Goal: Contribute content: Contribute content

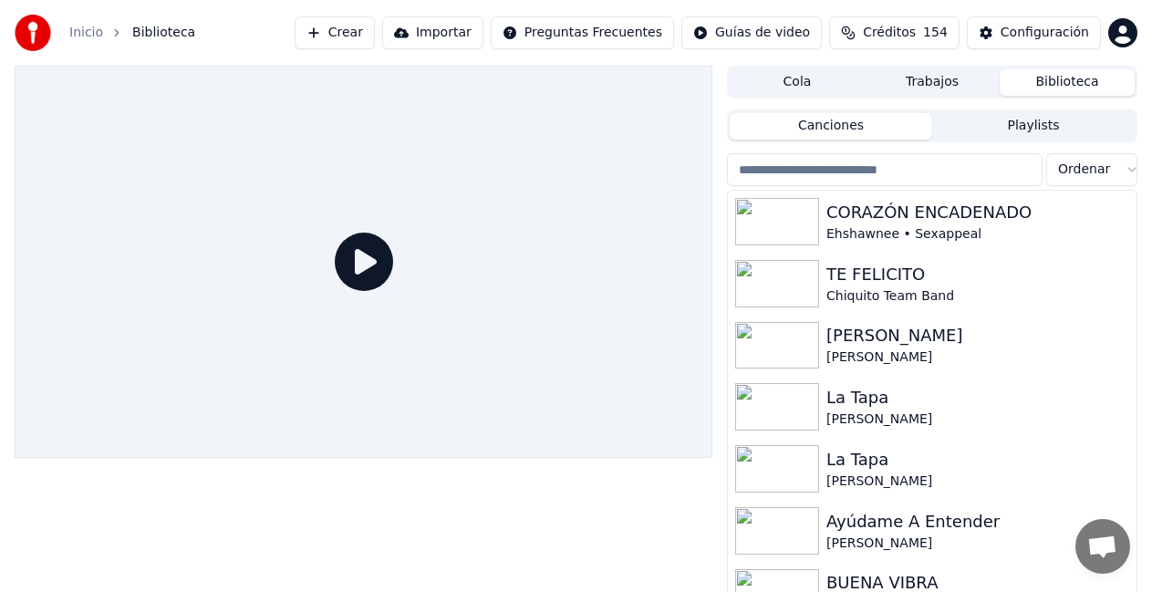
click at [375, 38] on button "Crear" at bounding box center [335, 32] width 80 height 33
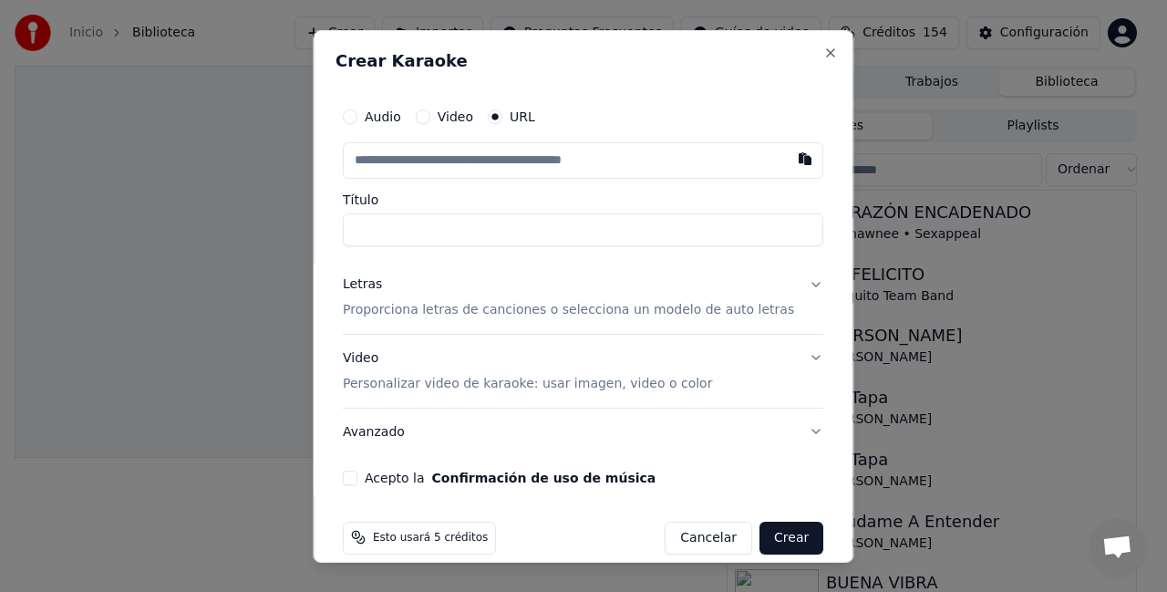
click at [357, 116] on button "Audio" at bounding box center [350, 116] width 15 height 15
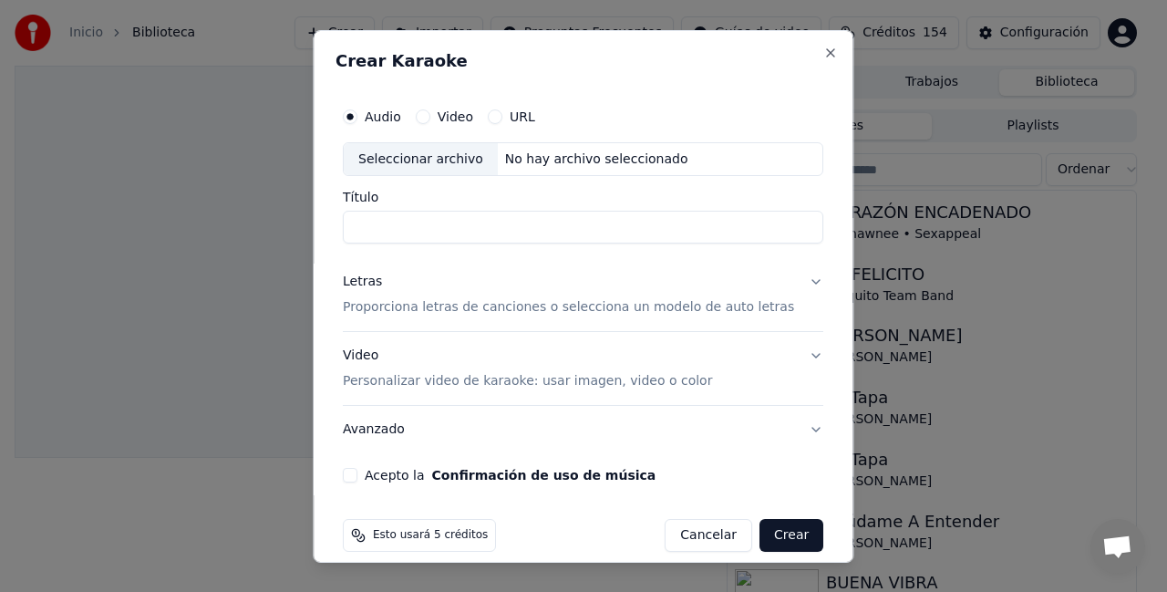
click at [429, 165] on div "Seleccionar archivo" at bounding box center [421, 158] width 154 height 33
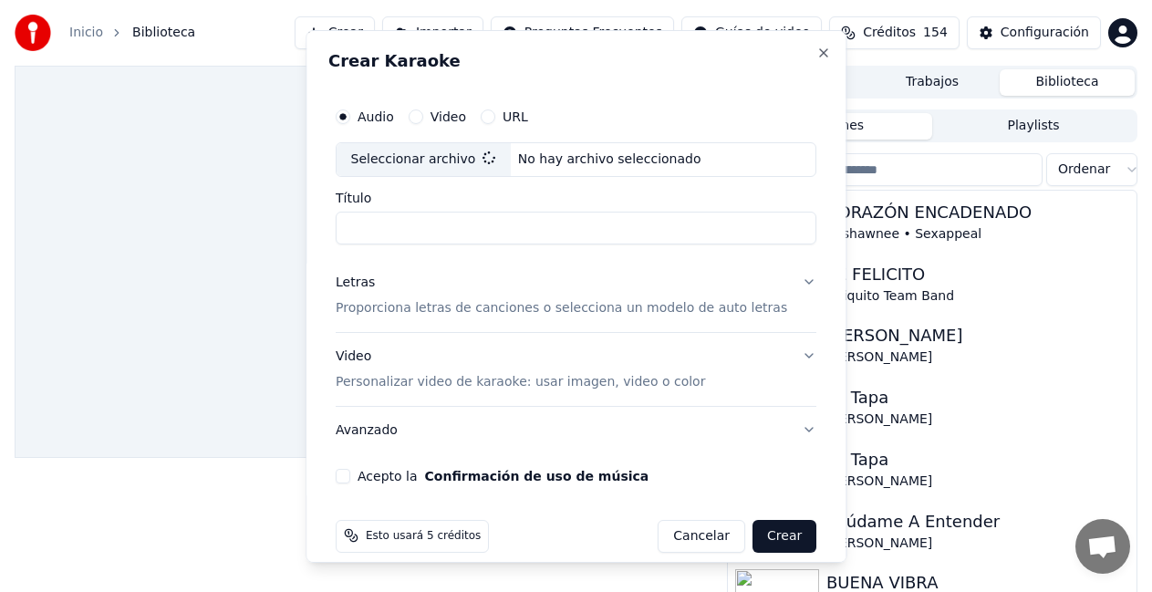
type input "*********"
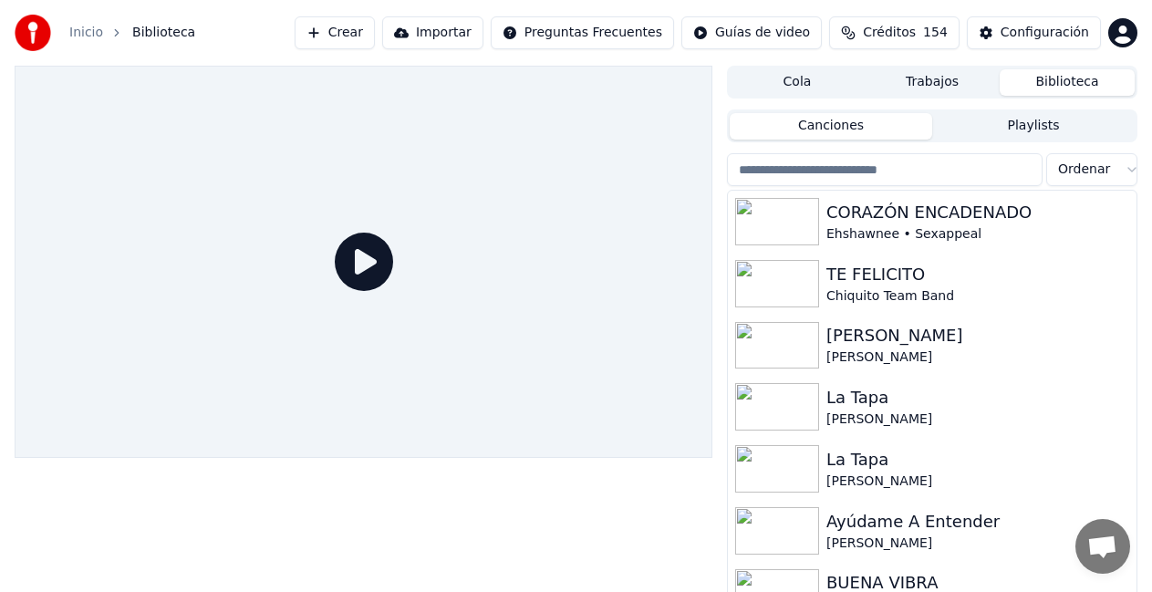
click at [375, 46] on button "Crear" at bounding box center [335, 32] width 80 height 33
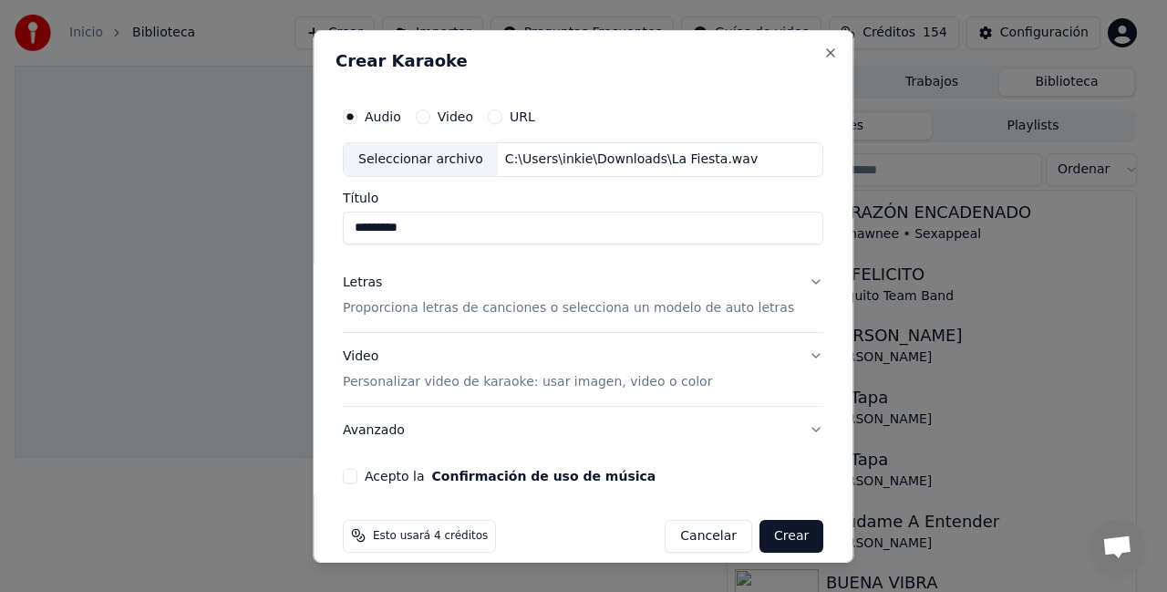
click at [785, 284] on button "Letras Proporciona letras de canciones o selecciona un modelo de auto letras" at bounding box center [583, 294] width 481 height 73
click at [783, 284] on button "Letras Proporciona letras de canciones o selecciona un modelo de auto letras" at bounding box center [583, 294] width 481 height 73
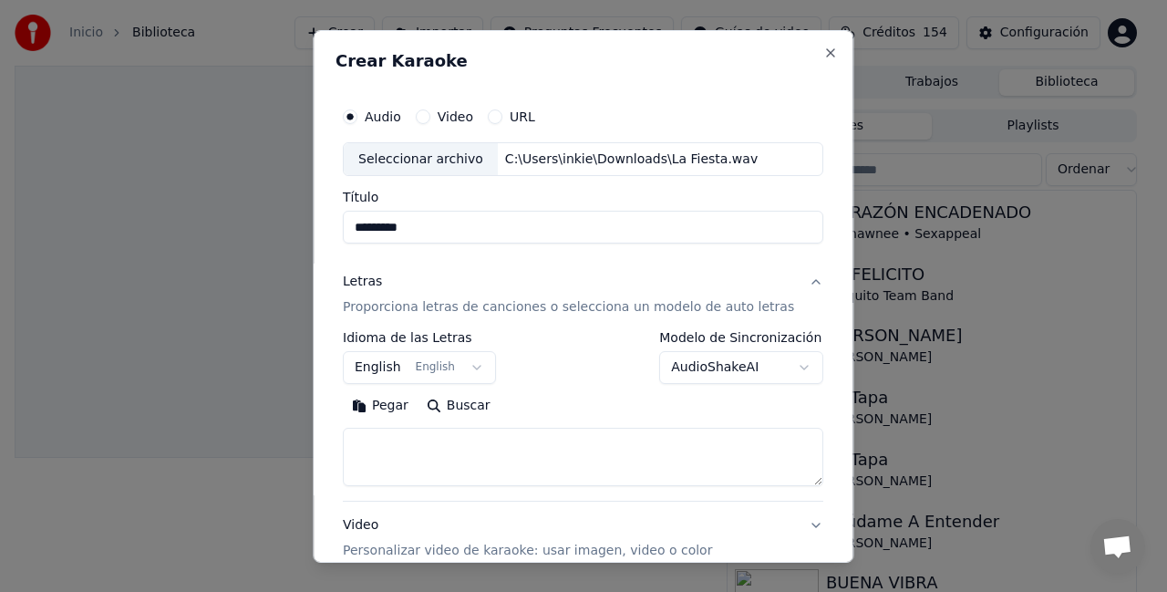
click at [481, 376] on button "English English" at bounding box center [419, 367] width 153 height 33
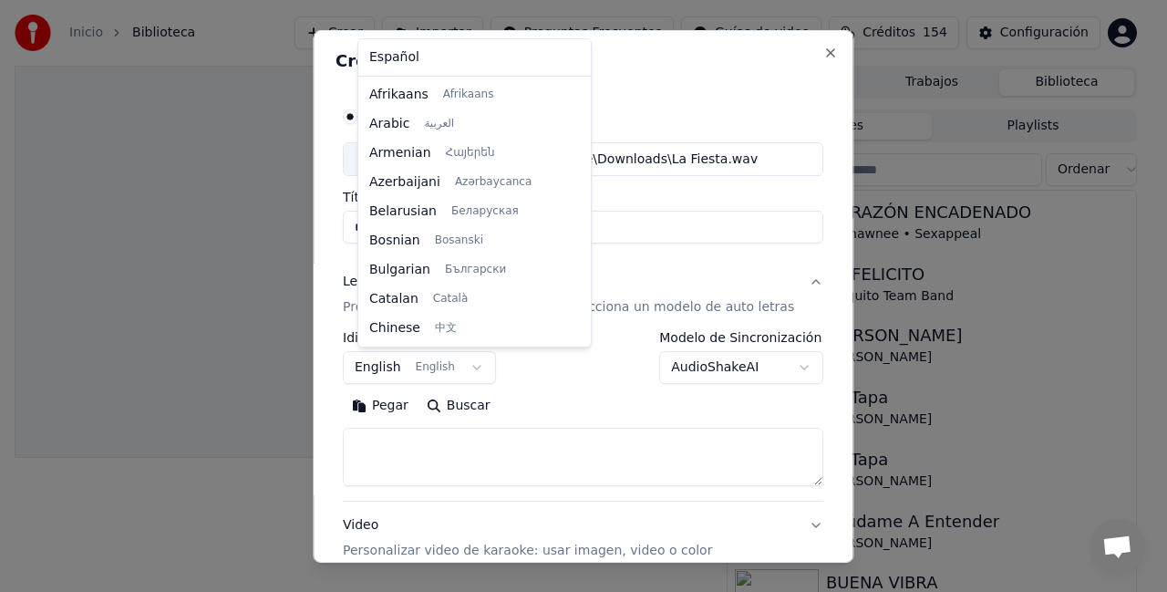
scroll to position [146, 0]
select select "**"
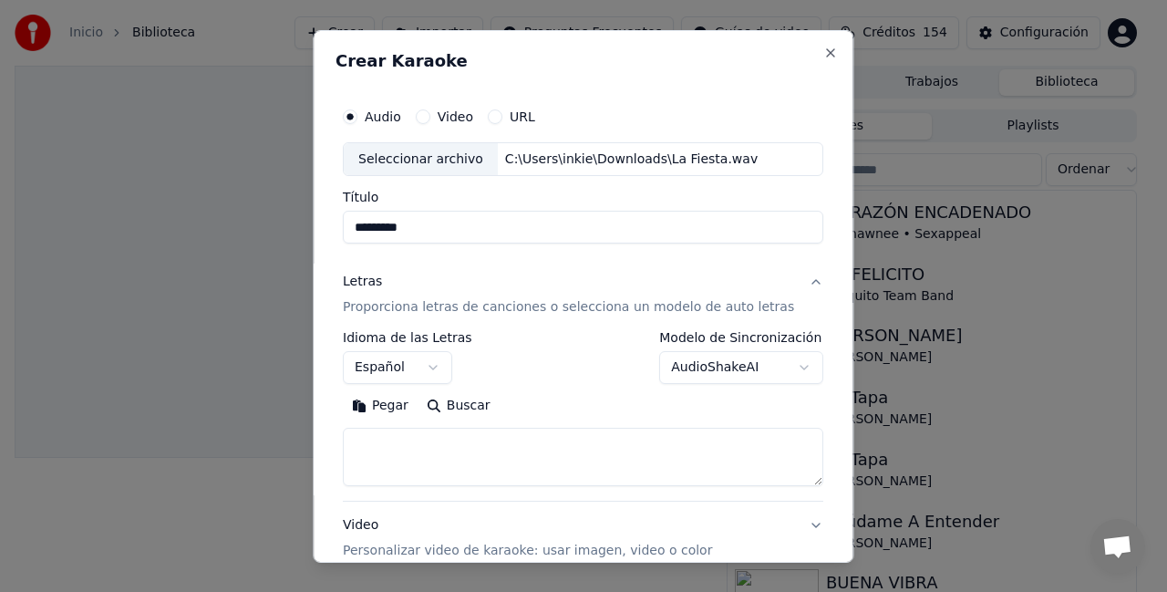
click at [447, 442] on textarea at bounding box center [583, 457] width 481 height 58
paste textarea "**********"
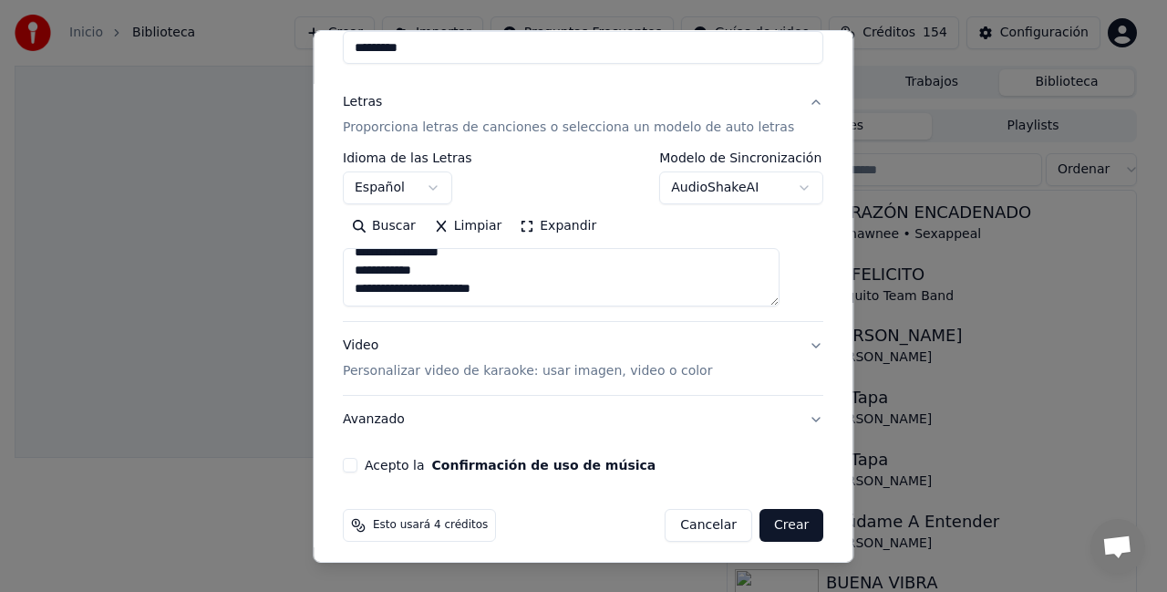
scroll to position [189, 0]
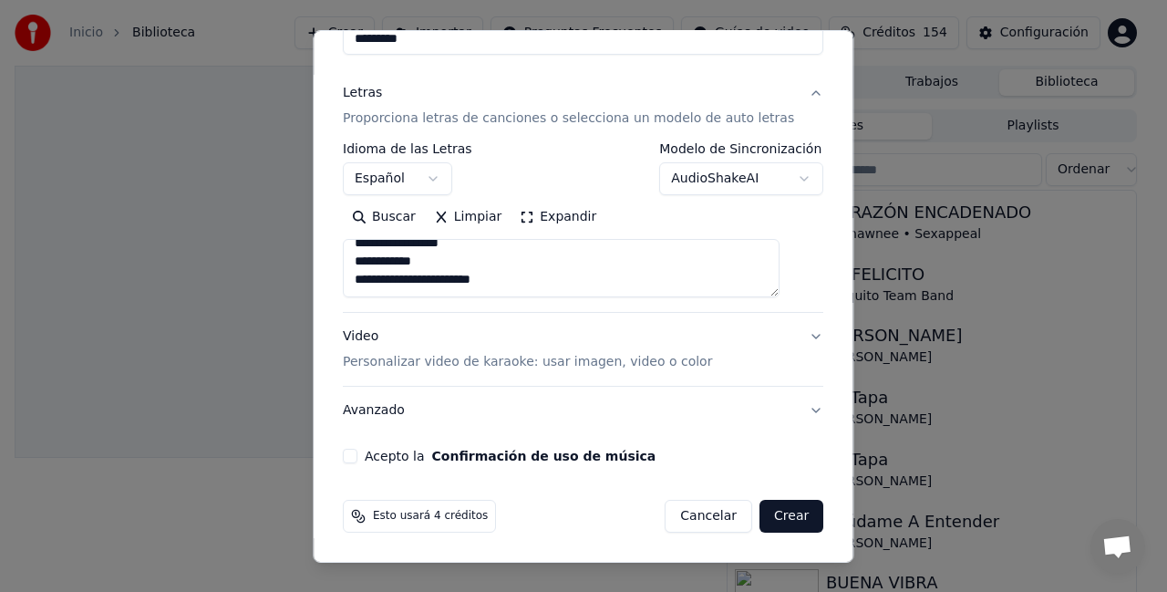
type textarea "**********"
click at [357, 460] on button "Acepto la Confirmación de uso de música" at bounding box center [350, 456] width 15 height 15
click at [770, 181] on body "**********" at bounding box center [576, 296] width 1152 height 592
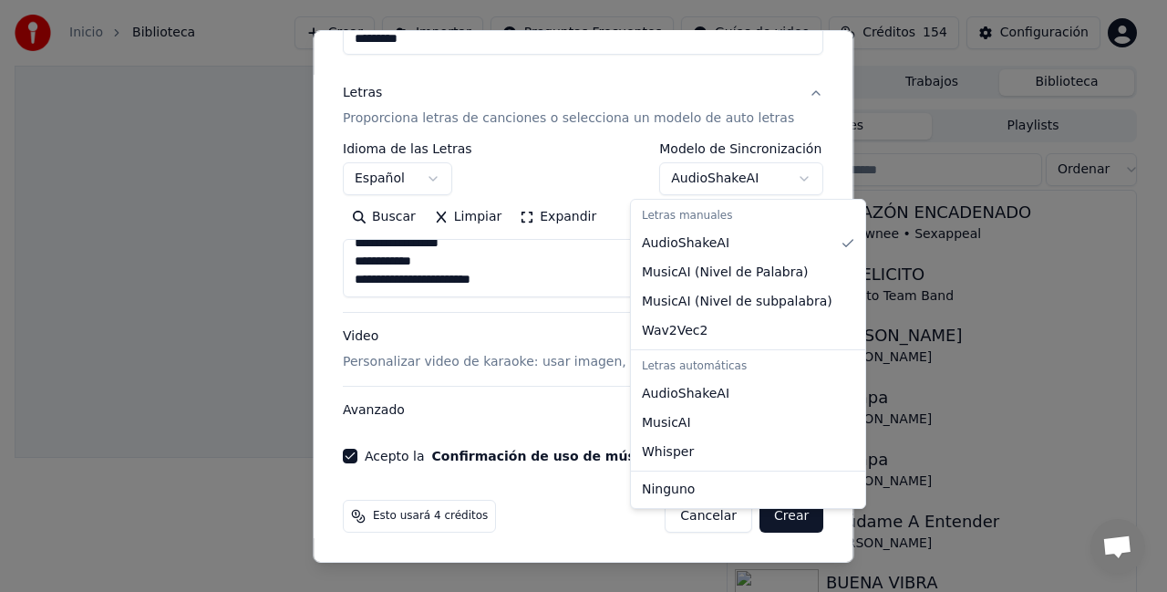
click at [779, 182] on body "**********" at bounding box center [576, 296] width 1152 height 592
click at [779, 182] on button "AudioShakeAI" at bounding box center [742, 178] width 164 height 33
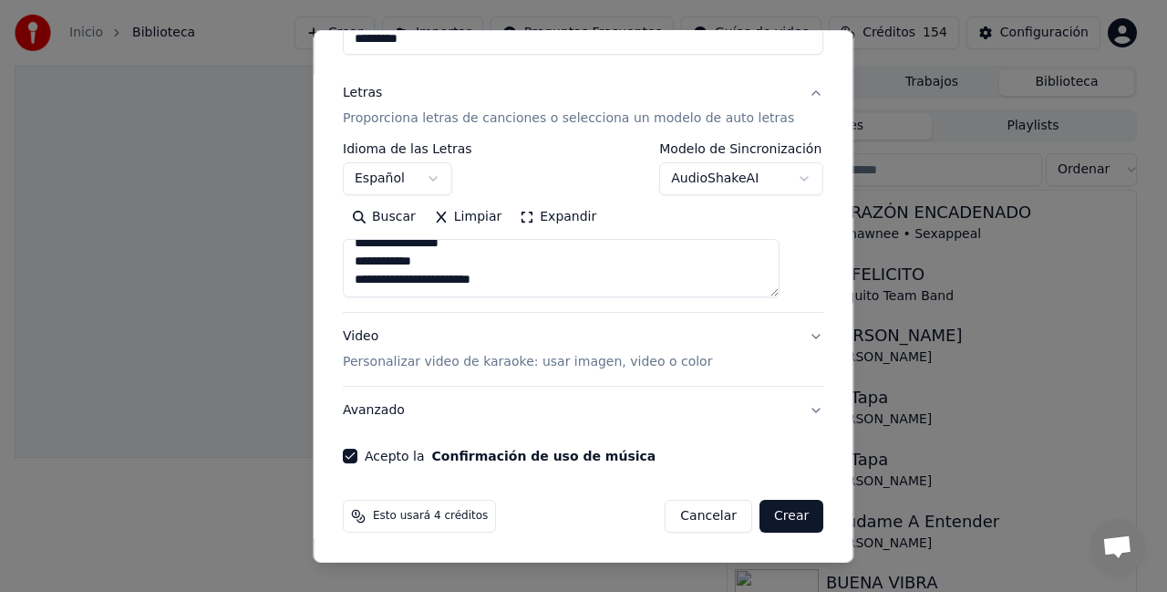
click at [779, 182] on body "**********" at bounding box center [576, 296] width 1152 height 592
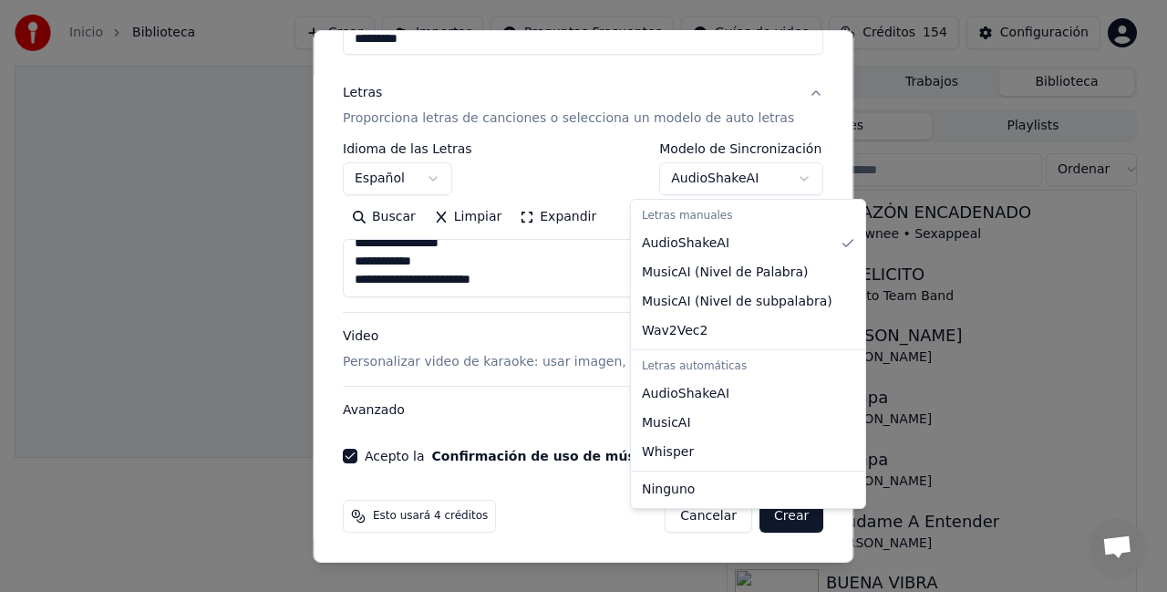
click at [709, 71] on body "**********" at bounding box center [576, 296] width 1152 height 592
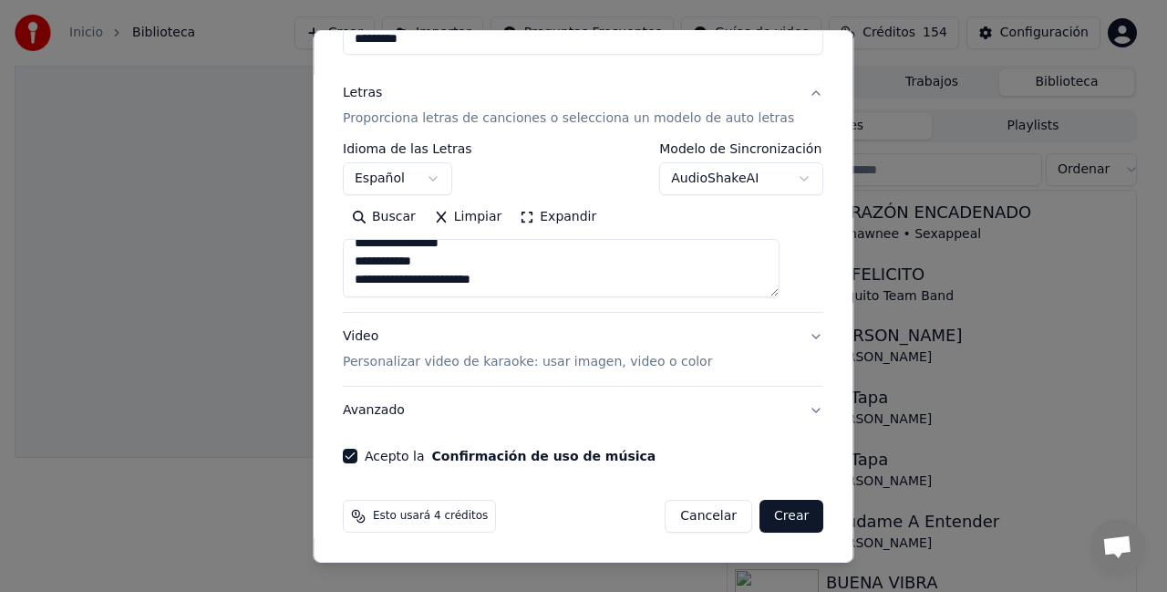
click at [785, 412] on button "Avanzado" at bounding box center [583, 410] width 481 height 47
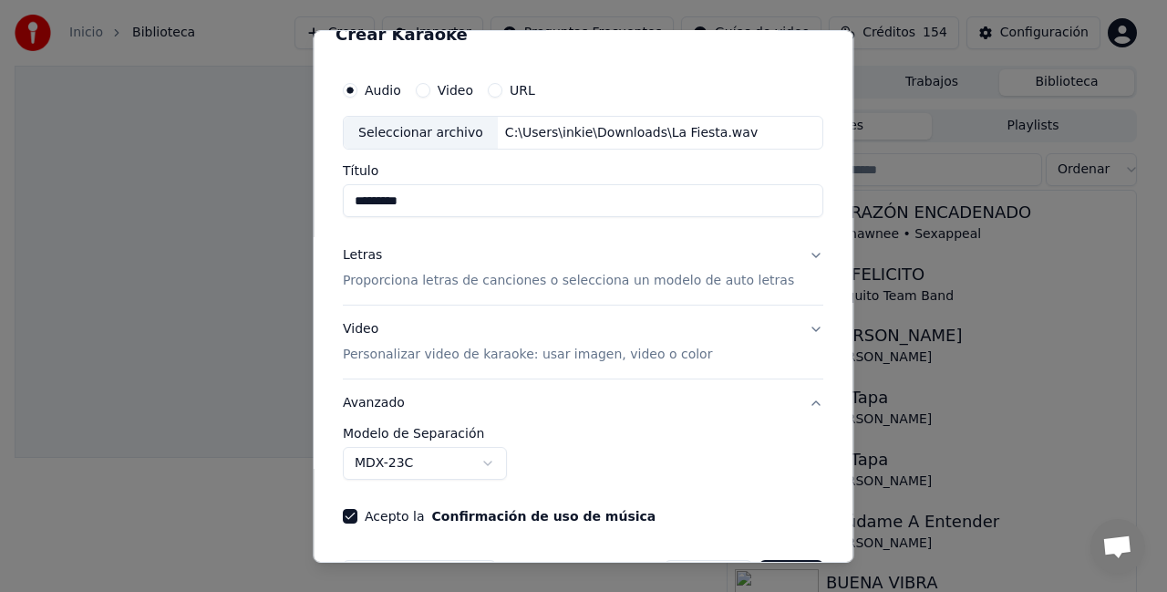
scroll to position [0, 0]
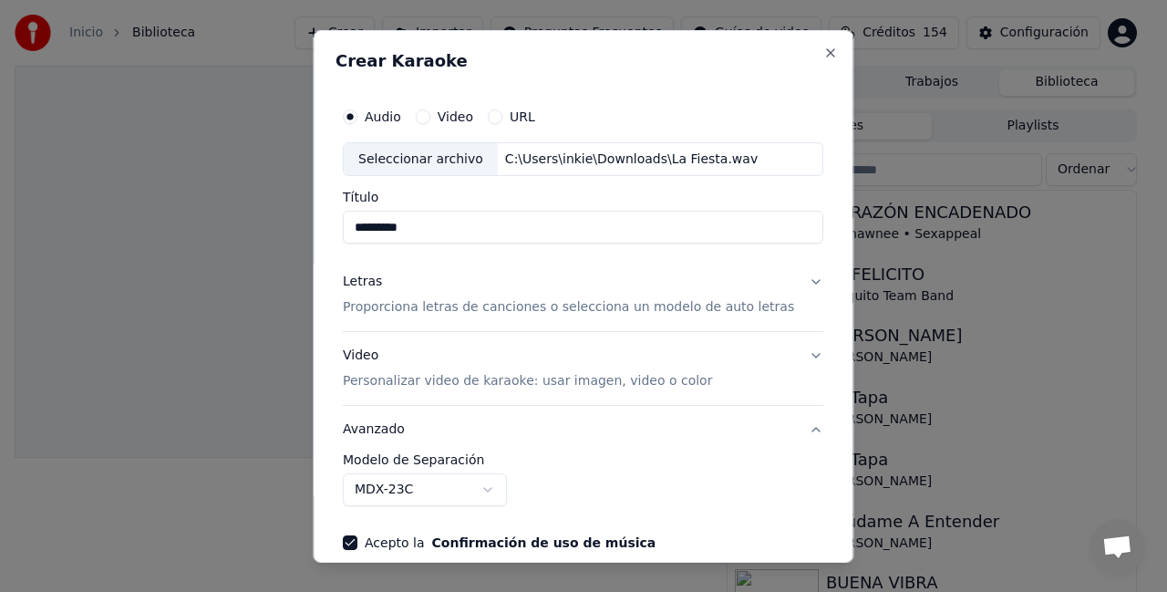
click at [787, 279] on button "Letras Proporciona letras de canciones o selecciona un modelo de auto letras" at bounding box center [583, 294] width 481 height 73
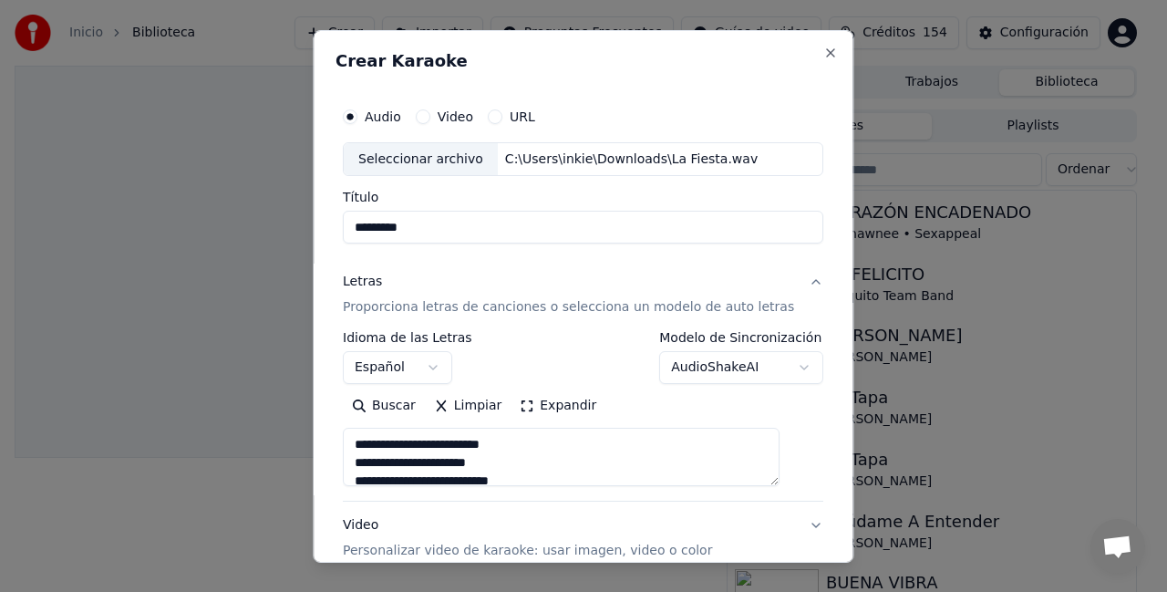
click at [786, 277] on button "Letras Proporciona letras de canciones o selecciona un modelo de auto letras" at bounding box center [583, 294] width 481 height 73
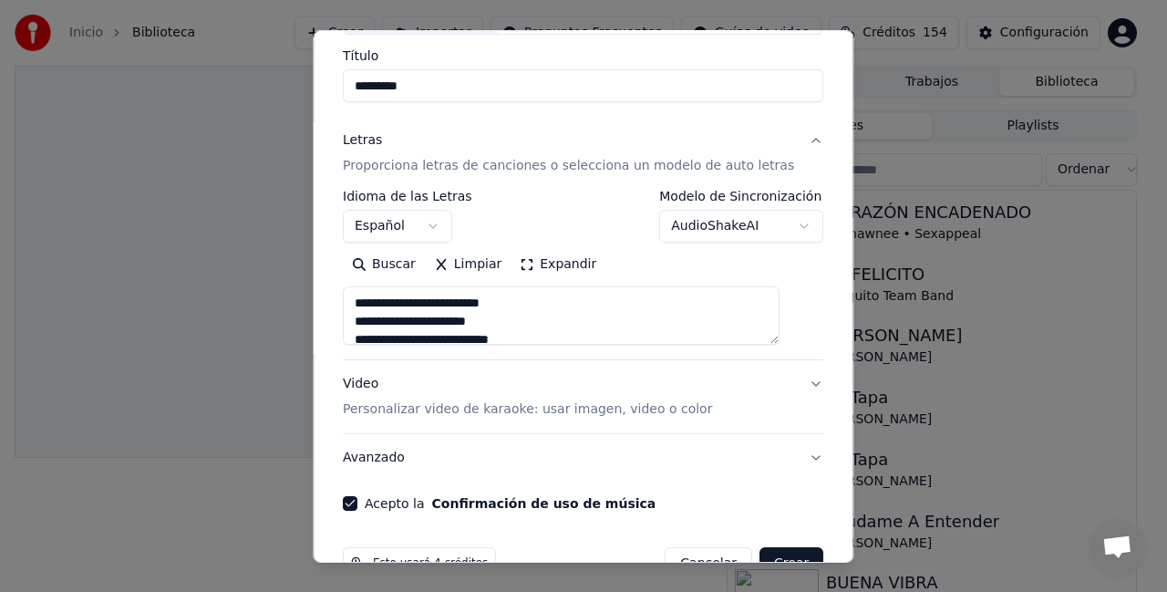
scroll to position [182, 0]
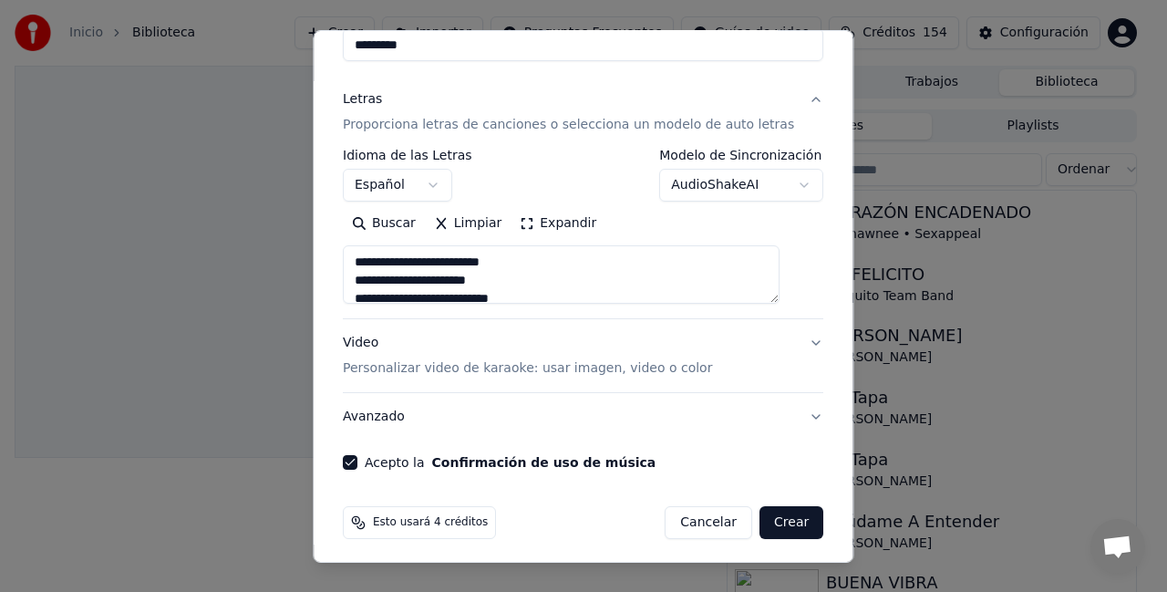
click at [777, 185] on body "**********" at bounding box center [576, 296] width 1152 height 592
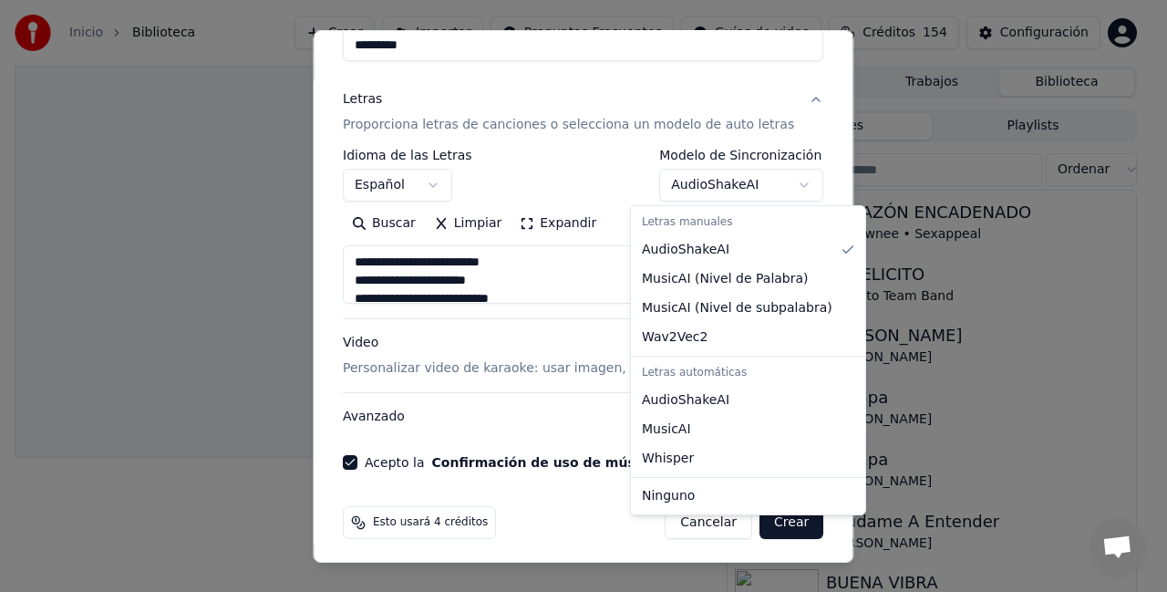
select select "**********"
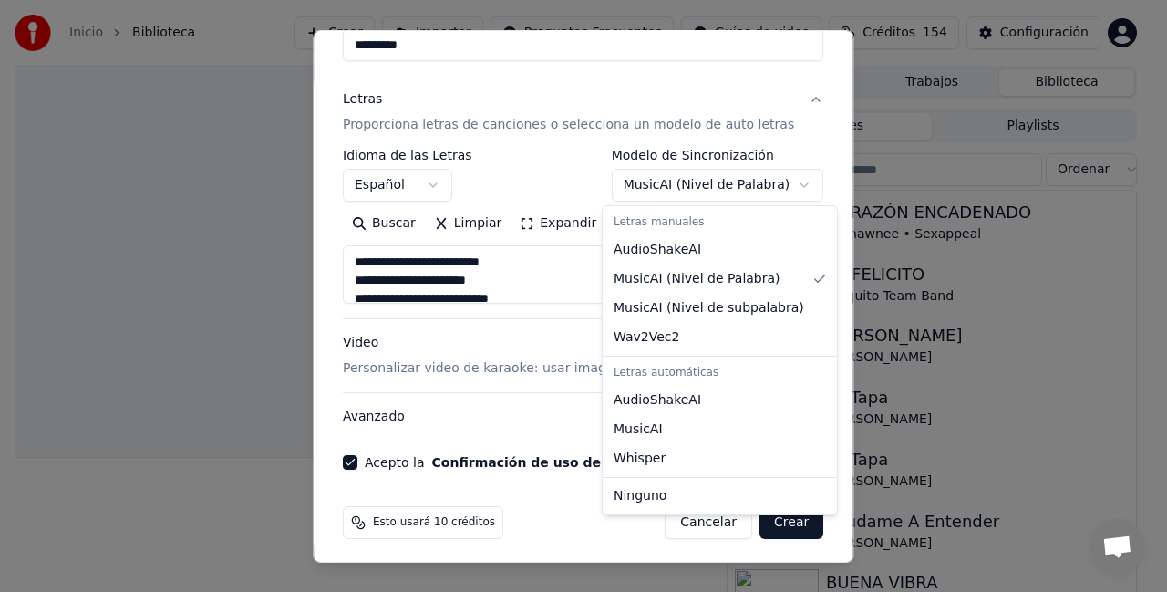
click at [774, 189] on body "**********" at bounding box center [576, 296] width 1152 height 592
click at [774, 189] on div at bounding box center [583, 296] width 1167 height 592
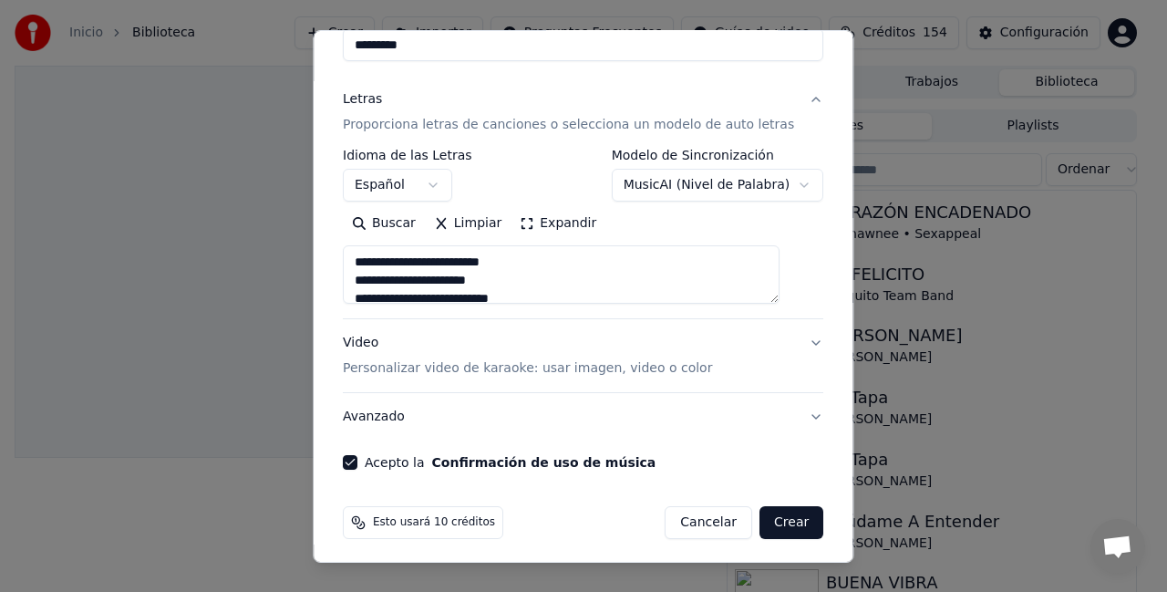
click at [777, 176] on body "**********" at bounding box center [576, 296] width 1152 height 592
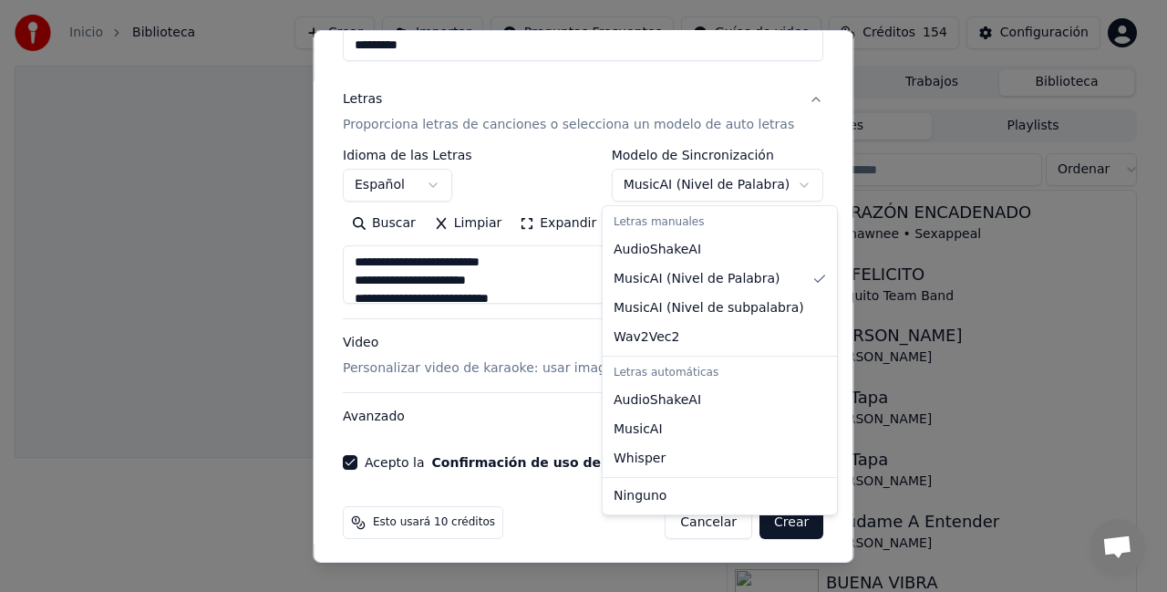
click at [727, 307] on div "**********" at bounding box center [583, 234] width 481 height 170
click at [778, 185] on body "**********" at bounding box center [576, 296] width 1152 height 592
click at [778, 185] on div at bounding box center [583, 296] width 1167 height 592
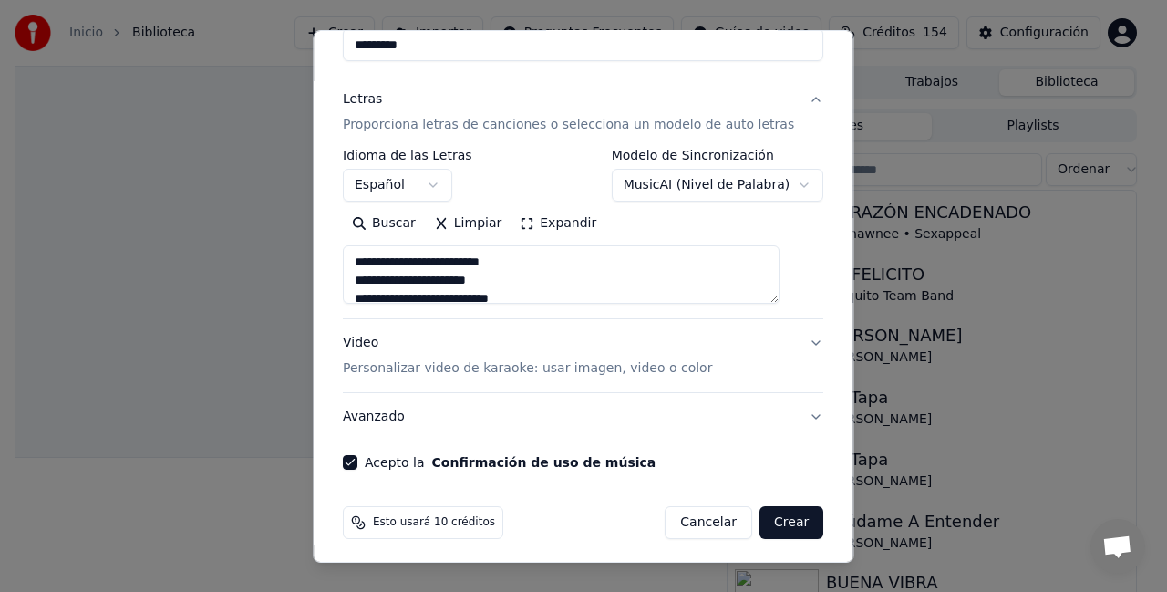
click at [777, 183] on body "**********" at bounding box center [576, 296] width 1152 height 592
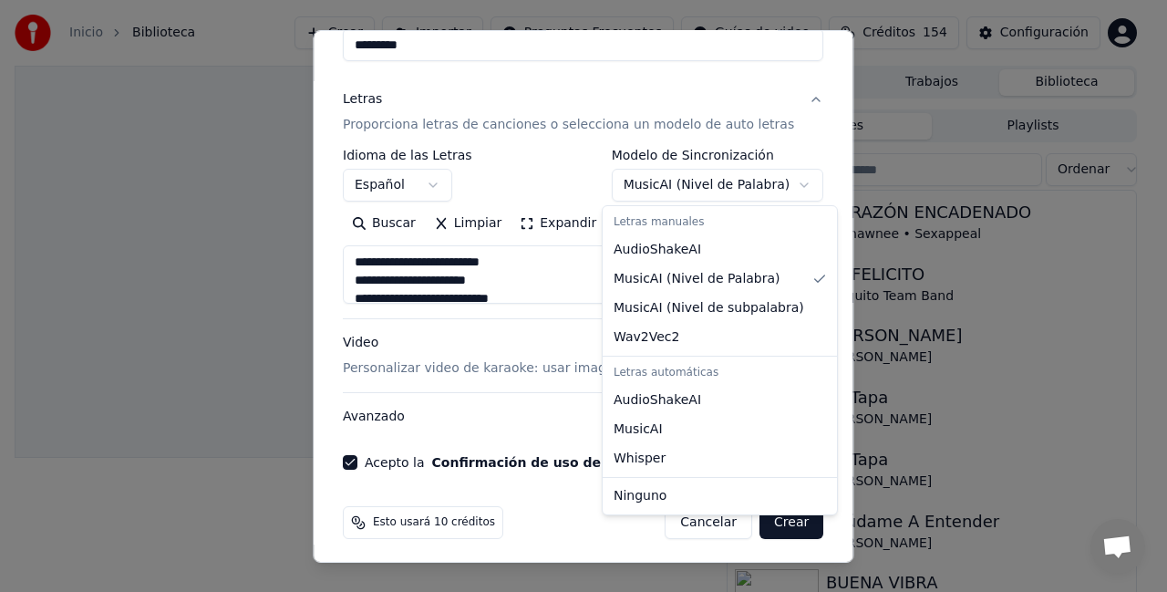
click at [720, 309] on div "**********" at bounding box center [583, 234] width 481 height 170
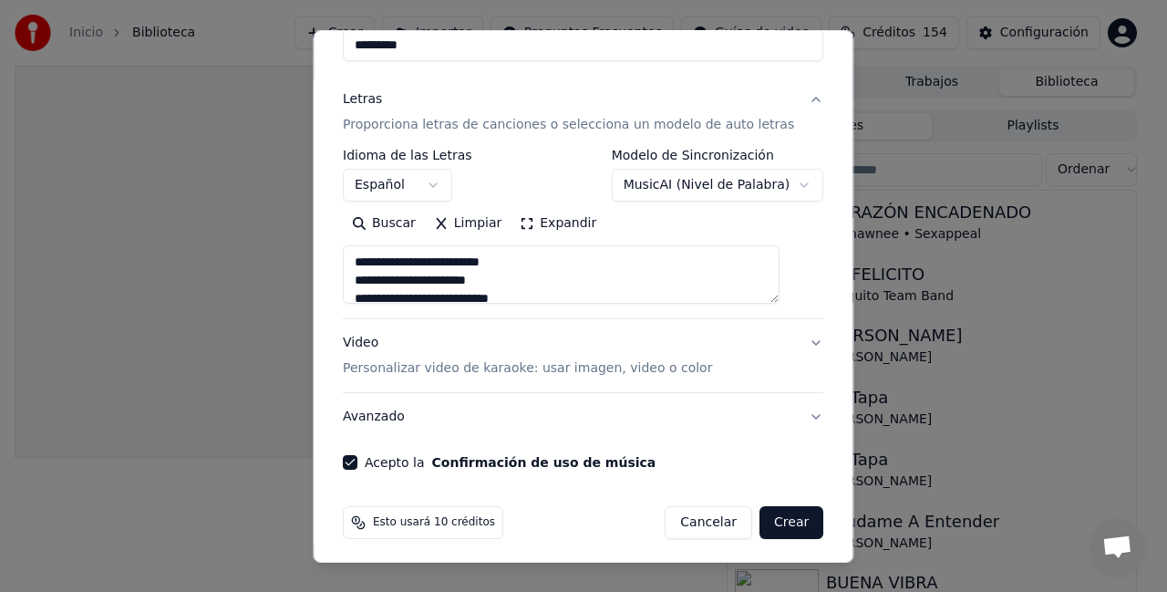
click at [772, 182] on body "**********" at bounding box center [576, 296] width 1152 height 592
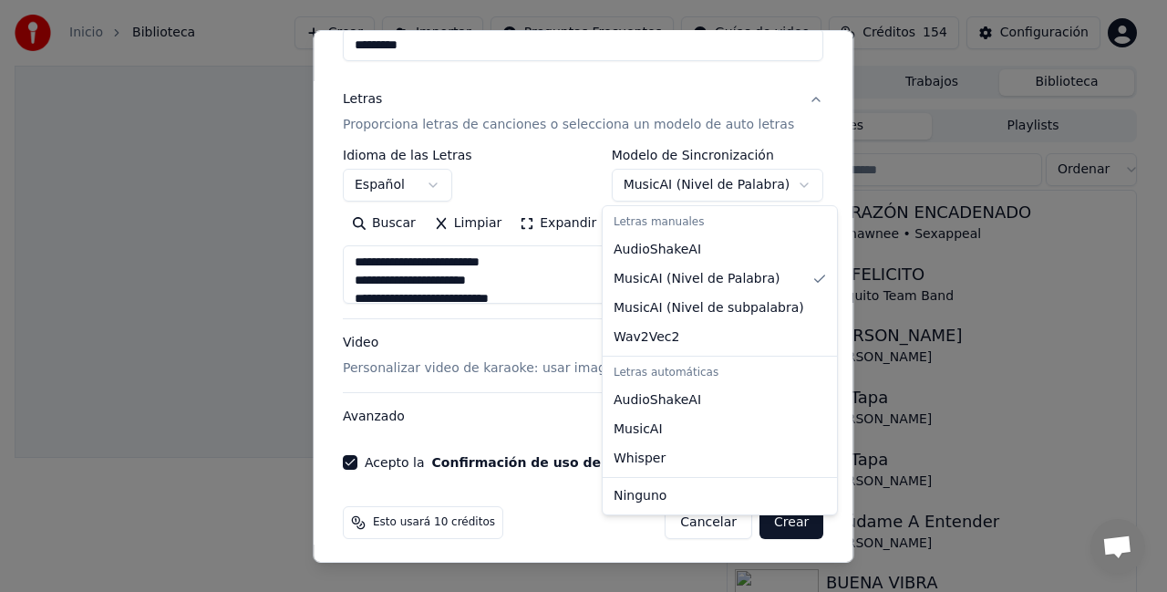
click at [596, 522] on body "**********" at bounding box center [576, 296] width 1152 height 592
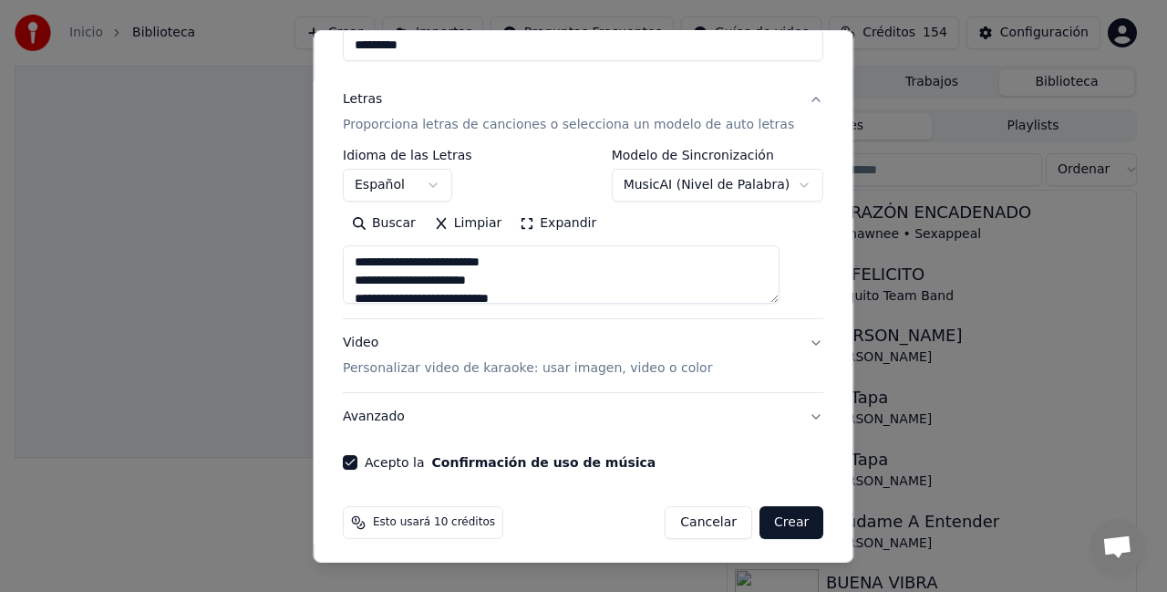
click at [760, 524] on button "Crear" at bounding box center [792, 522] width 64 height 33
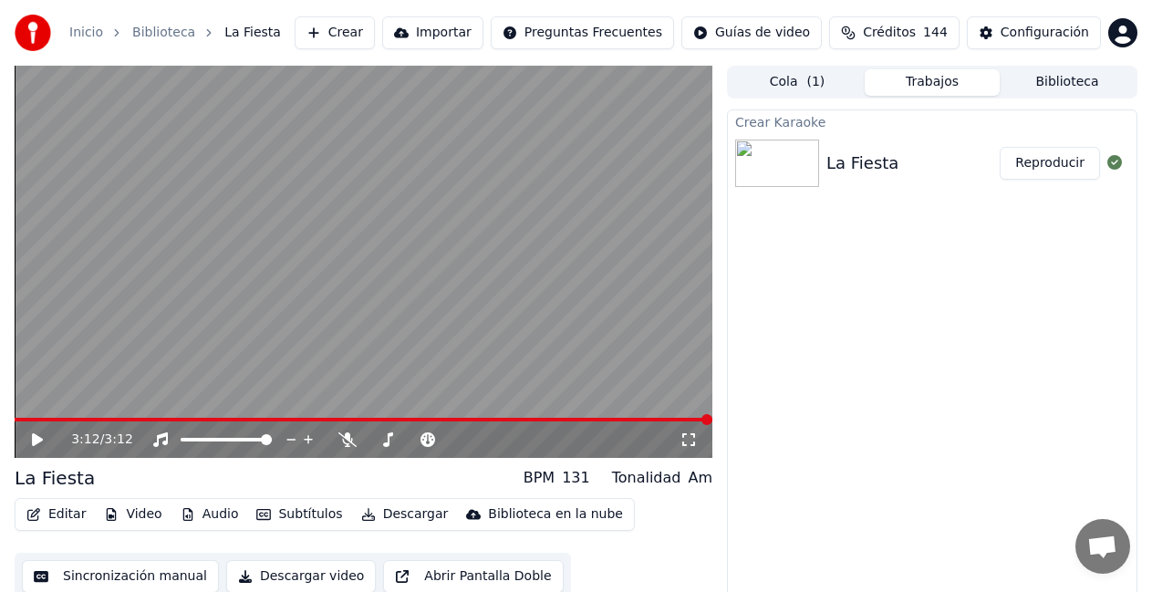
click at [1049, 165] on button "Reproducir" at bounding box center [1049, 163] width 100 height 33
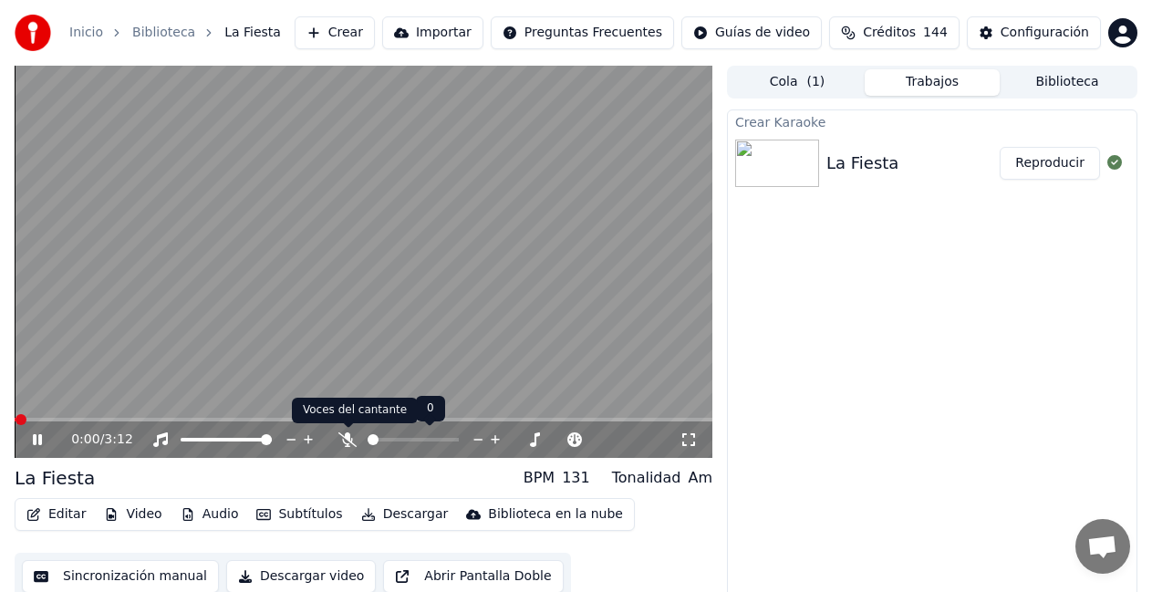
click at [346, 440] on icon at bounding box center [347, 439] width 18 height 15
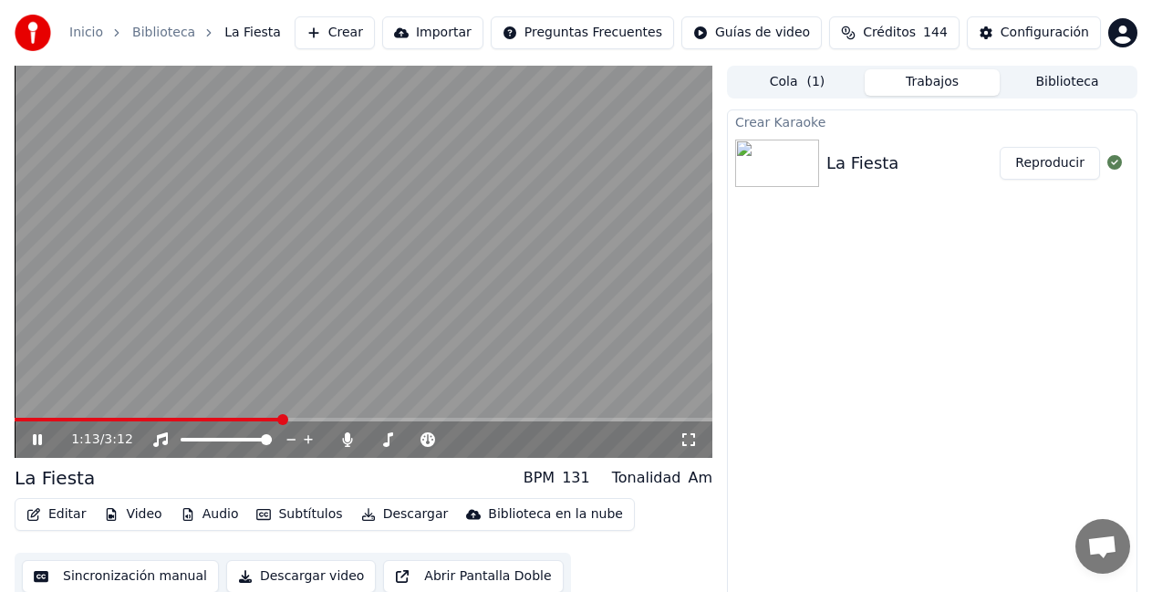
click at [375, 32] on button "Crear" at bounding box center [335, 32] width 80 height 33
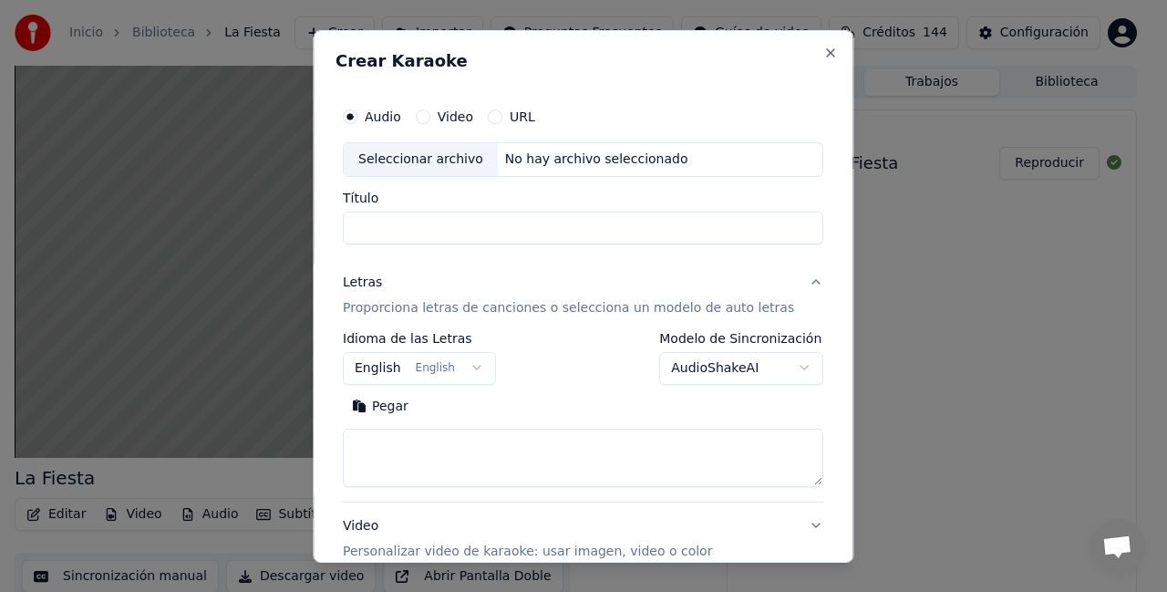
click at [397, 160] on div "Seleccionar archivo" at bounding box center [421, 158] width 154 height 33
type input "*********"
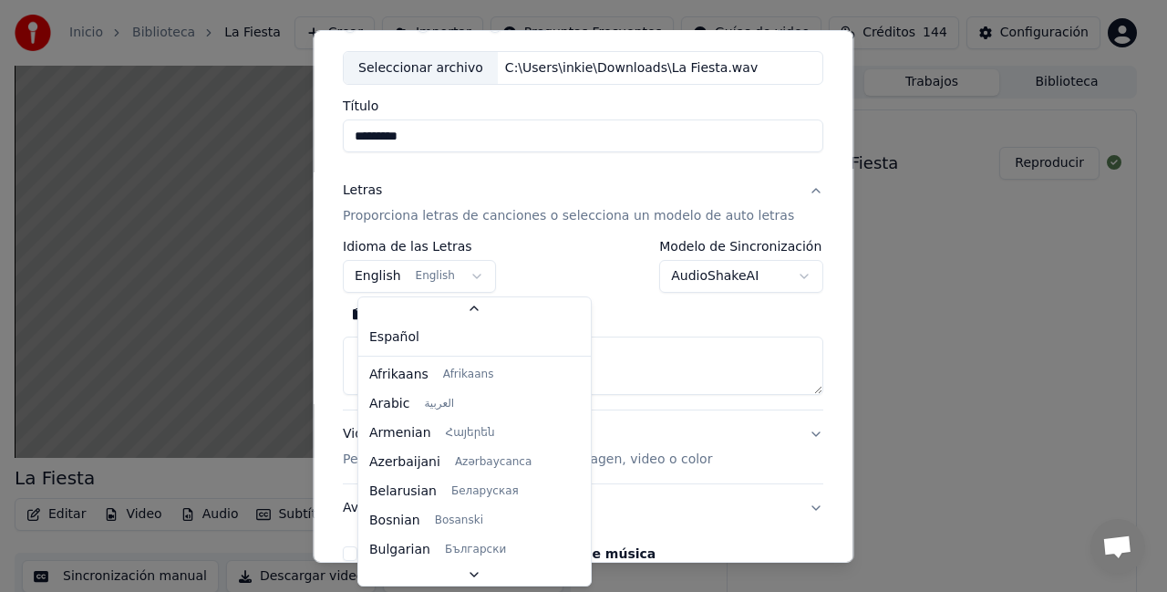
click at [478, 282] on body "**********" at bounding box center [576, 296] width 1152 height 592
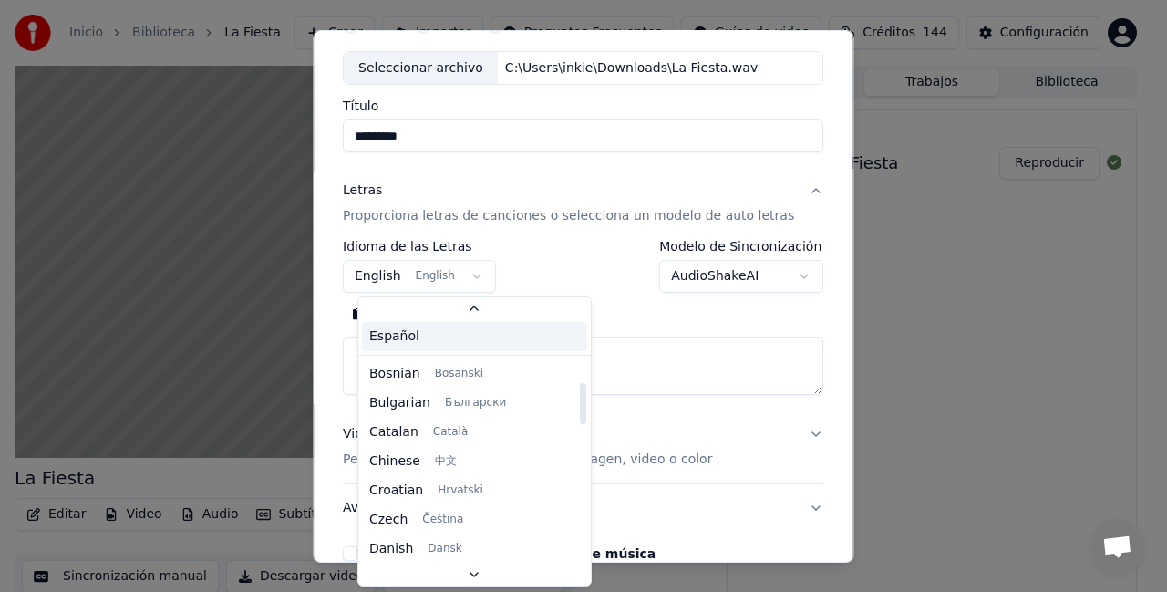
scroll to position [0, 0]
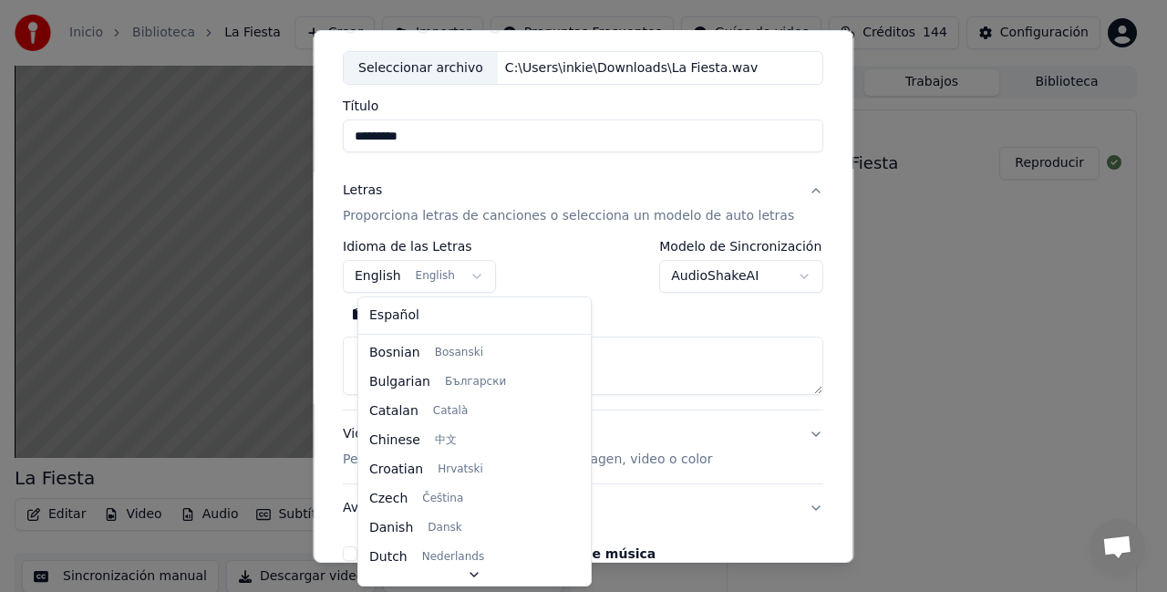
select select "**"
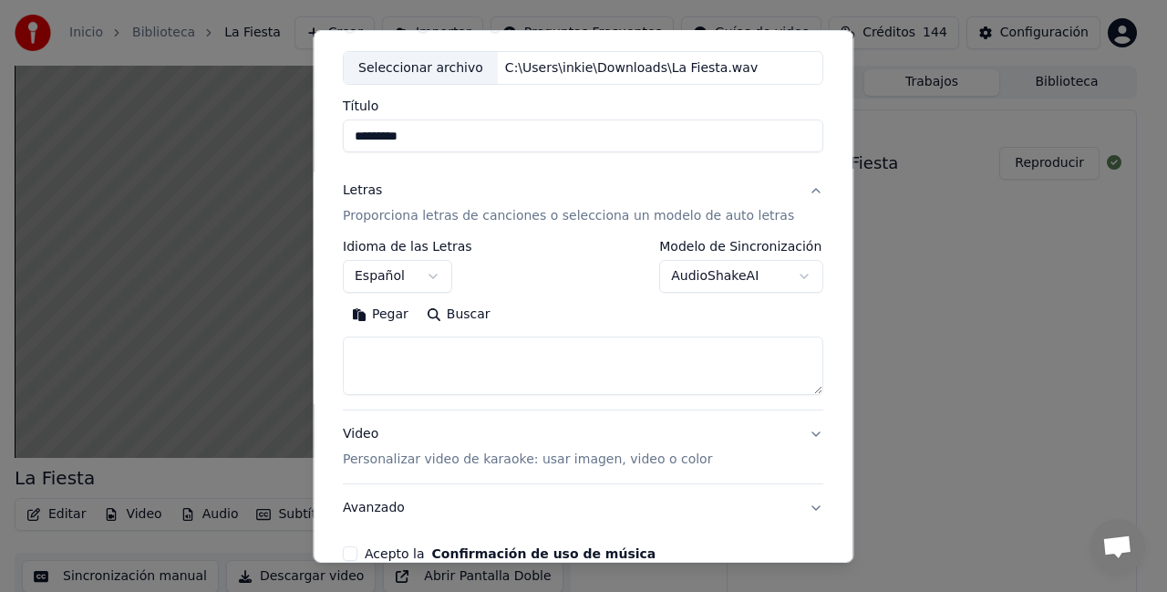
click at [501, 349] on textarea at bounding box center [583, 365] width 481 height 58
paste textarea "**********"
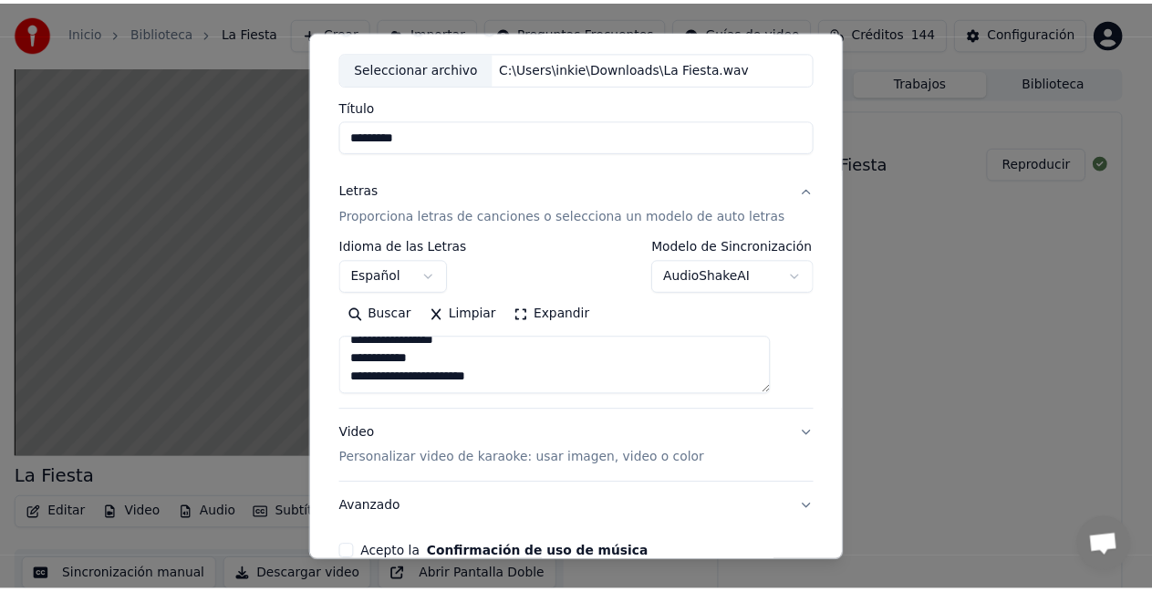
scroll to position [189, 0]
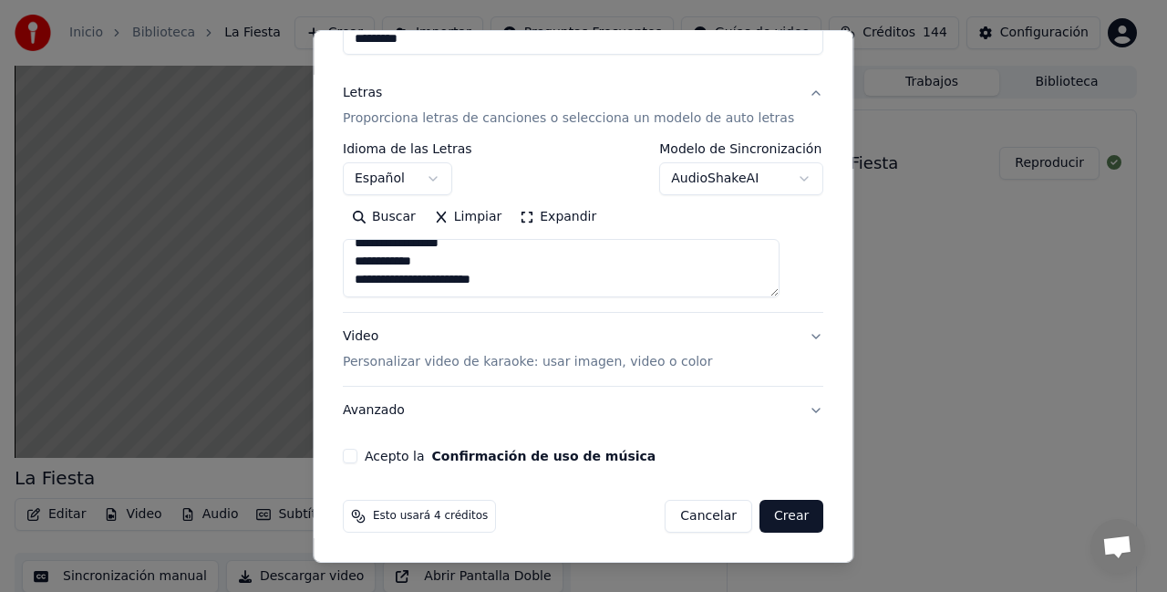
type textarea "**********"
click at [357, 461] on button "Acepto la Confirmación de uso de música" at bounding box center [350, 456] width 15 height 15
click at [769, 521] on button "Crear" at bounding box center [792, 516] width 64 height 33
select select
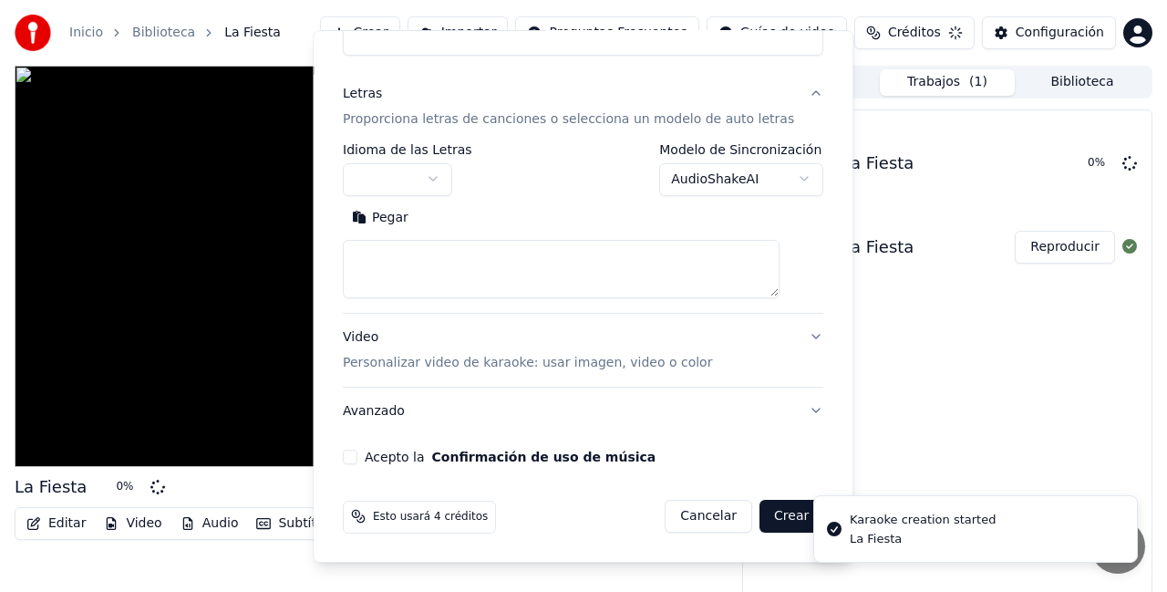
scroll to position [0, 0]
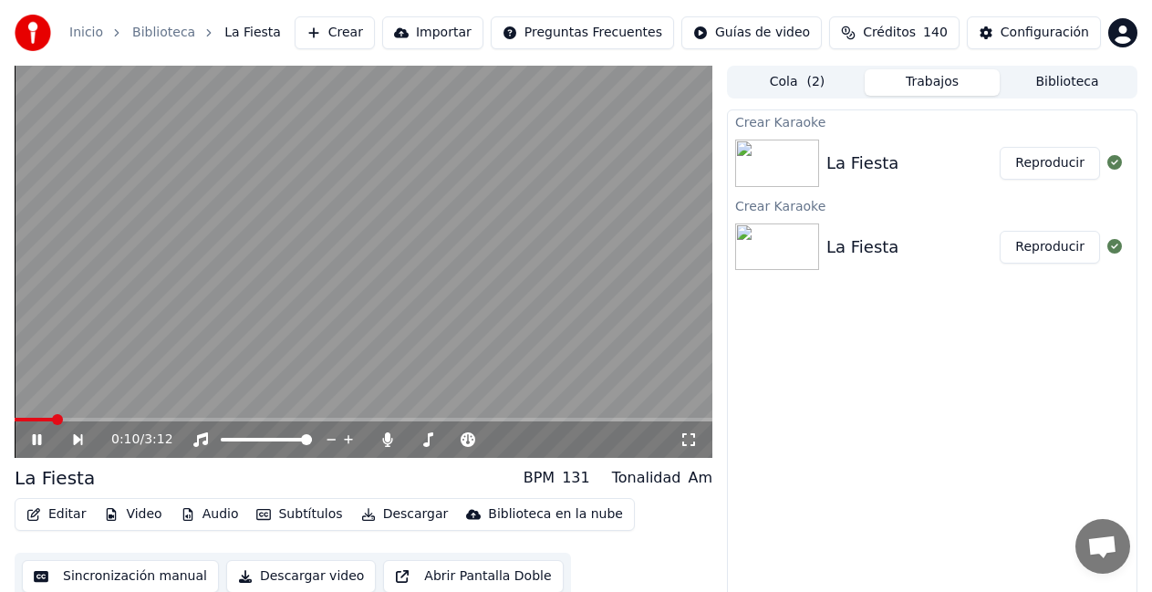
click at [1048, 171] on button "Reproducir" at bounding box center [1049, 163] width 100 height 33
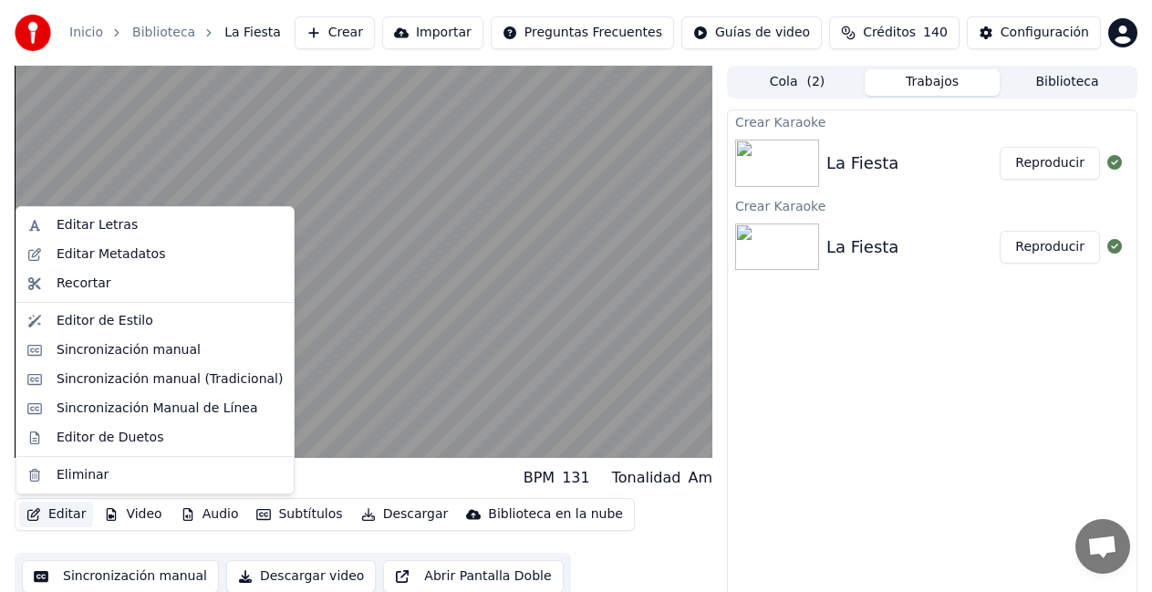
click at [53, 513] on button "Editar" at bounding box center [56, 514] width 74 height 26
click at [48, 510] on button "Editar" at bounding box center [56, 514] width 74 height 26
click at [119, 229] on div "Editar Letras" at bounding box center [97, 225] width 81 height 18
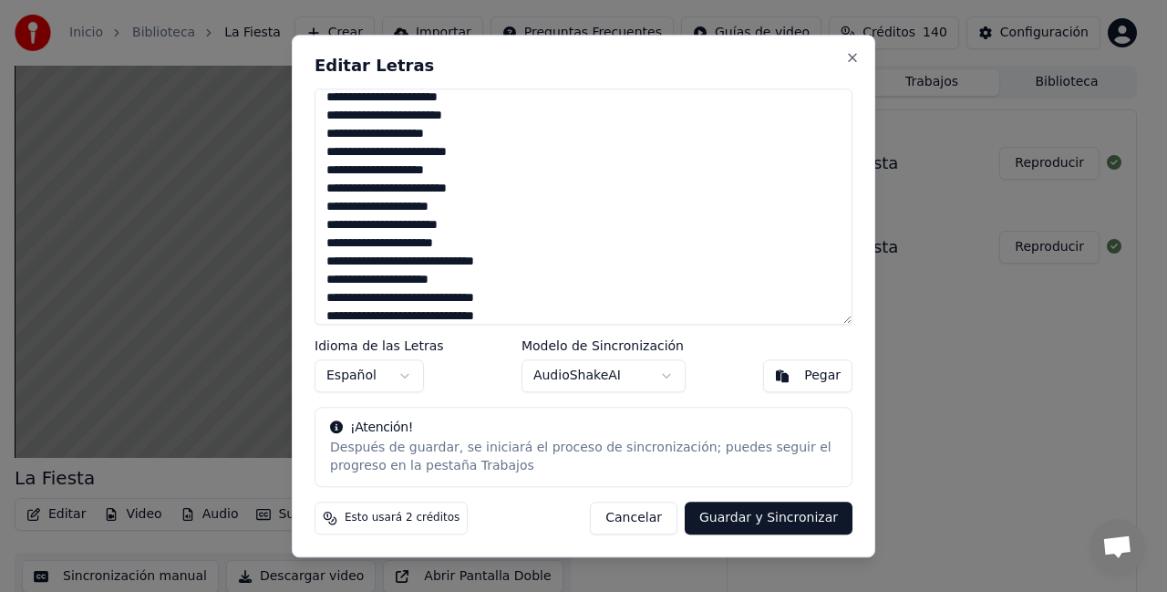
scroll to position [91, 0]
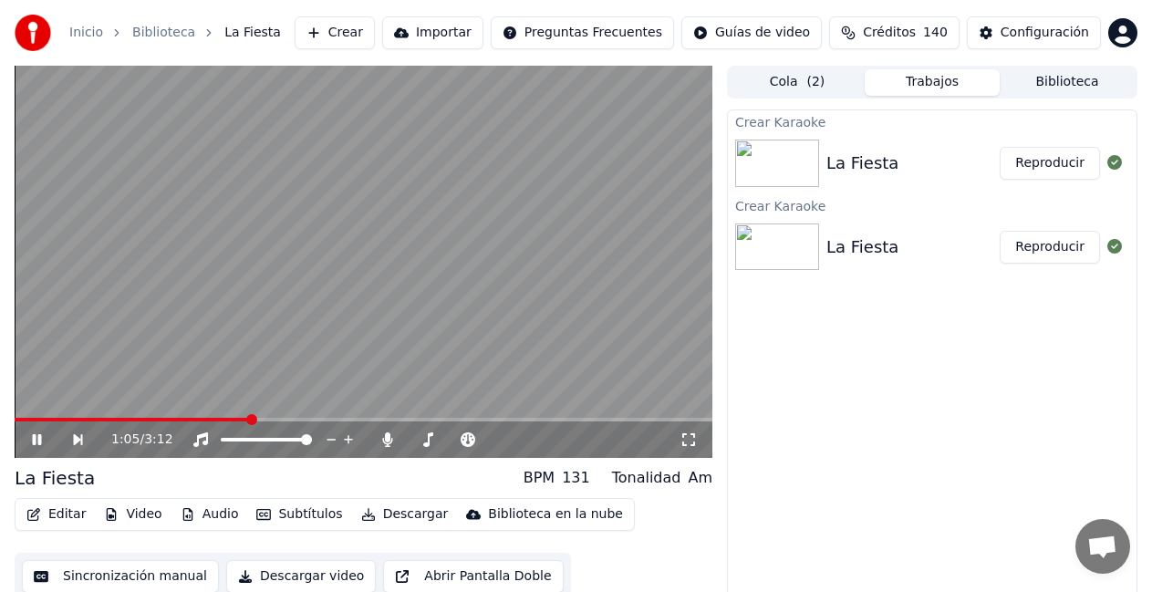
click at [36, 443] on icon at bounding box center [37, 439] width 9 height 11
click at [57, 512] on button "Editar" at bounding box center [56, 514] width 74 height 26
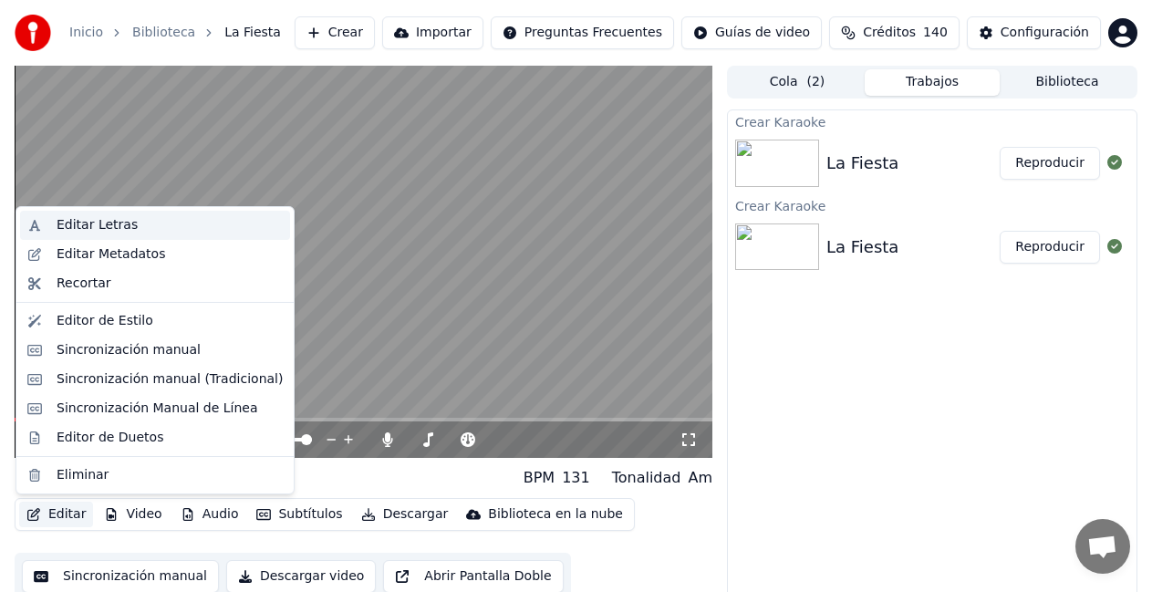
click at [119, 225] on div "Editar Letras" at bounding box center [97, 225] width 81 height 18
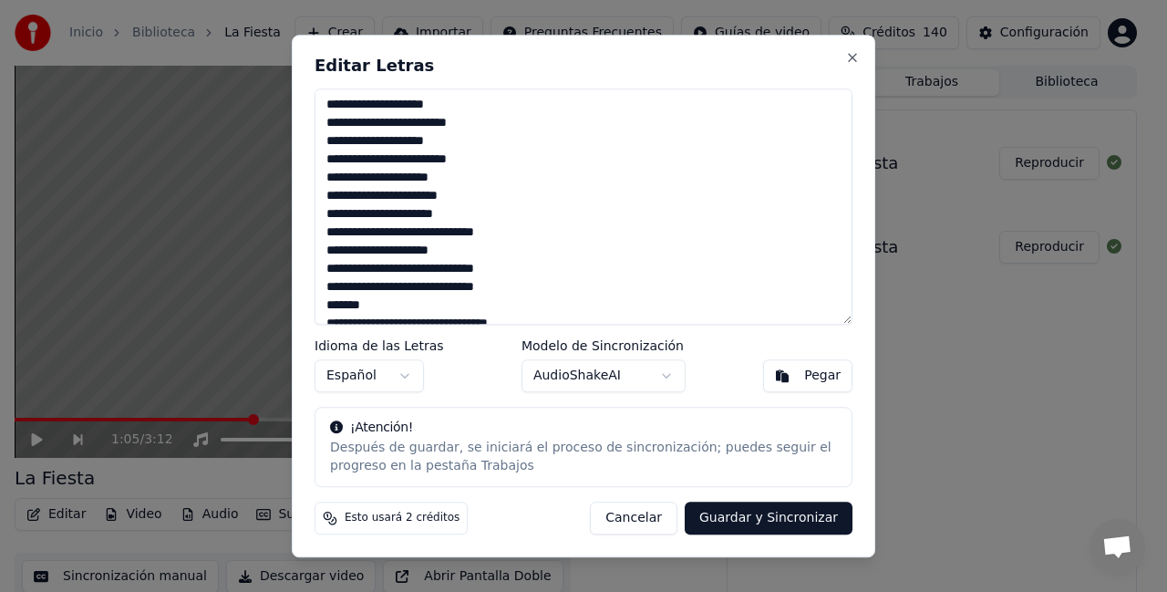
click at [403, 272] on textarea at bounding box center [584, 206] width 538 height 237
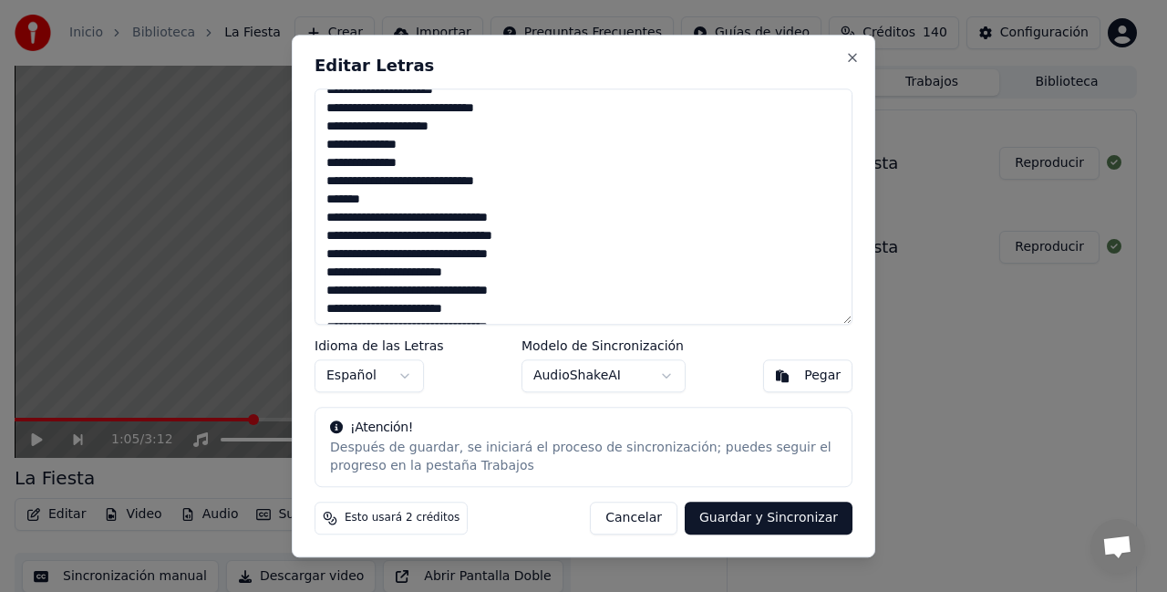
scroll to position [189, 0]
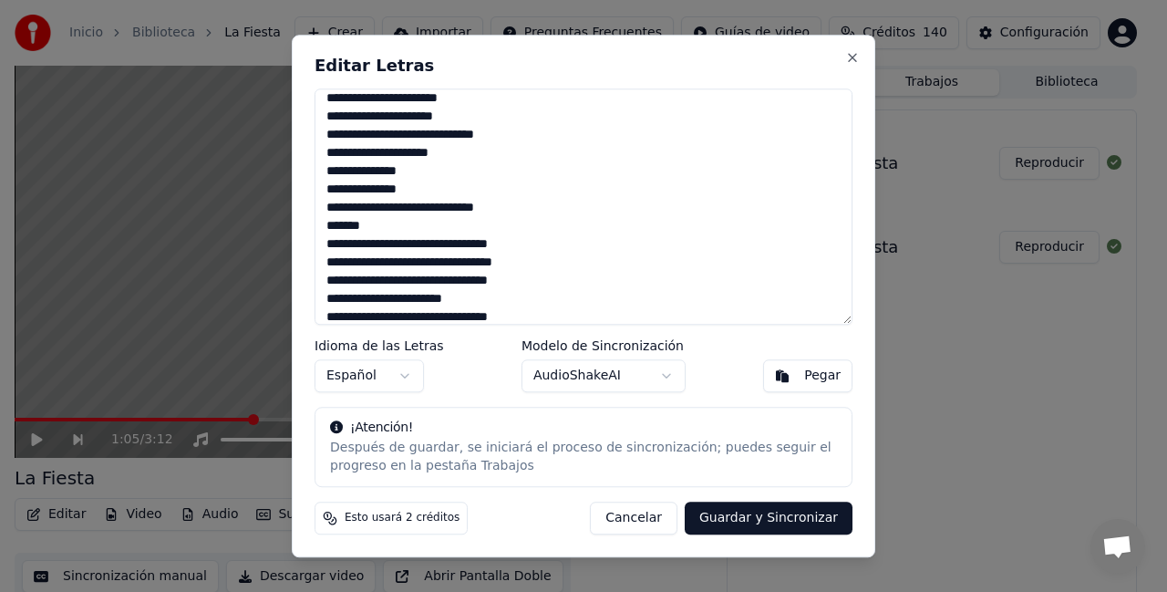
click at [410, 205] on textarea at bounding box center [584, 206] width 538 height 237
click at [326, 193] on textarea at bounding box center [584, 206] width 538 height 237
click at [325, 193] on textarea at bounding box center [584, 206] width 538 height 237
type textarea "**********"
click at [764, 518] on button "Guardar y Sincronizar" at bounding box center [769, 517] width 168 height 33
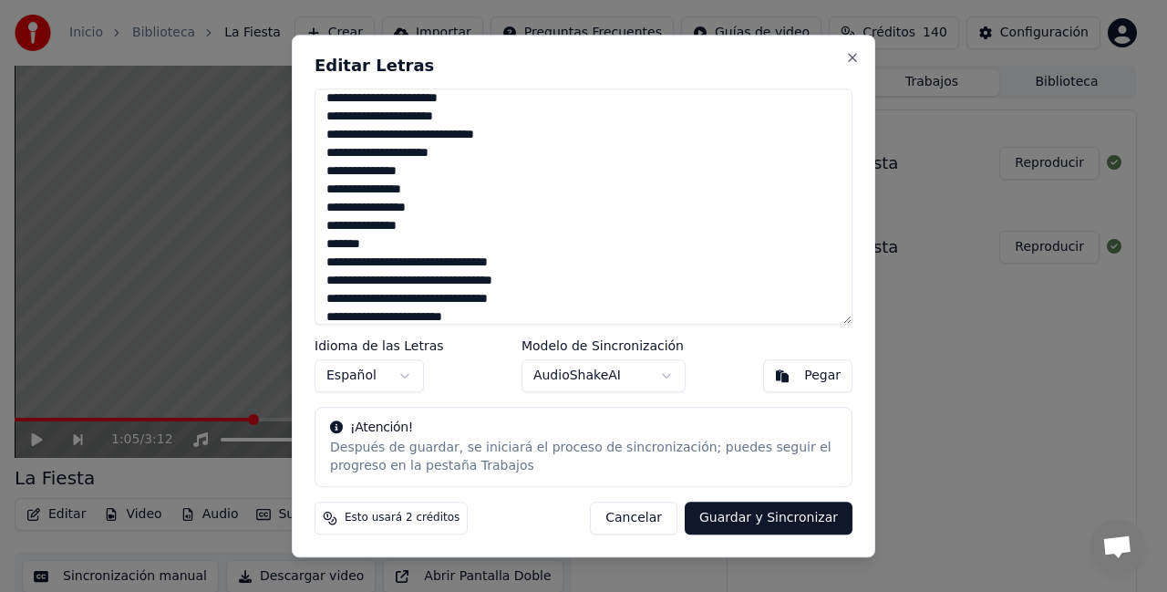
click at [764, 518] on div "Cancelar Guardar y Sincronizar" at bounding box center [721, 517] width 263 height 33
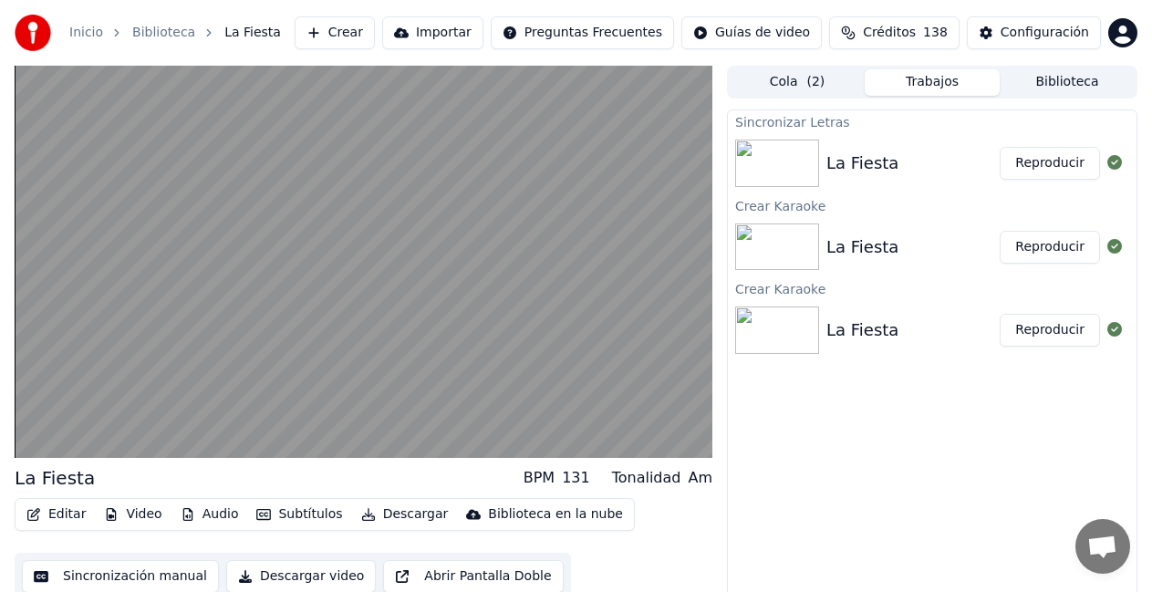
click at [1055, 159] on button "Reproducir" at bounding box center [1049, 163] width 100 height 33
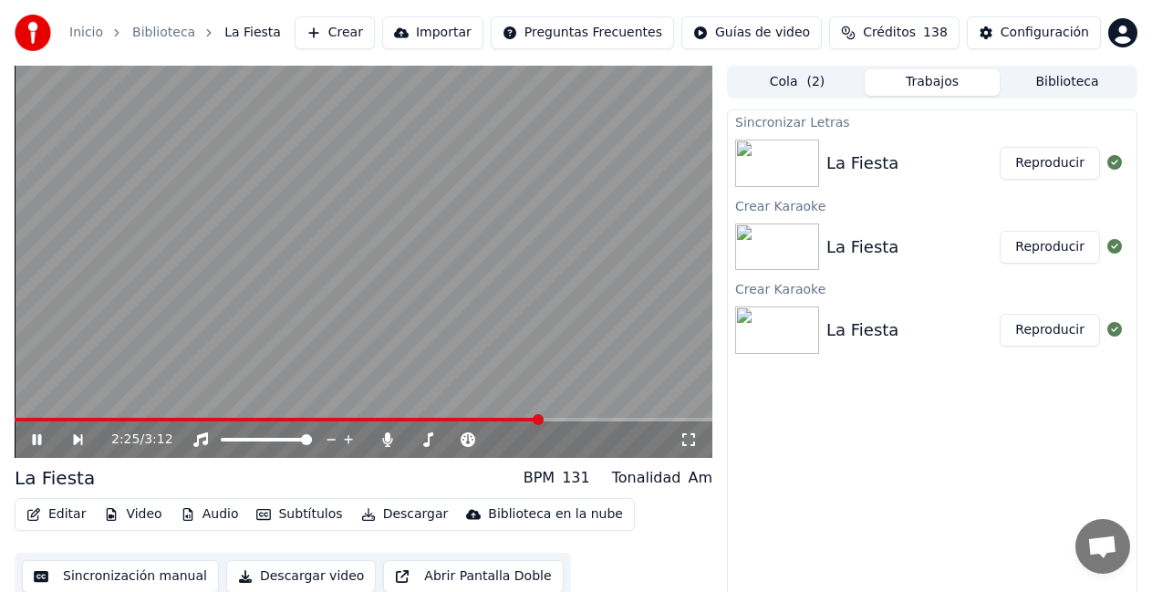
click at [36, 439] on icon at bounding box center [49, 439] width 41 height 15
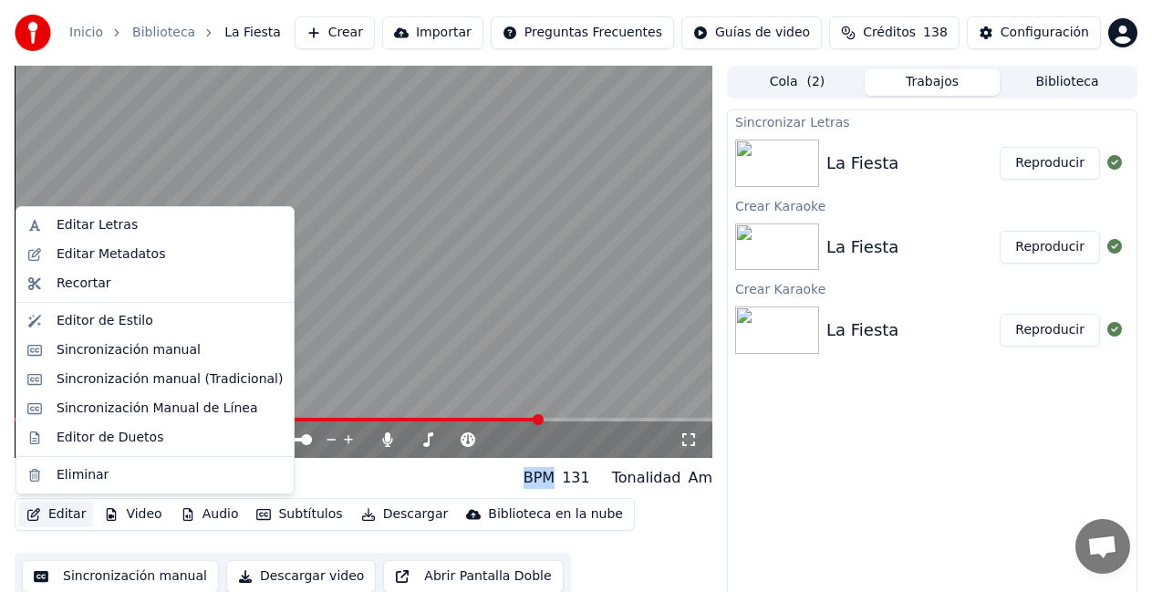
click at [50, 508] on button "Editar" at bounding box center [56, 514] width 74 height 26
click at [90, 219] on div "Editar Letras" at bounding box center [97, 225] width 81 height 18
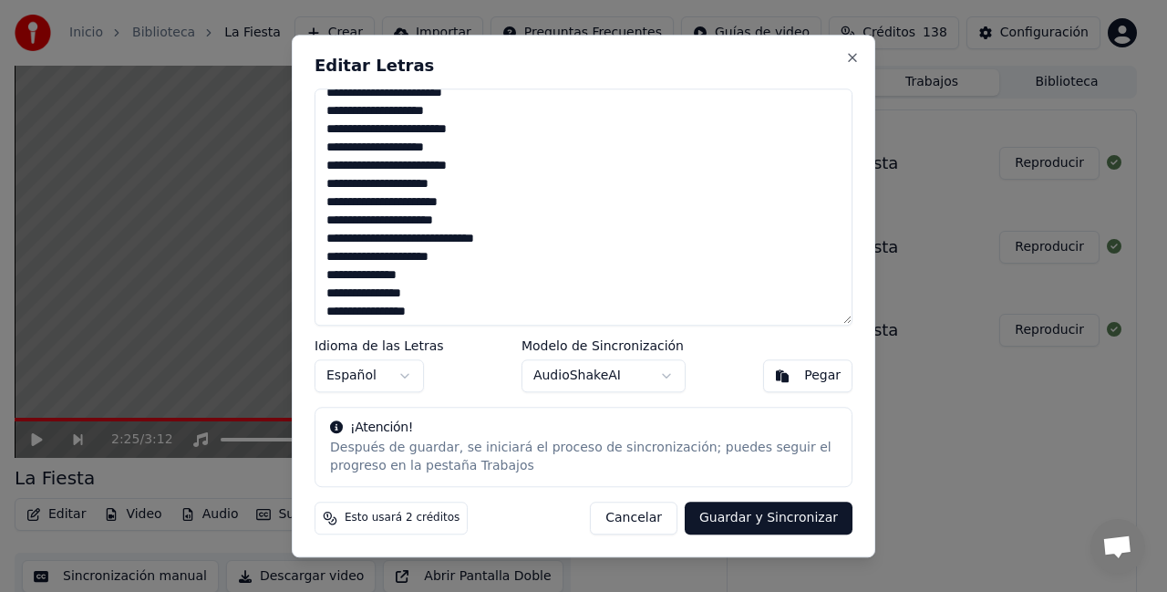
scroll to position [182, 0]
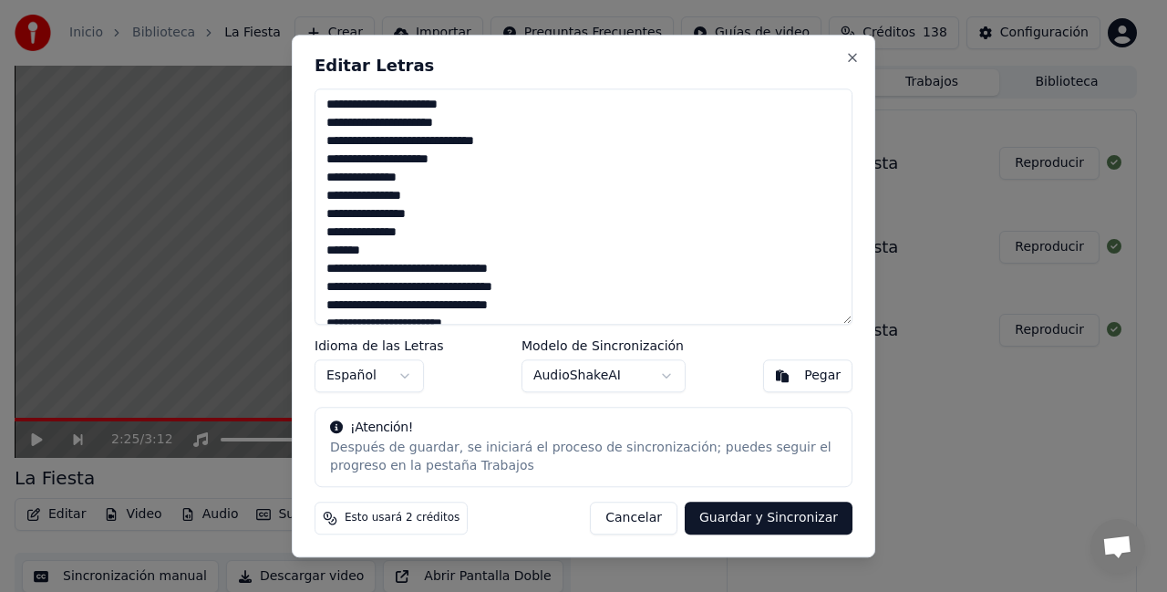
click at [367, 181] on textarea at bounding box center [584, 206] width 538 height 237
click at [365, 181] on textarea at bounding box center [584, 206] width 538 height 237
click at [376, 196] on textarea at bounding box center [584, 206] width 538 height 237
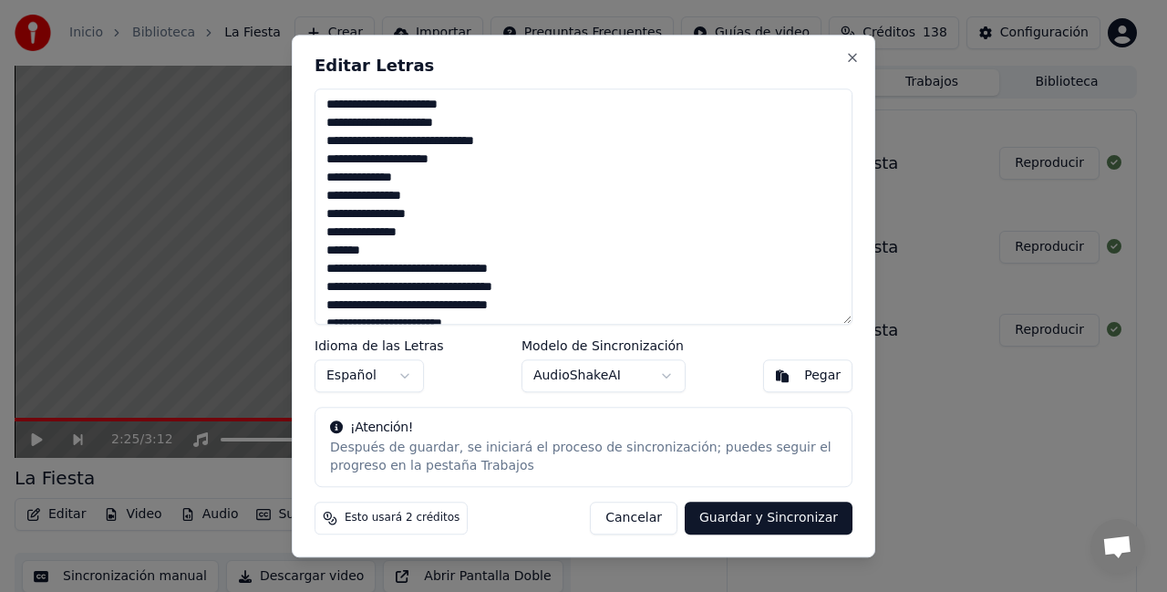
click at [376, 196] on textarea at bounding box center [584, 206] width 538 height 237
click at [367, 215] on textarea at bounding box center [584, 206] width 538 height 237
click at [368, 232] on textarea at bounding box center [584, 206] width 538 height 237
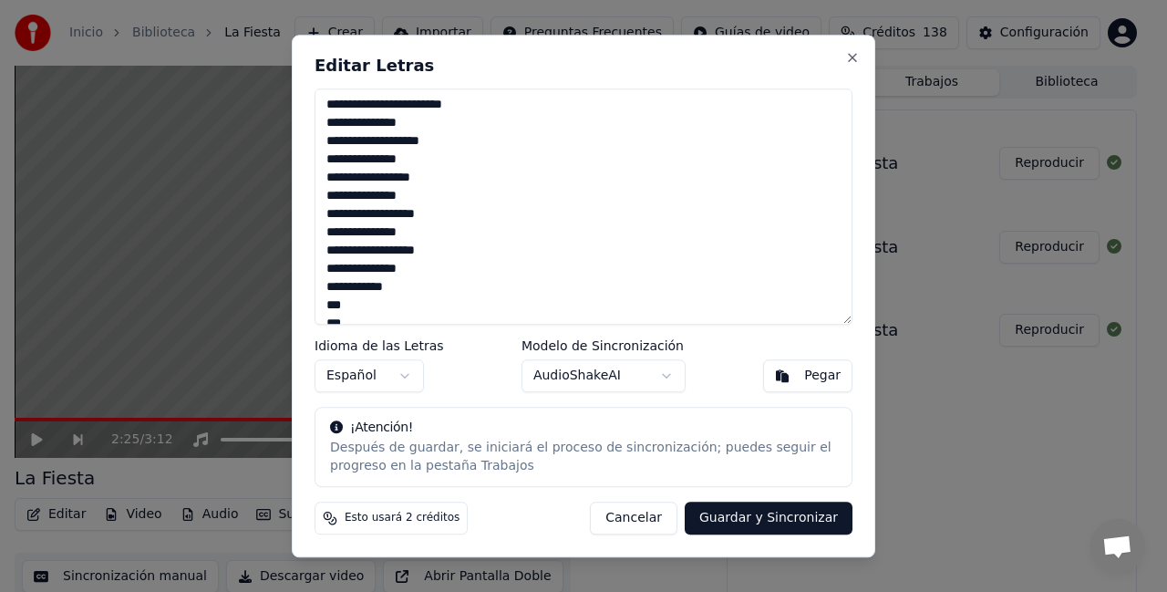
scroll to position [912, 0]
click at [410, 198] on textarea at bounding box center [584, 206] width 538 height 237
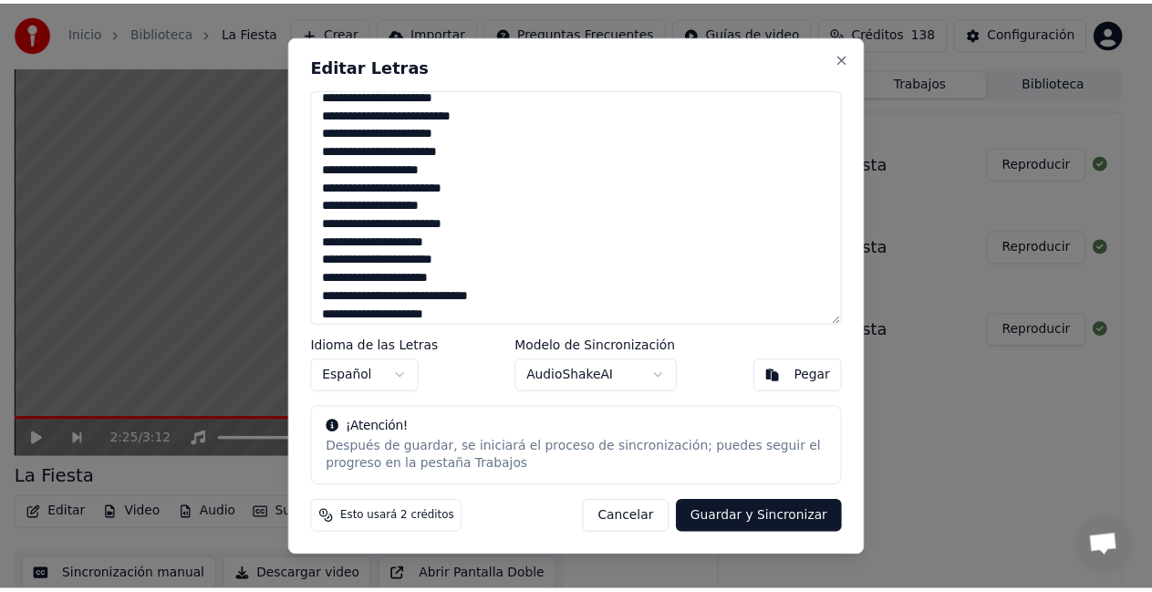
scroll to position [0, 0]
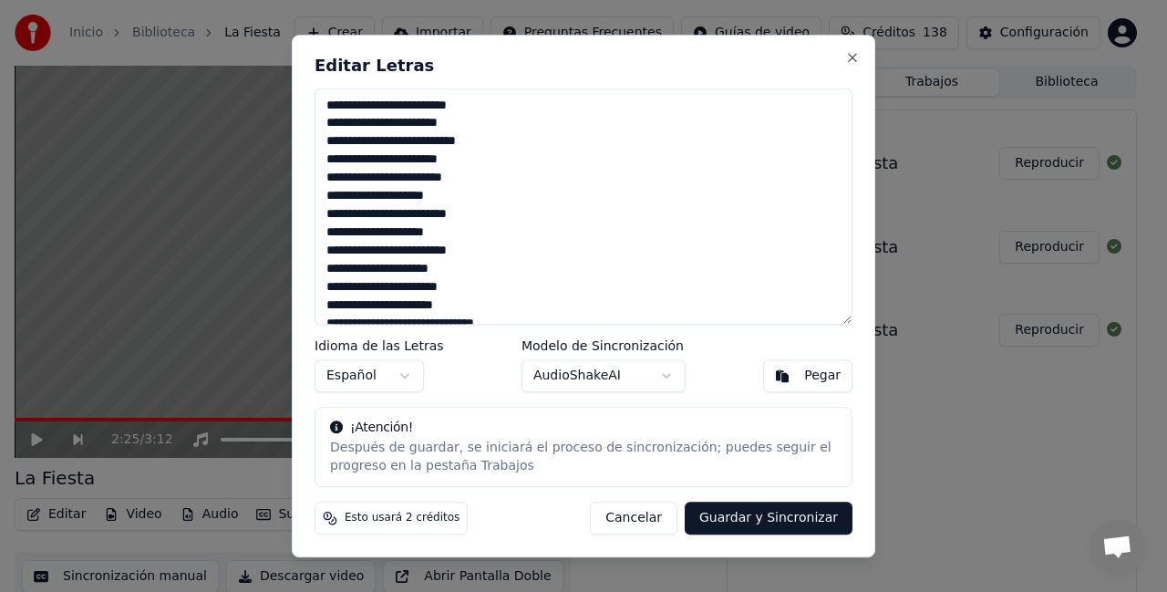
click at [484, 174] on textarea at bounding box center [584, 206] width 538 height 237
drag, startPoint x: 484, startPoint y: 174, endPoint x: 481, endPoint y: 183, distance: 9.8
click at [484, 174] on textarea at bounding box center [584, 206] width 538 height 237
click at [484, 184] on textarea at bounding box center [584, 206] width 538 height 237
type textarea "**********"
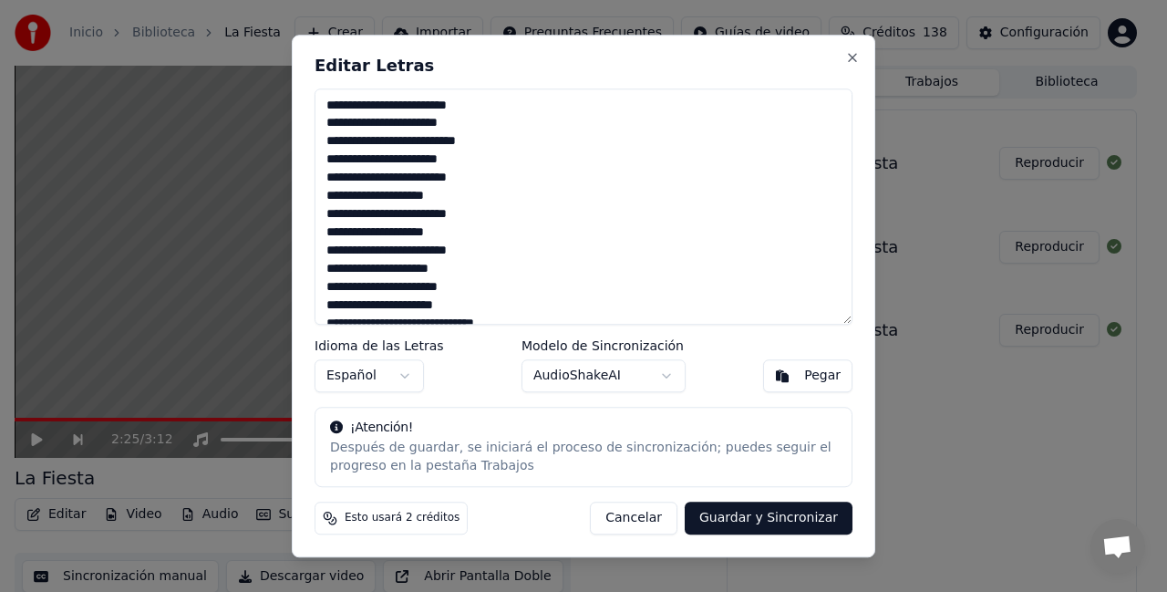
click at [764, 523] on button "Guardar y Sincronizar" at bounding box center [769, 517] width 168 height 33
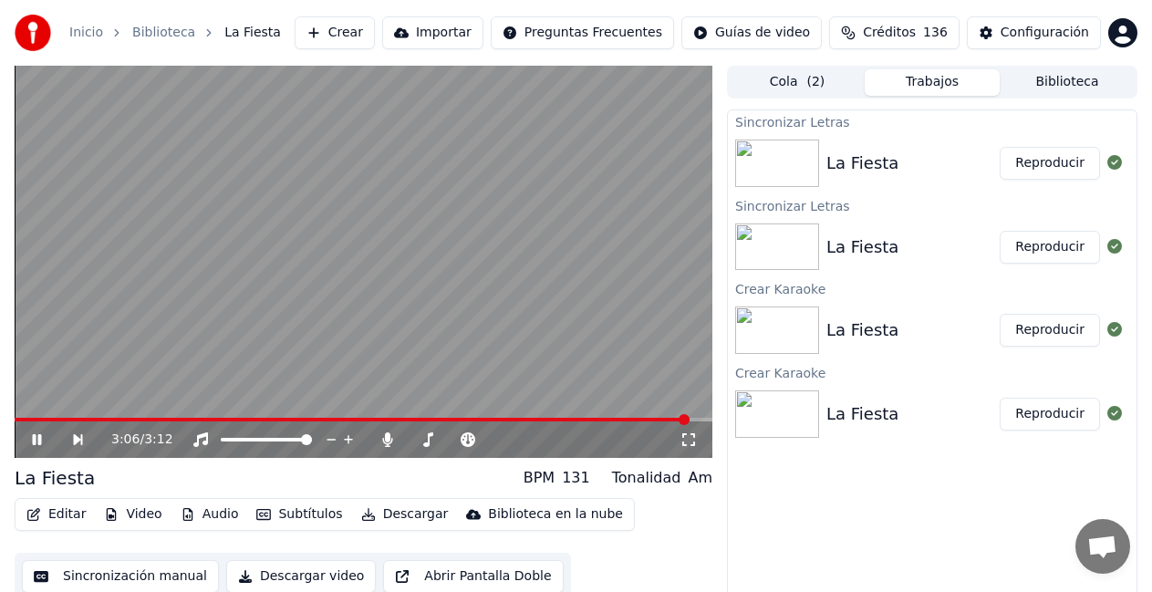
click at [1048, 160] on button "Reproducir" at bounding box center [1049, 163] width 100 height 33
click at [42, 435] on icon at bounding box center [49, 439] width 41 height 15
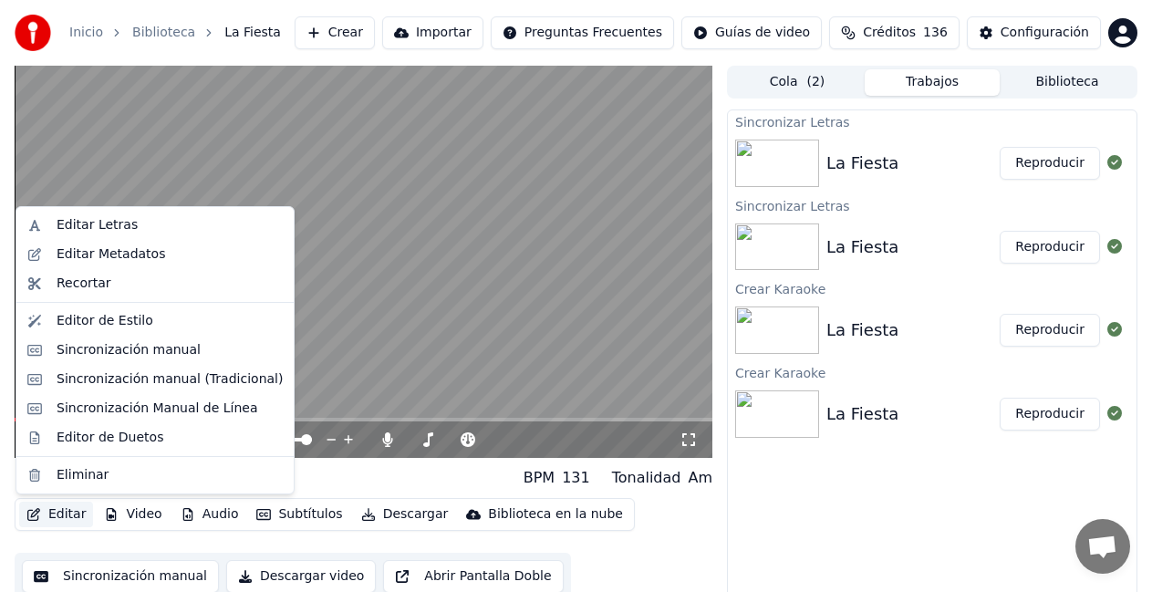
click at [61, 509] on button "Editar" at bounding box center [56, 514] width 74 height 26
click at [49, 509] on button "Editar" at bounding box center [56, 514] width 74 height 26
click at [94, 438] on div "Editor de Duetos" at bounding box center [110, 438] width 107 height 18
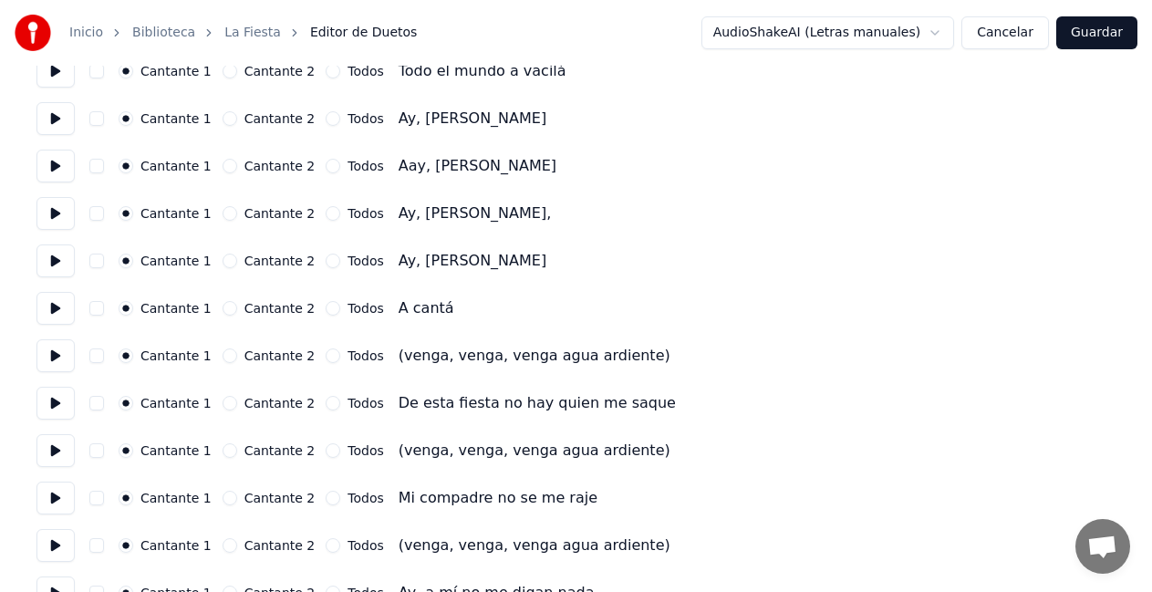
scroll to position [821, 0]
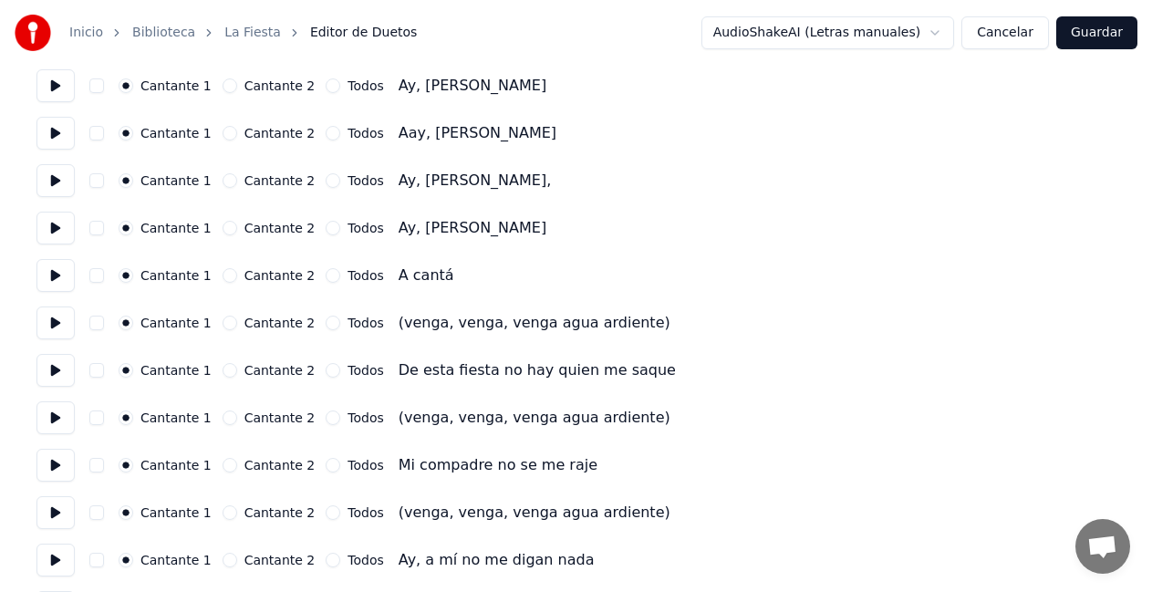
click at [222, 326] on button "Cantante 2" at bounding box center [229, 322] width 15 height 15
click at [224, 418] on button "Cantante 2" at bounding box center [229, 417] width 15 height 15
click at [224, 510] on button "Cantante 2" at bounding box center [229, 512] width 15 height 15
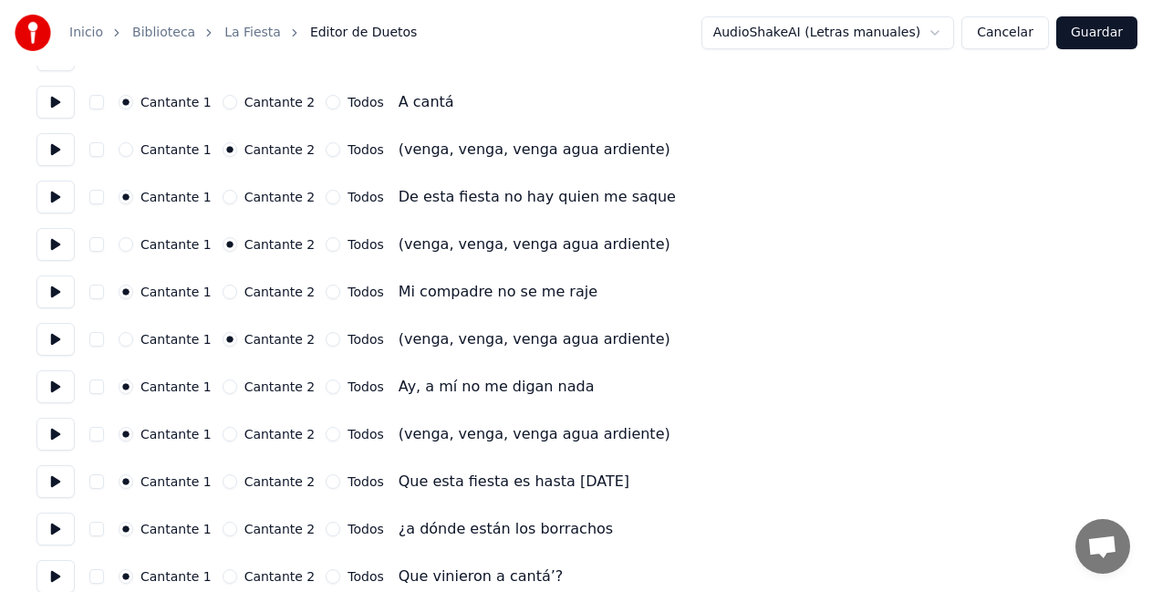
scroll to position [1003, 0]
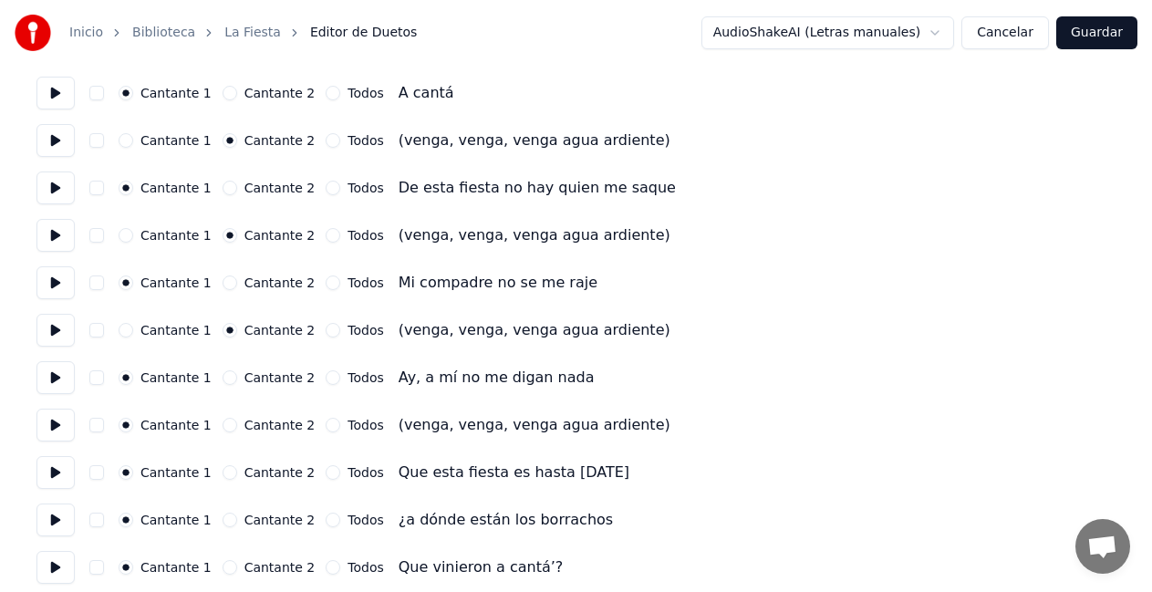
click at [222, 429] on button "Cantante 2" at bounding box center [229, 425] width 15 height 15
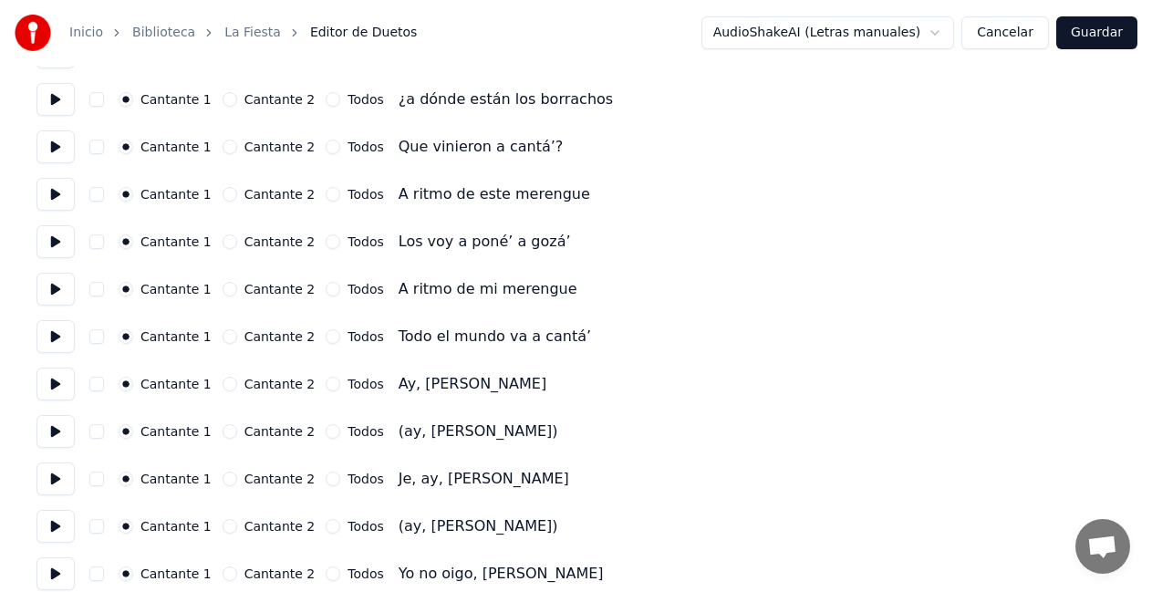
scroll to position [1550, 0]
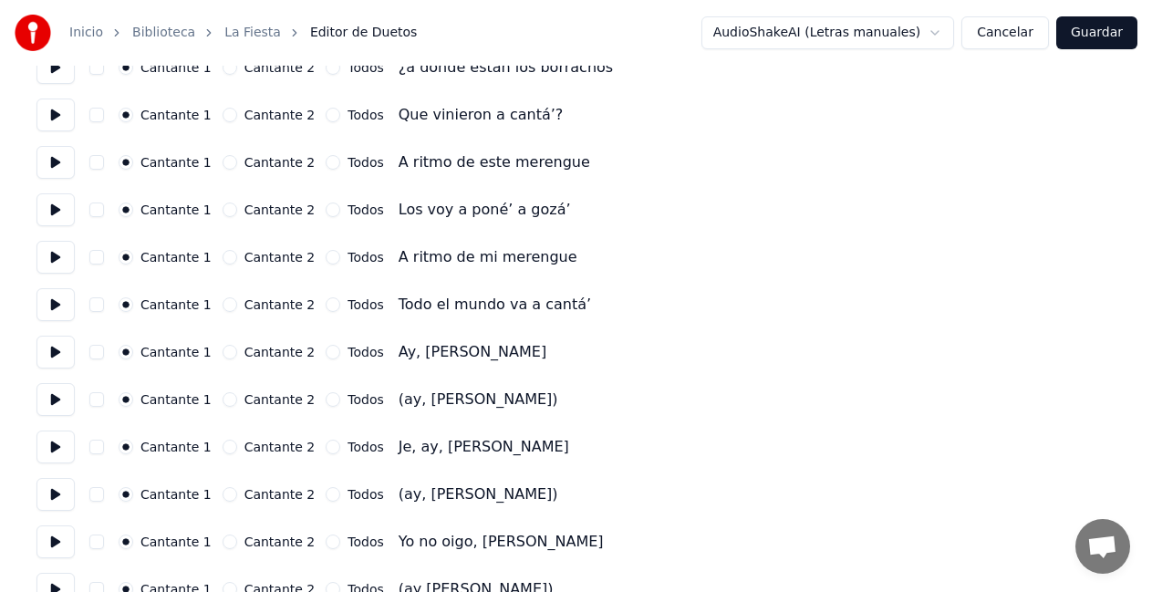
click at [222, 405] on button "Cantante 2" at bounding box center [229, 399] width 15 height 15
click at [221, 501] on div "Cantante 1 Cantante 2 Todos (ay, loley lolay)" at bounding box center [575, 494] width 1079 height 33
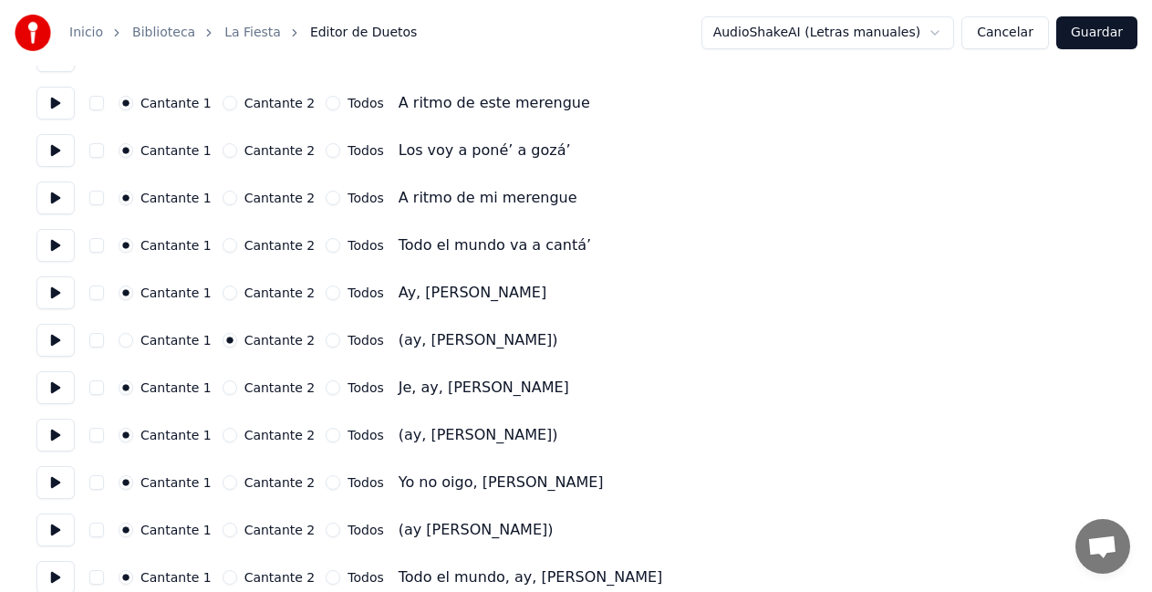
scroll to position [1641, 0]
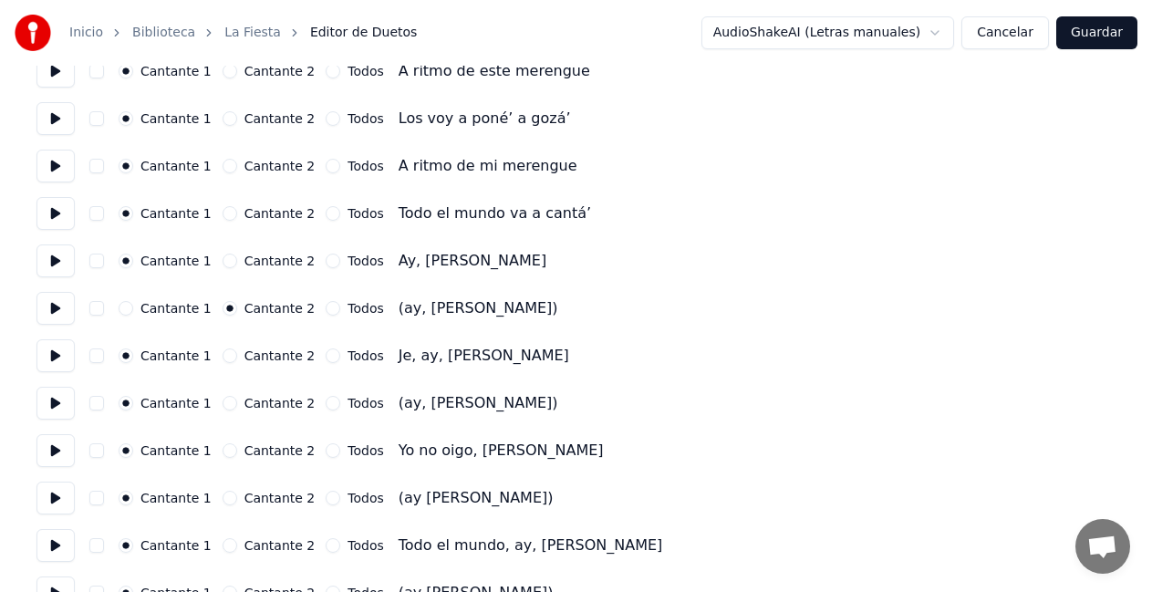
click at [222, 402] on button "Cantante 2" at bounding box center [229, 403] width 15 height 15
click at [222, 501] on button "Cantante 2" at bounding box center [229, 498] width 15 height 15
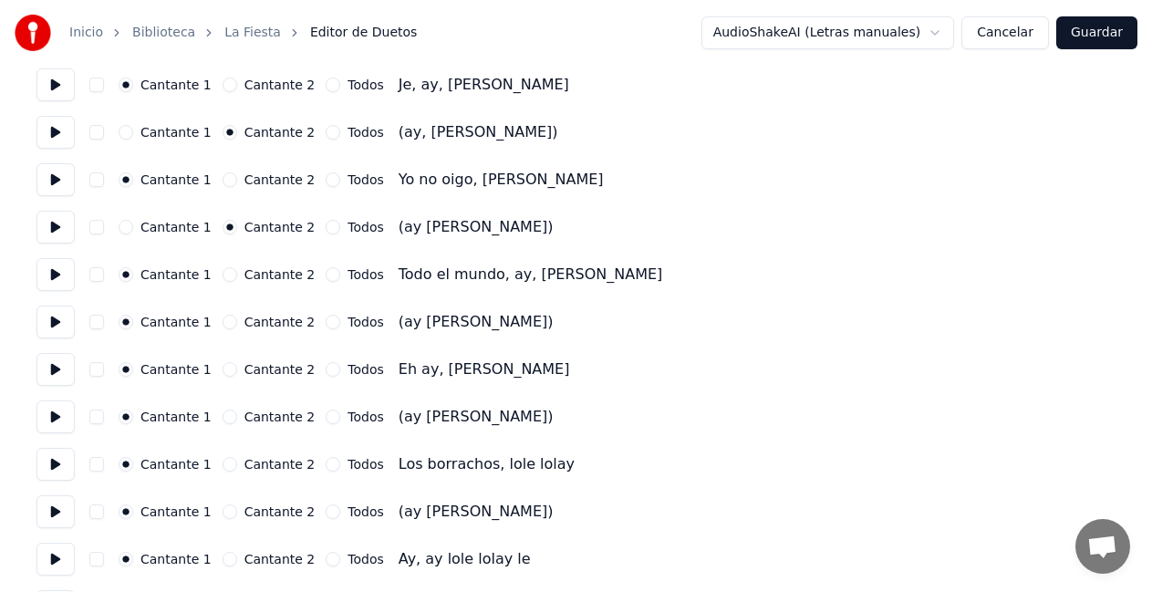
scroll to position [1915, 0]
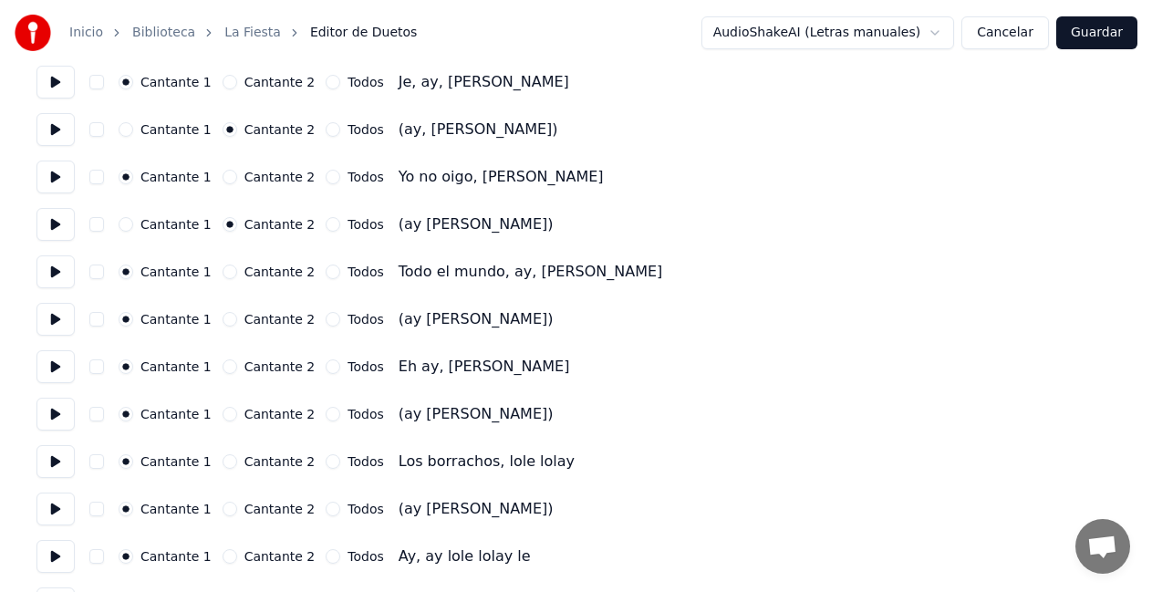
click at [222, 319] on button "Cantante 2" at bounding box center [229, 319] width 15 height 15
click at [223, 417] on button "Cantante 2" at bounding box center [229, 414] width 15 height 15
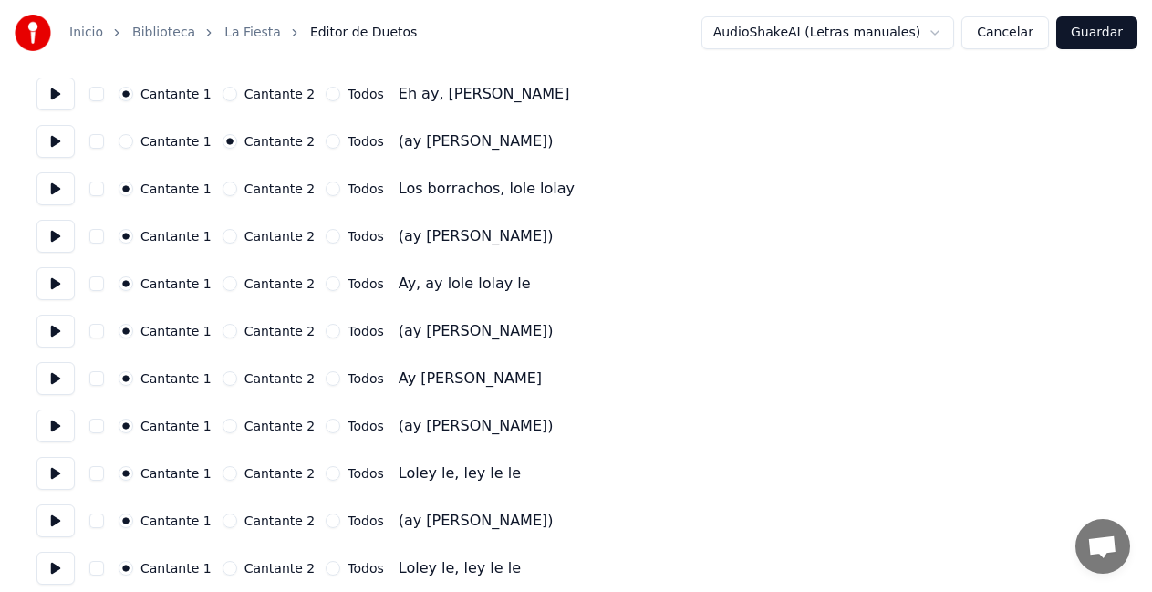
scroll to position [2188, 0]
click at [222, 238] on button "Cantante 2" at bounding box center [229, 235] width 15 height 15
click at [222, 332] on button "Cantante 2" at bounding box center [229, 330] width 15 height 15
click at [222, 425] on button "Cantante 2" at bounding box center [229, 425] width 15 height 15
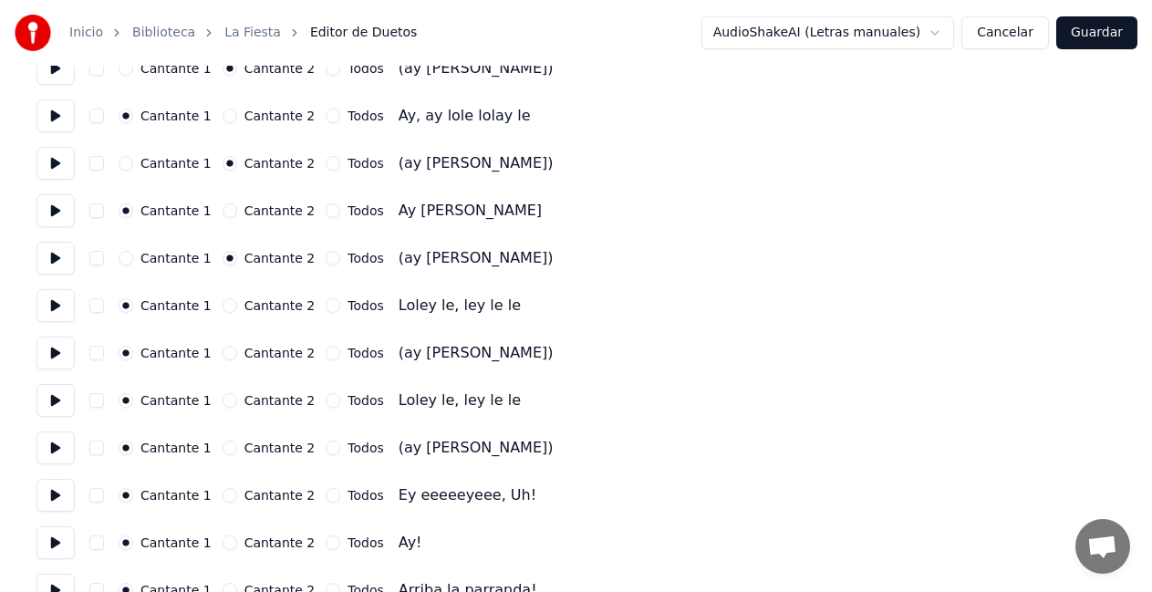
scroll to position [2371, 0]
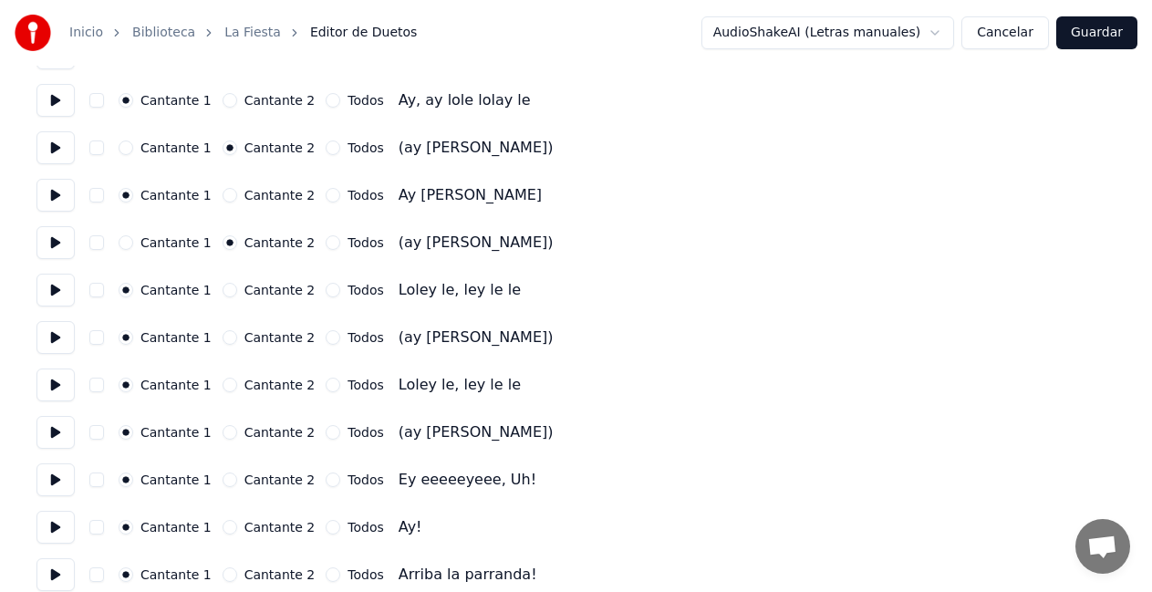
click at [222, 337] on button "Cantante 2" at bounding box center [229, 337] width 15 height 15
click at [222, 435] on button "Cantante 2" at bounding box center [229, 432] width 15 height 15
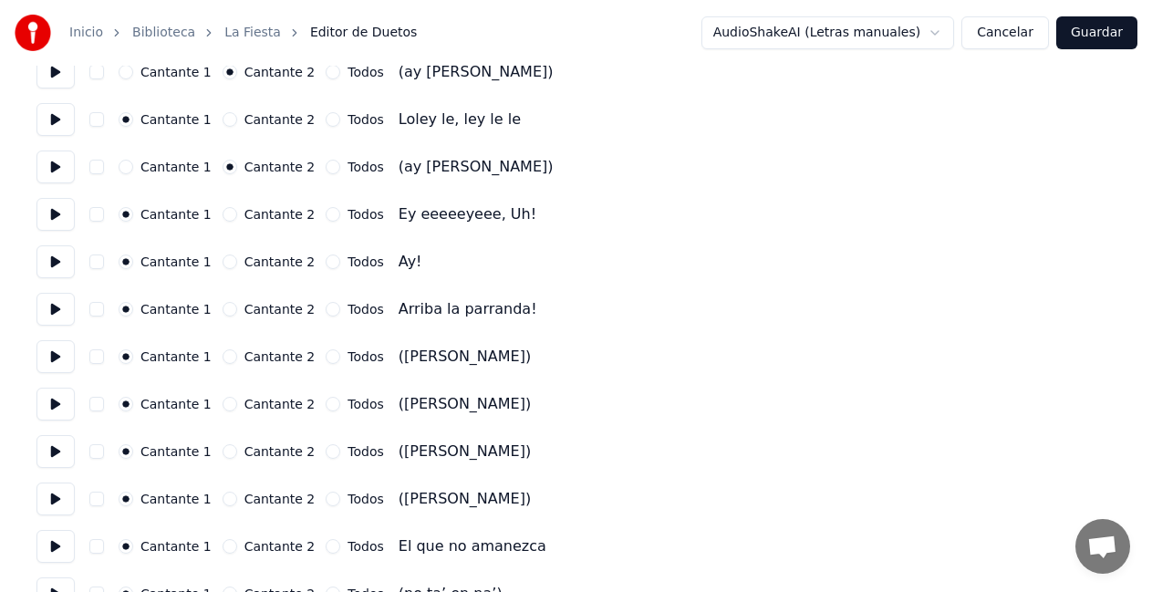
scroll to position [2644, 0]
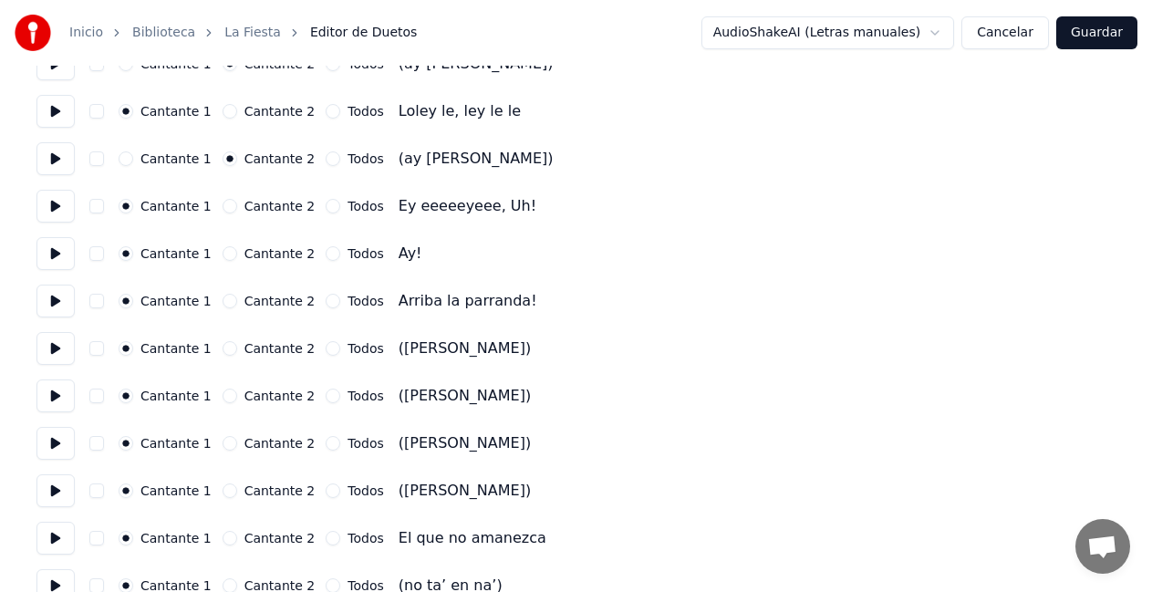
click at [222, 349] on button "Cantante 2" at bounding box center [229, 348] width 15 height 15
click at [222, 396] on button "Cantante 2" at bounding box center [229, 395] width 15 height 15
drag, startPoint x: 222, startPoint y: 443, endPoint x: 225, endPoint y: 452, distance: 9.5
click at [224, 446] on button "Cantante 2" at bounding box center [229, 443] width 15 height 15
click at [222, 489] on button "Cantante 2" at bounding box center [229, 490] width 15 height 15
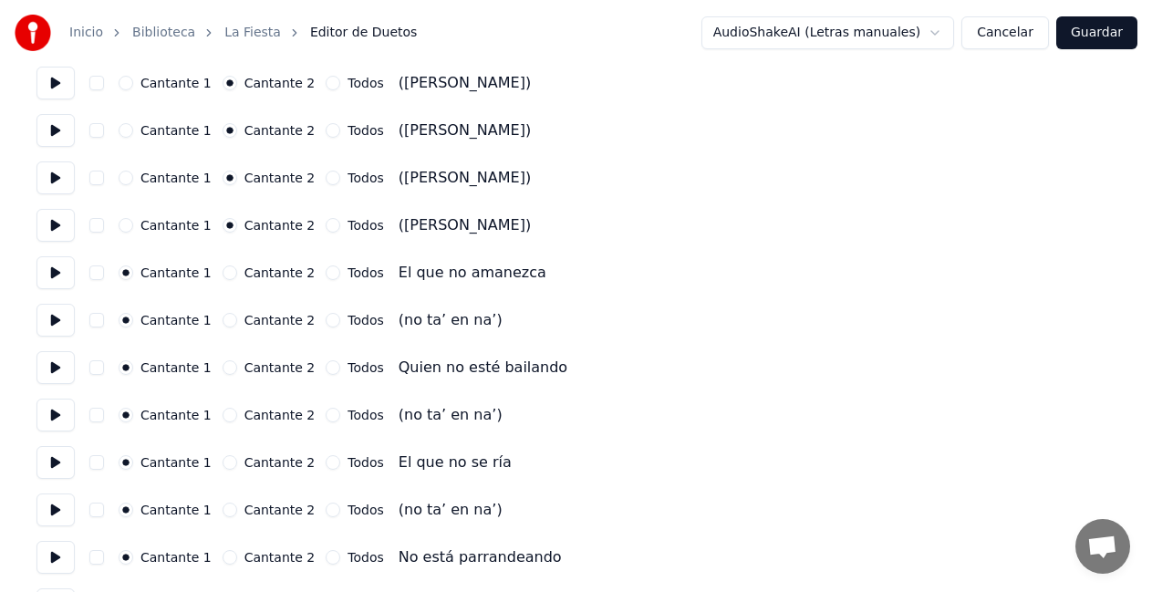
scroll to position [2918, 0]
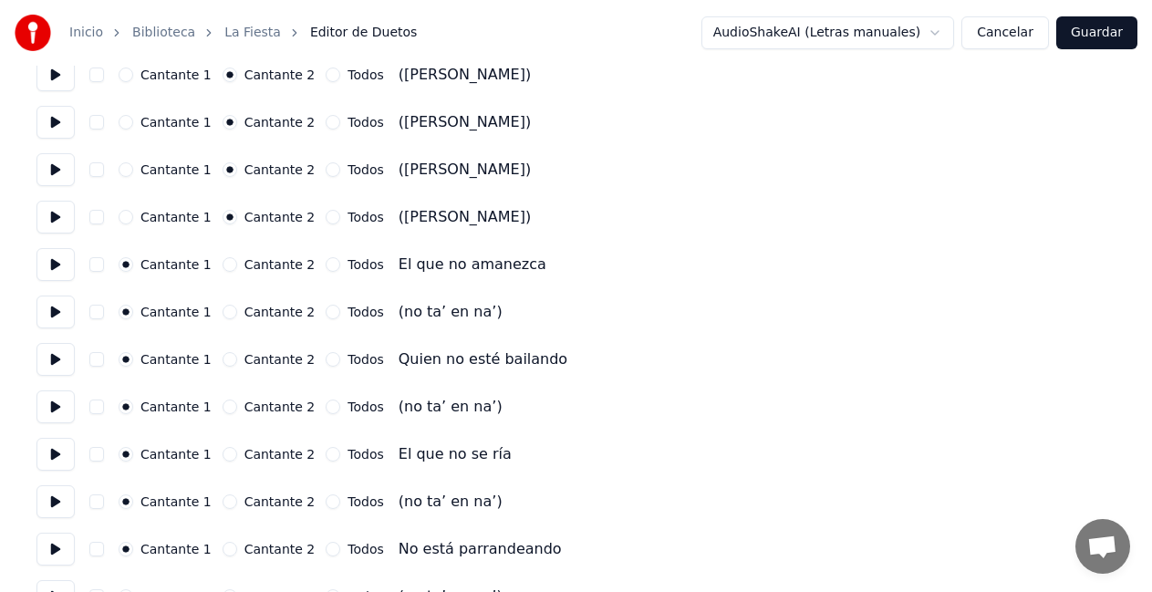
click at [222, 312] on button "Cantante 2" at bounding box center [229, 312] width 15 height 15
click at [222, 407] on button "Cantante 2" at bounding box center [229, 406] width 15 height 15
click at [222, 501] on button "Cantante 2" at bounding box center [229, 501] width 15 height 15
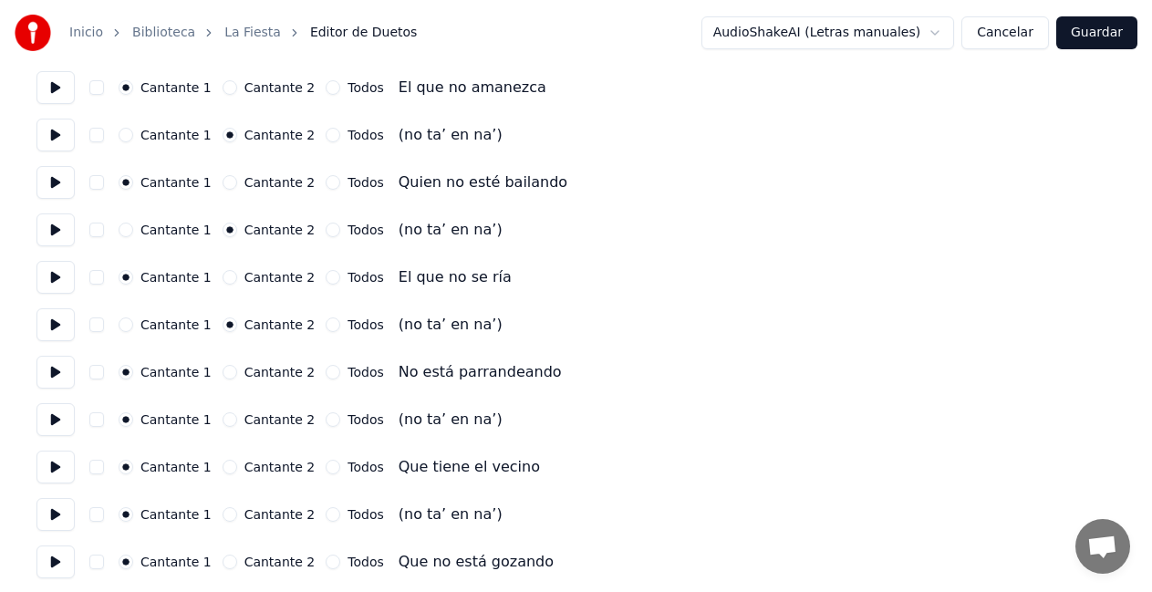
scroll to position [3100, 0]
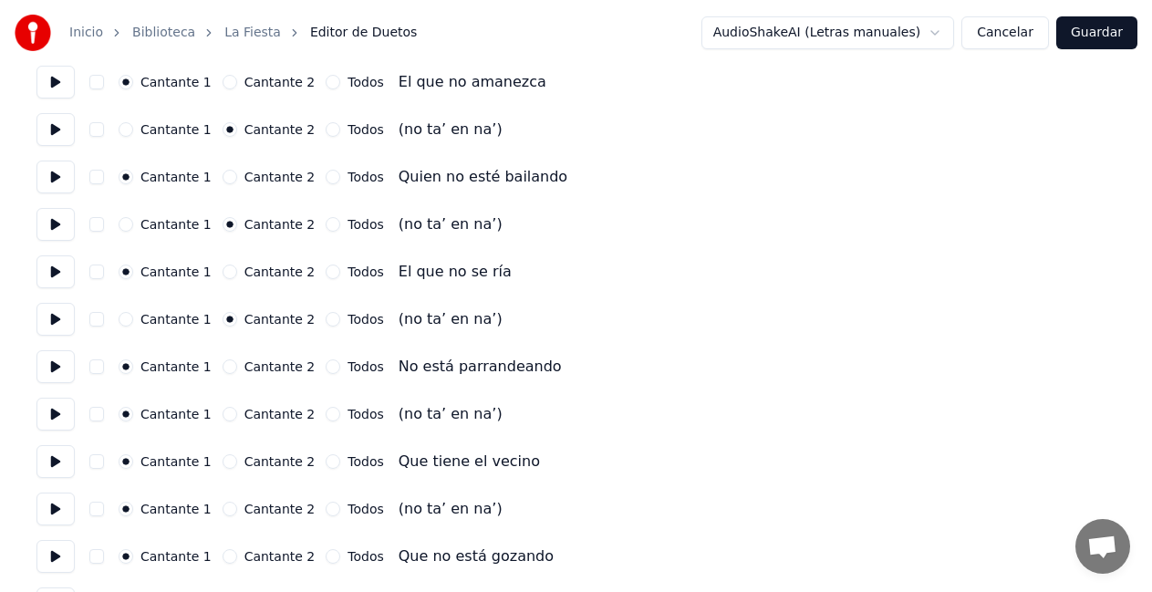
click at [222, 413] on button "Cantante 2" at bounding box center [229, 414] width 15 height 15
click at [222, 507] on button "Cantante 2" at bounding box center [229, 508] width 15 height 15
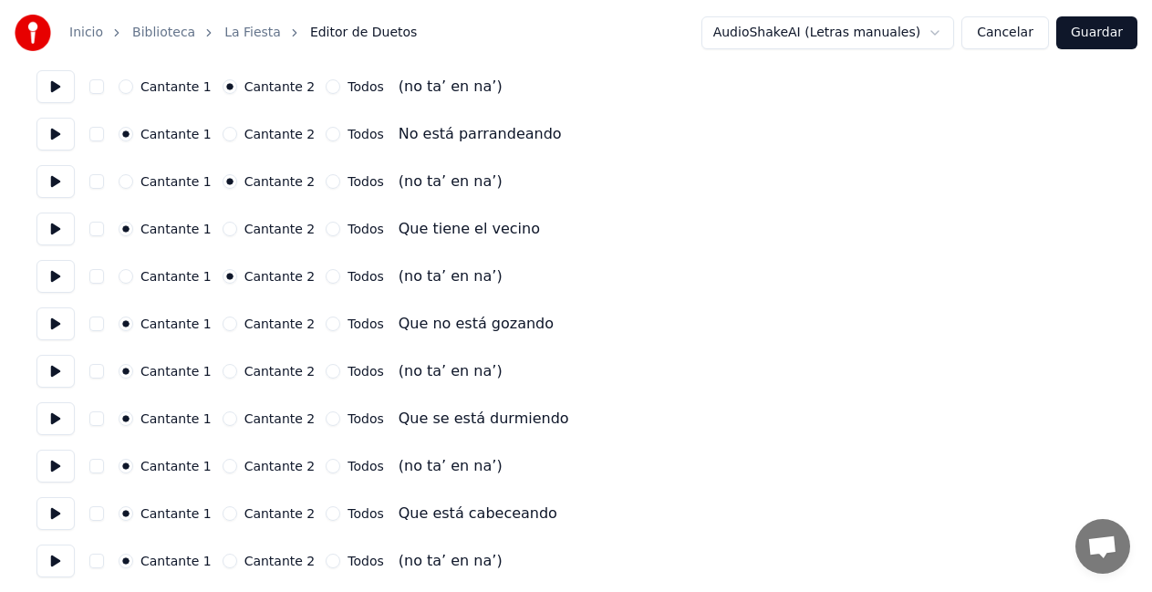
scroll to position [3374, 0]
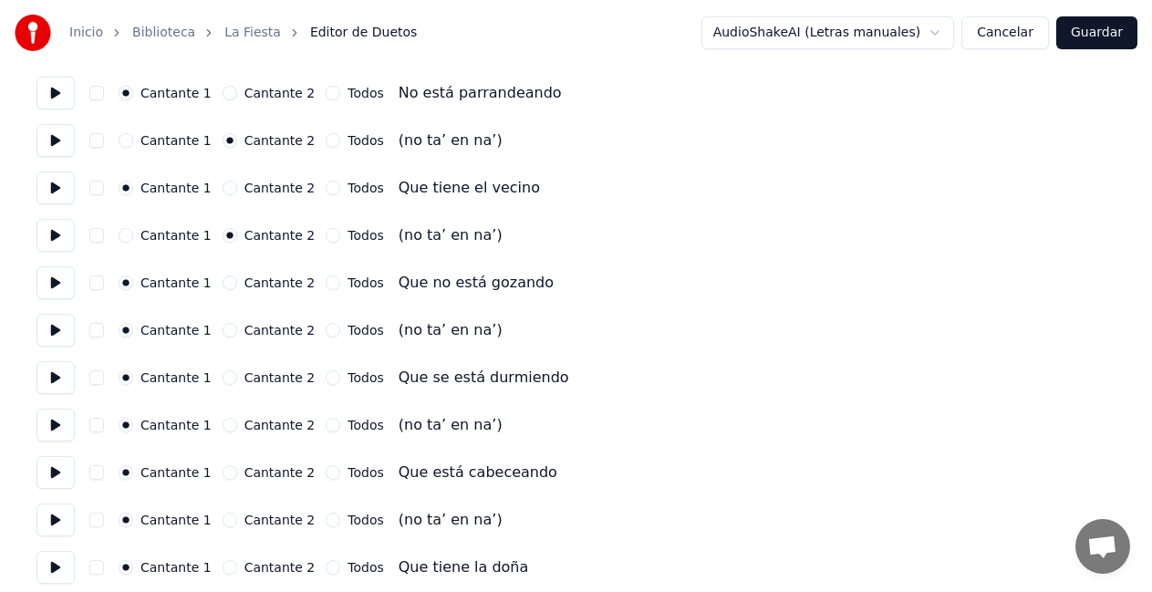
drag, startPoint x: 222, startPoint y: 330, endPoint x: 219, endPoint y: 366, distance: 35.7
click at [222, 332] on button "Cantante 2" at bounding box center [229, 330] width 15 height 15
click at [223, 427] on button "Cantante 2" at bounding box center [229, 425] width 15 height 15
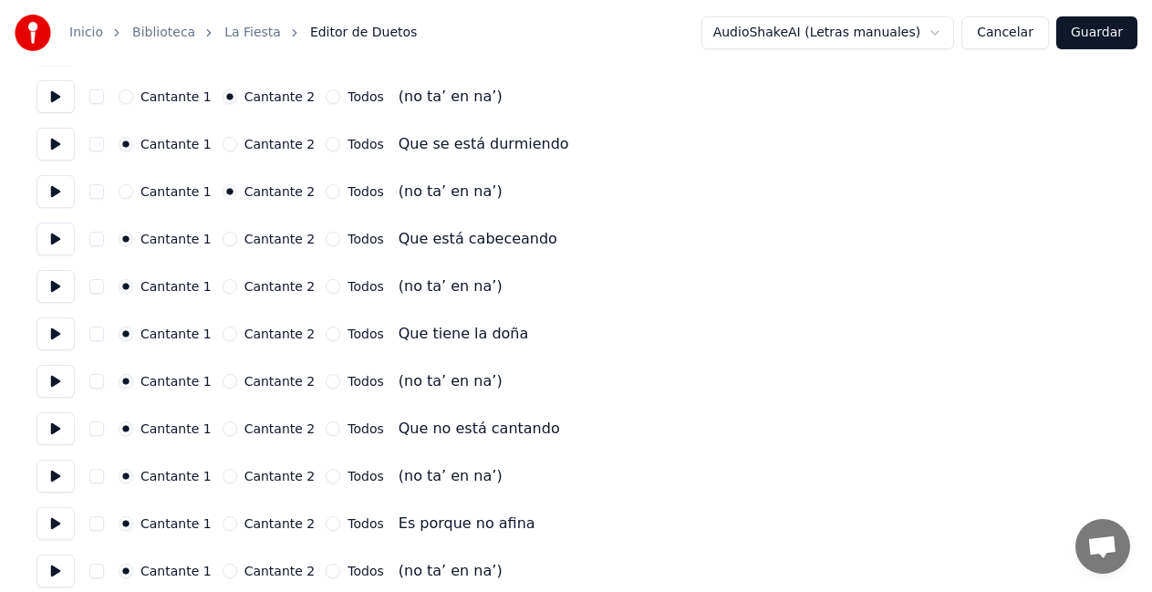
scroll to position [3647, 0]
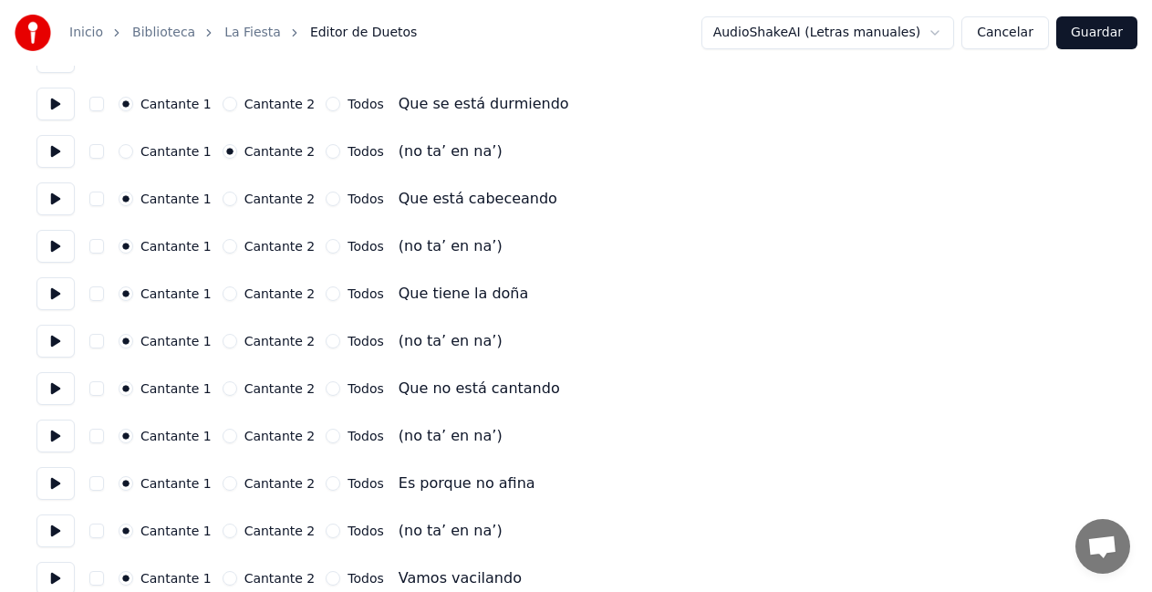
drag, startPoint x: 224, startPoint y: 252, endPoint x: 226, endPoint y: 272, distance: 20.1
click at [224, 254] on div "Cantante 1 Cantante 2 Todos (no ta’ en na’)" at bounding box center [575, 246] width 1079 height 33
click at [222, 250] on button "Cantante 2" at bounding box center [229, 246] width 15 height 15
click at [228, 336] on div "Cantante 2" at bounding box center [268, 341] width 93 height 15
click at [222, 343] on button "Cantante 2" at bounding box center [229, 341] width 15 height 15
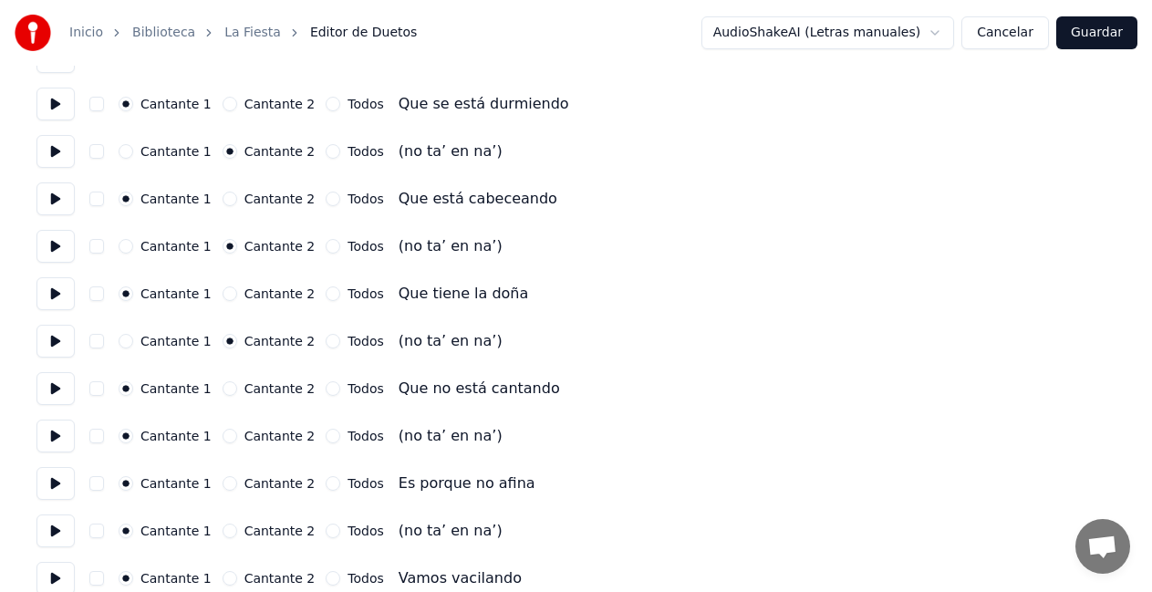
click at [222, 438] on button "Cantante 2" at bounding box center [229, 436] width 15 height 15
click at [222, 532] on button "Cantante 2" at bounding box center [229, 530] width 15 height 15
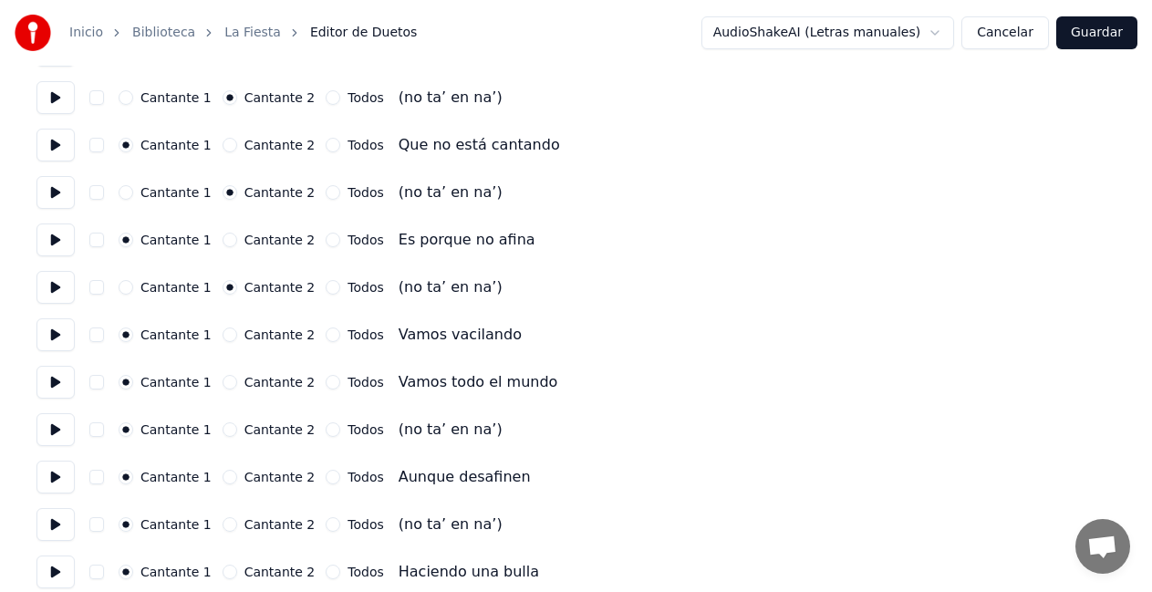
scroll to position [3921, 0]
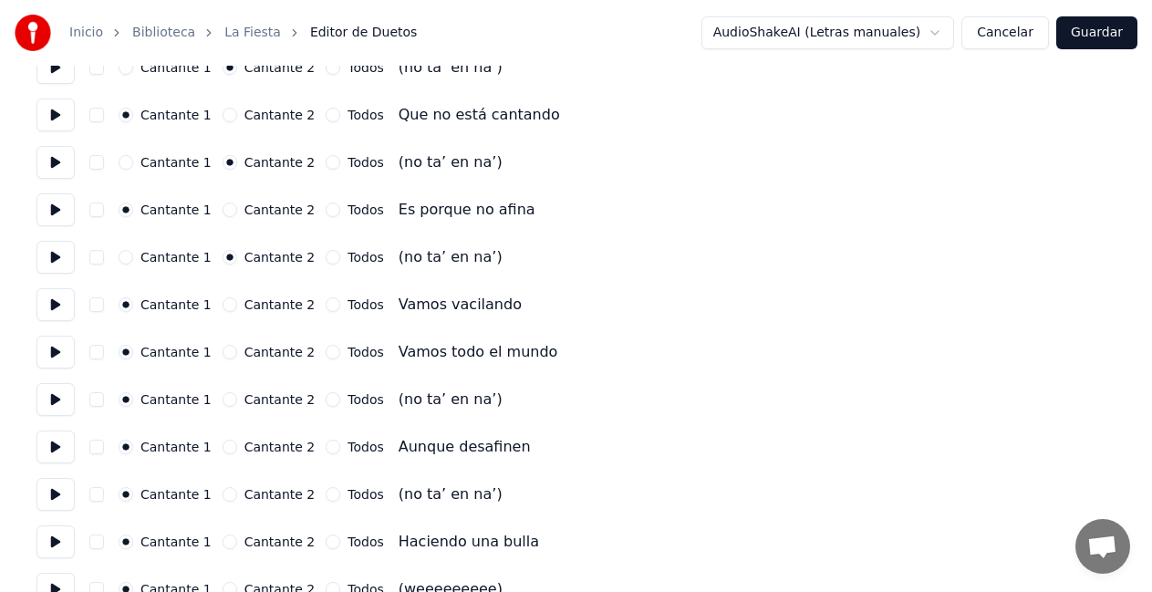
click at [1011, 37] on button "Cancelar" at bounding box center [1005, 32] width 88 height 33
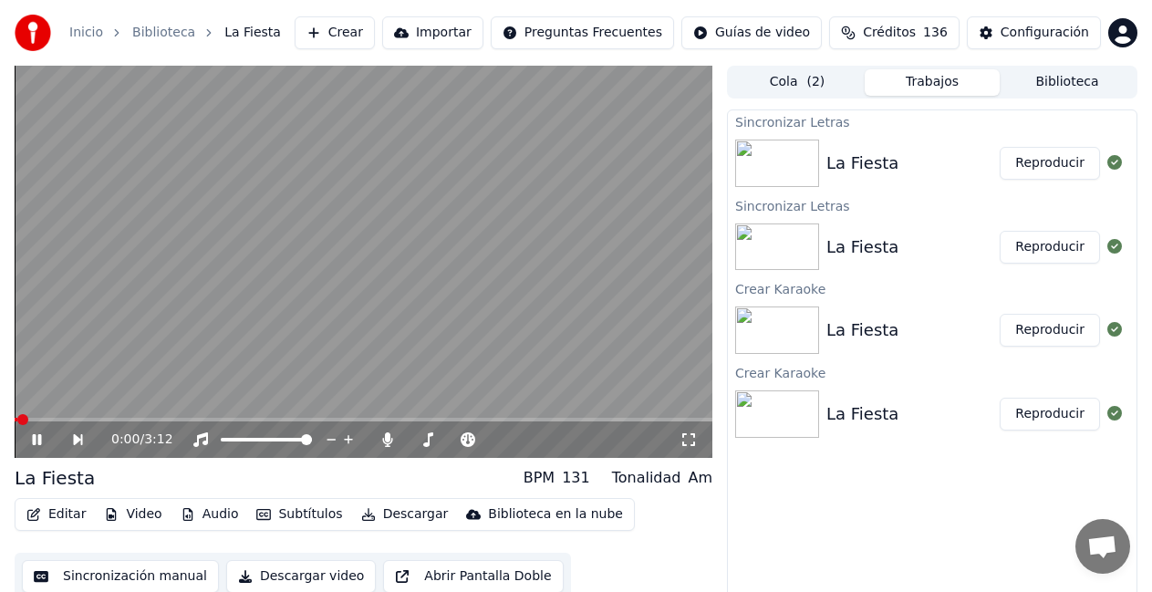
click at [33, 442] on icon at bounding box center [37, 439] width 9 height 11
click at [61, 522] on button "Editar" at bounding box center [56, 514] width 74 height 26
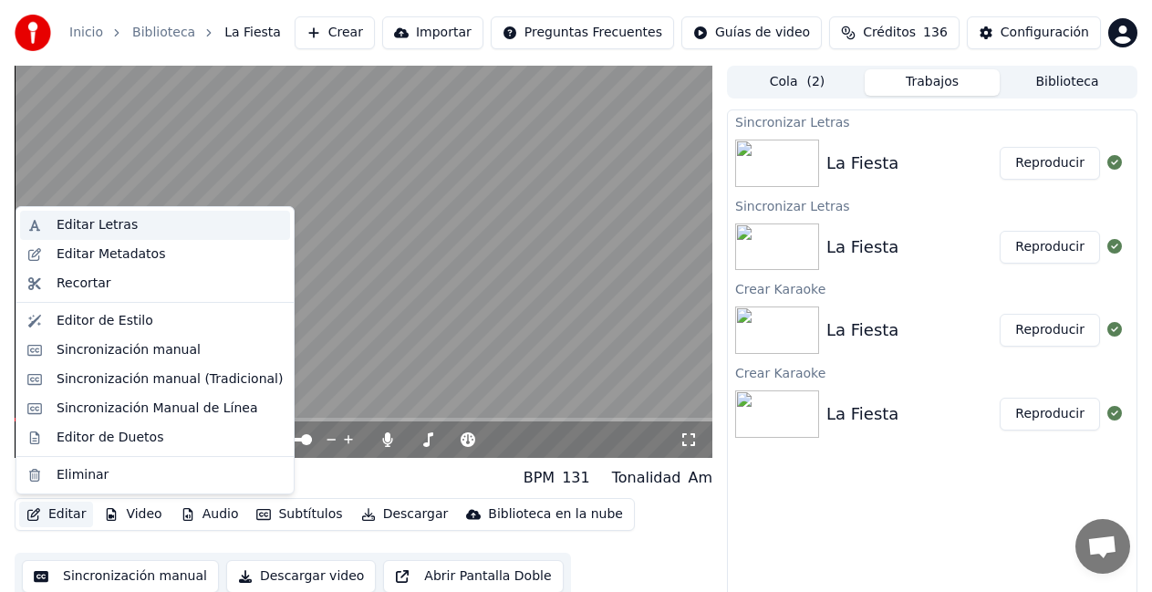
click at [74, 221] on div "Editar Letras" at bounding box center [97, 225] width 81 height 18
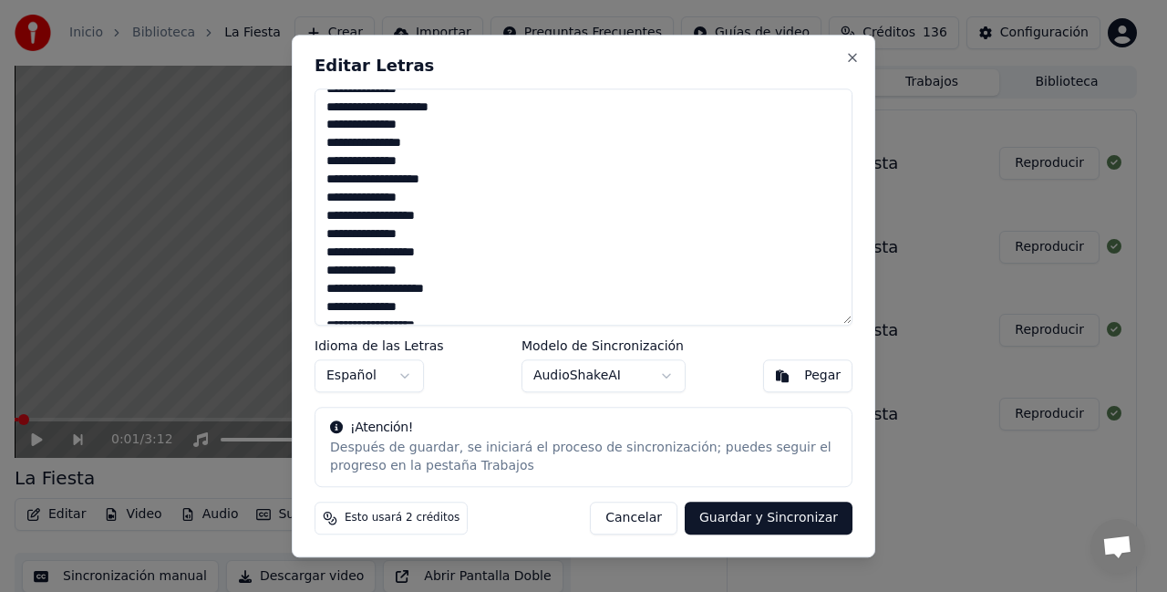
scroll to position [1368, 0]
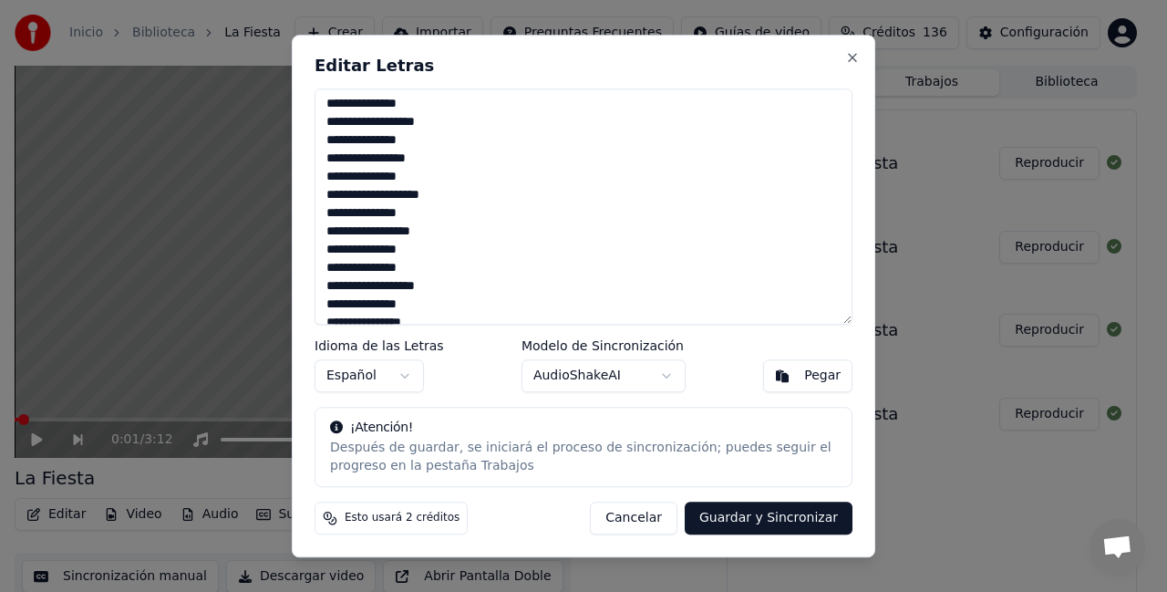
drag, startPoint x: 417, startPoint y: 213, endPoint x: 313, endPoint y: 214, distance: 103.9
click at [313, 214] on div "Editar Letras Idioma de las Letras Español Modelo de Sincronización AudioShakeA…" at bounding box center [584, 296] width 584 height 522
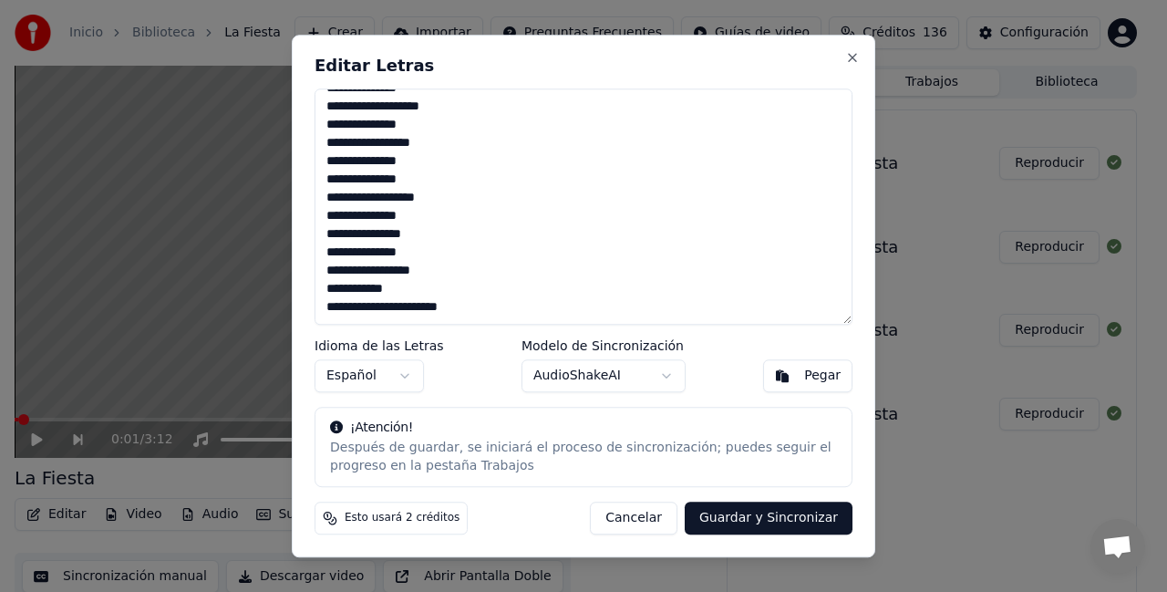
click at [427, 178] on textarea at bounding box center [584, 206] width 538 height 237
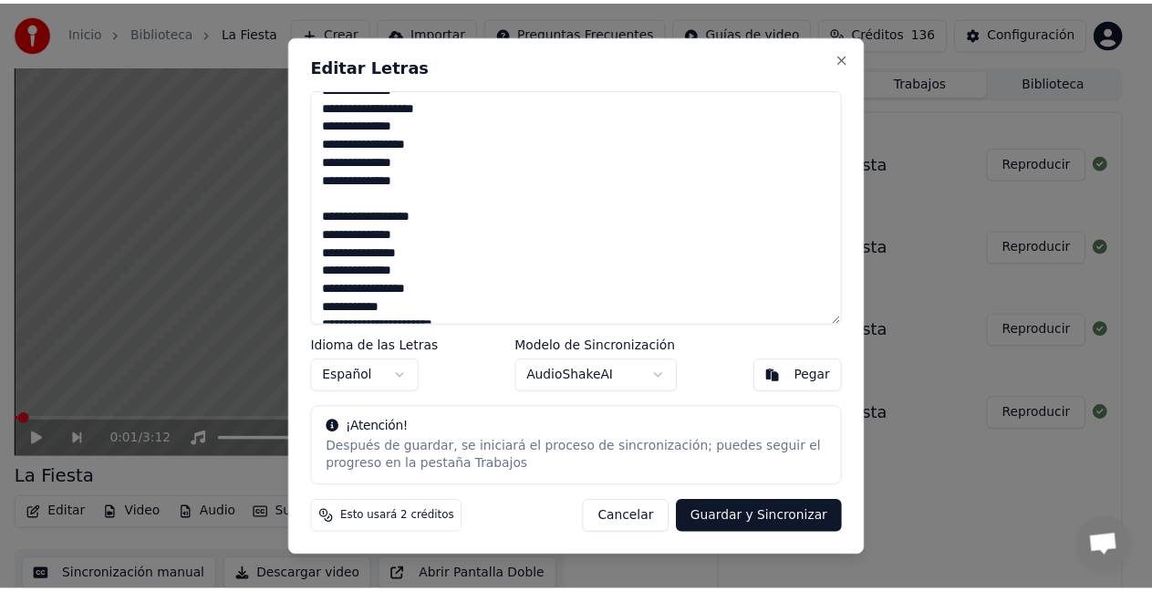
scroll to position [1474, 0]
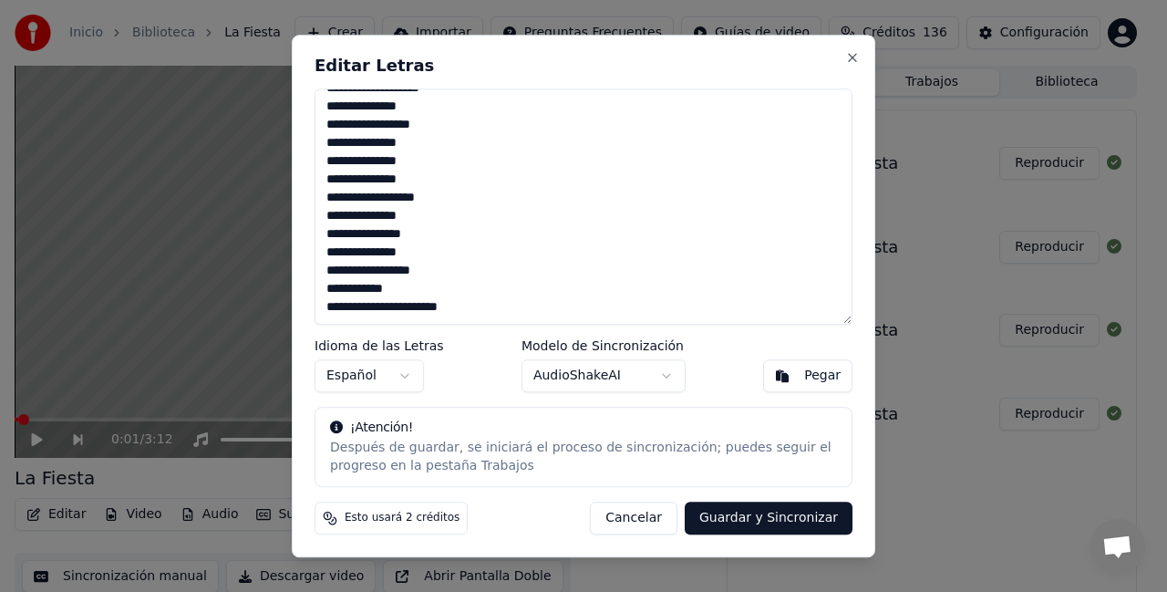
type textarea "**********"
click at [749, 524] on button "Guardar y Sincronizar" at bounding box center [769, 517] width 168 height 33
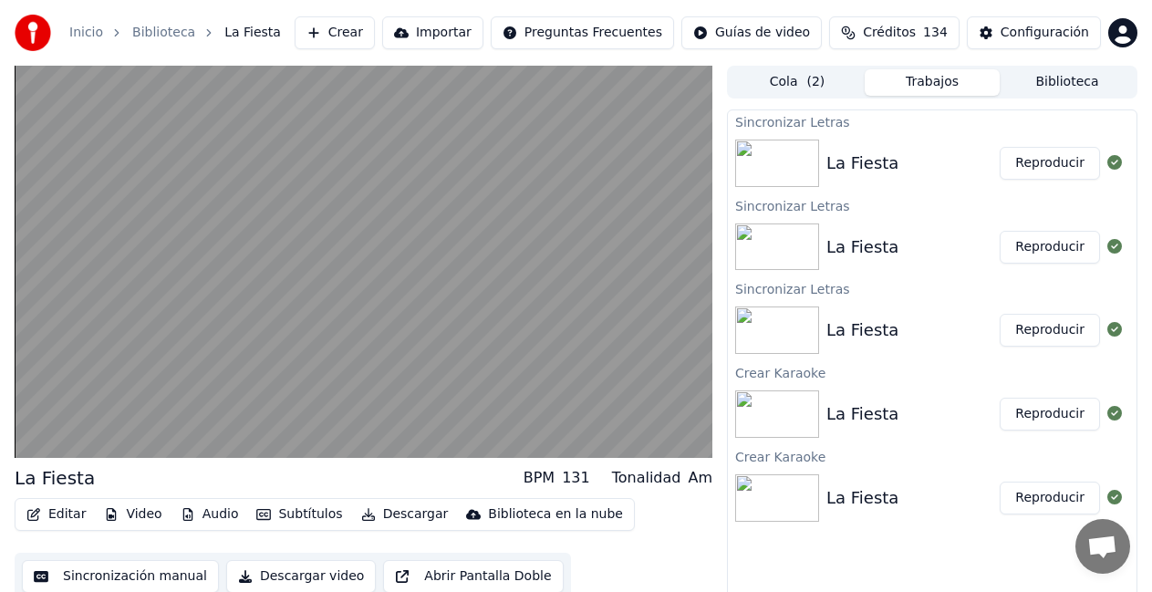
click at [1048, 162] on button "Reproducir" at bounding box center [1049, 163] width 100 height 33
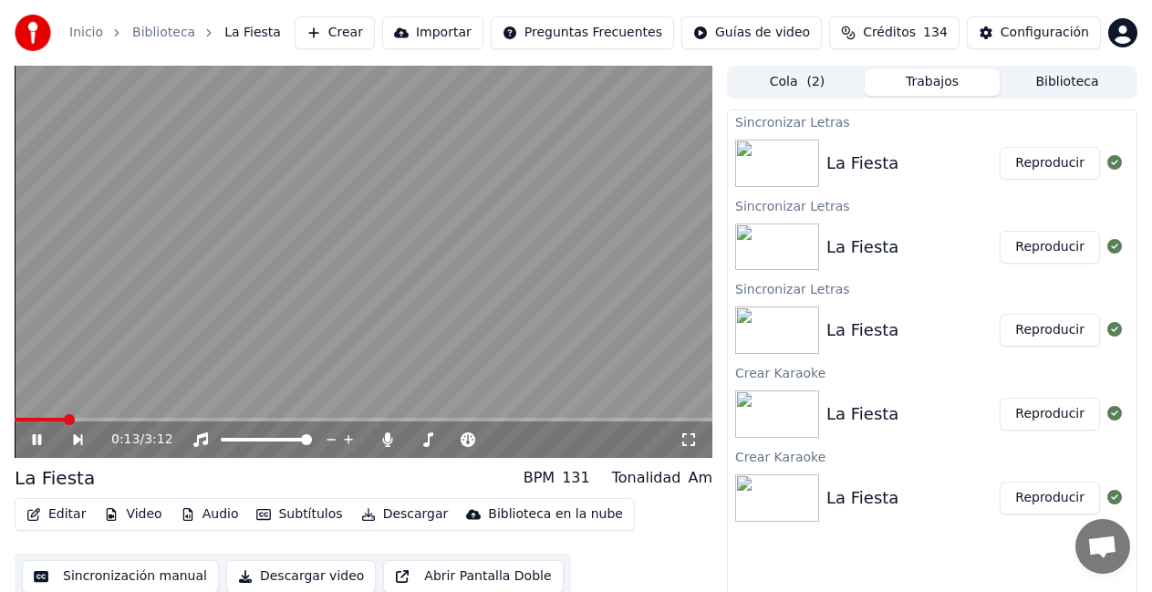
click at [35, 431] on div "0:13 / 3:12" at bounding box center [363, 439] width 683 height 18
click at [37, 439] on icon at bounding box center [49, 439] width 41 height 15
click at [71, 514] on button "Editar" at bounding box center [56, 514] width 74 height 26
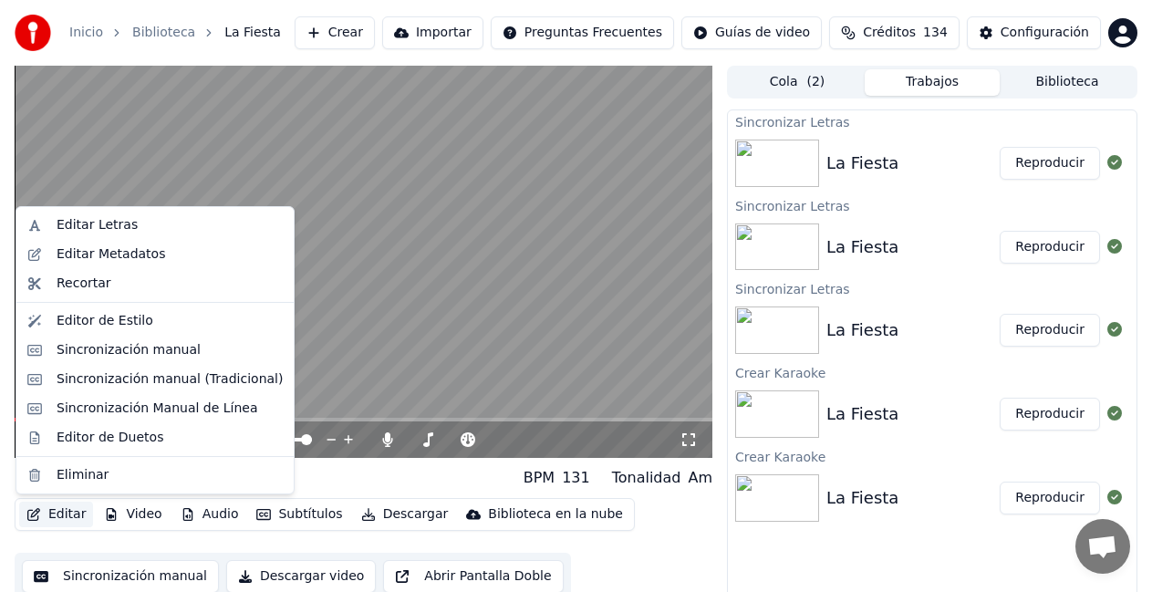
click at [58, 522] on button "Editar" at bounding box center [56, 514] width 74 height 26
click at [83, 434] on div "Editor de Duetos" at bounding box center [110, 438] width 107 height 18
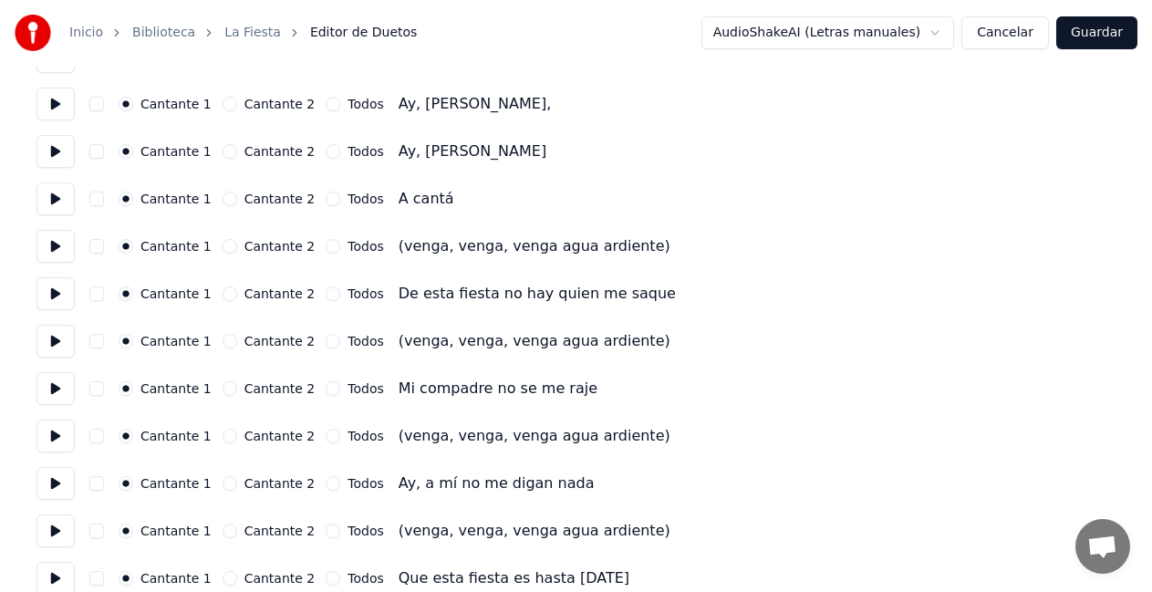
scroll to position [912, 0]
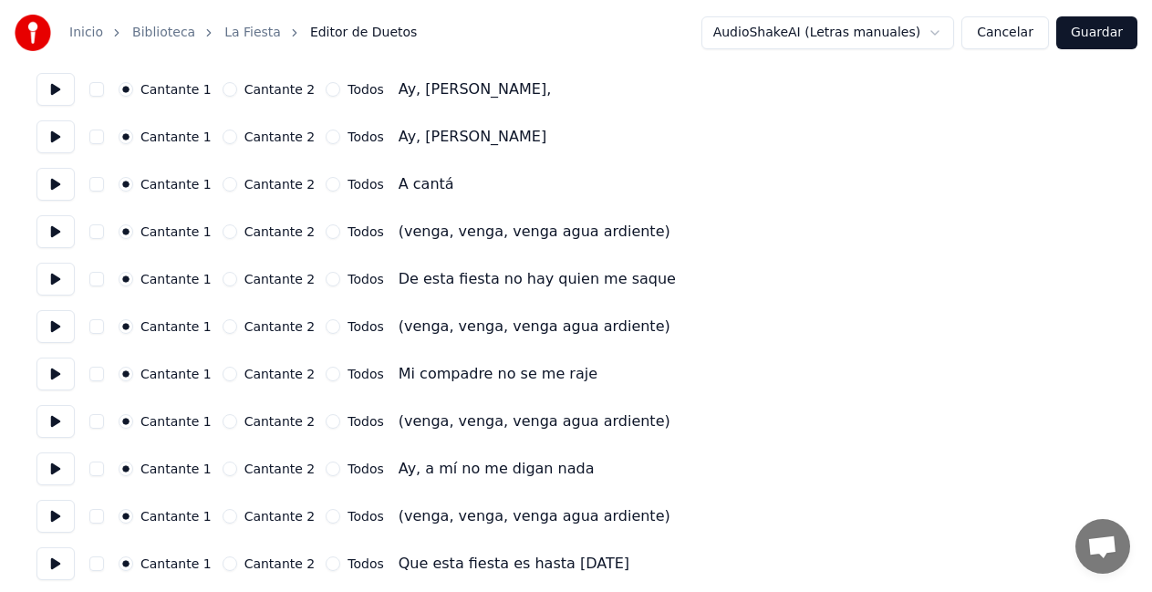
click at [222, 231] on button "Cantante 2" at bounding box center [229, 231] width 15 height 15
click at [222, 325] on button "Cantante 2" at bounding box center [229, 326] width 15 height 15
click at [222, 421] on button "Cantante 2" at bounding box center [229, 421] width 15 height 15
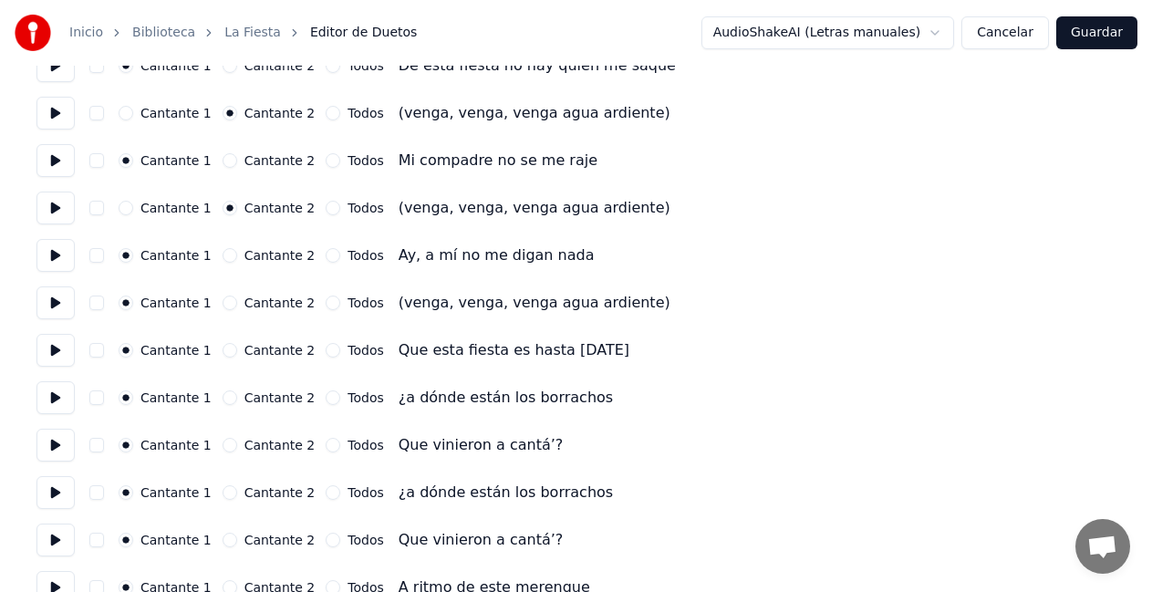
scroll to position [1185, 0]
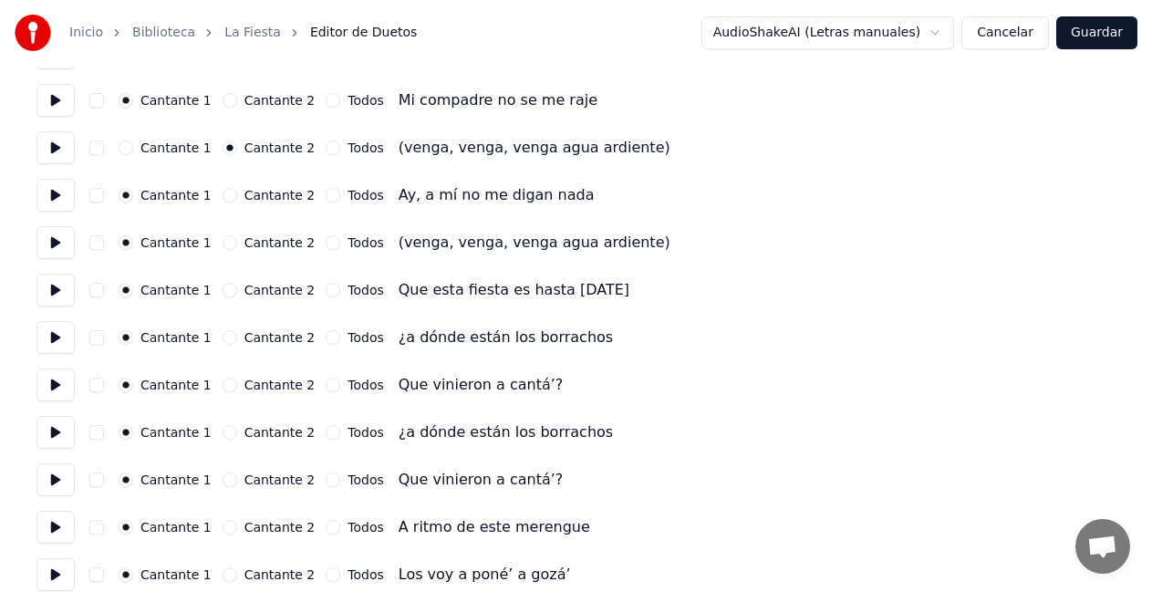
click at [222, 240] on button "Cantante 2" at bounding box center [229, 242] width 15 height 15
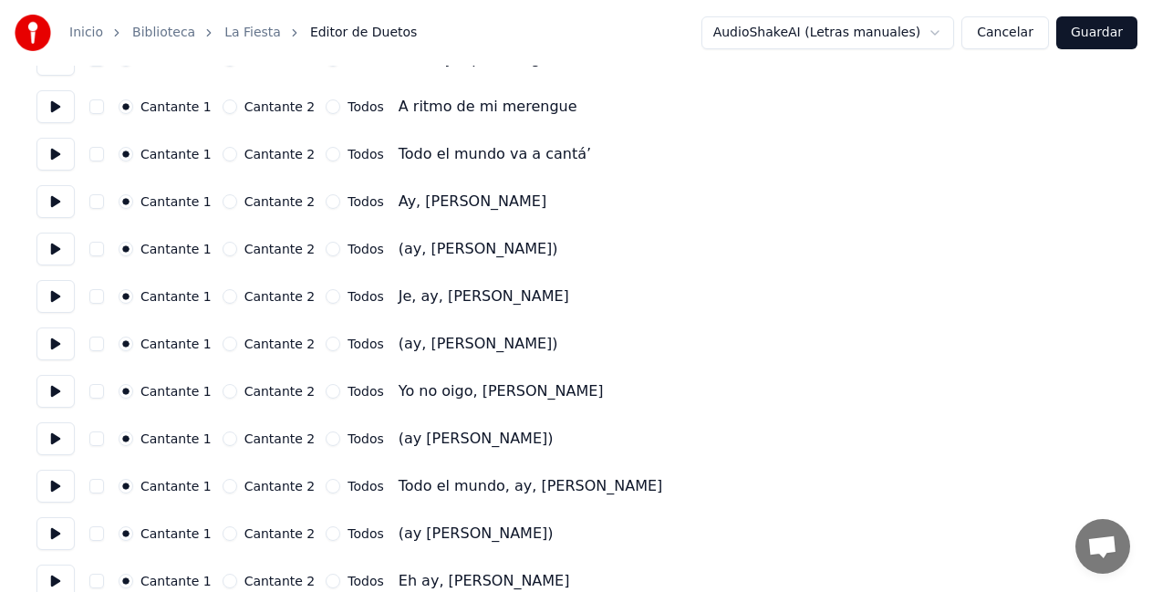
scroll to position [1732, 0]
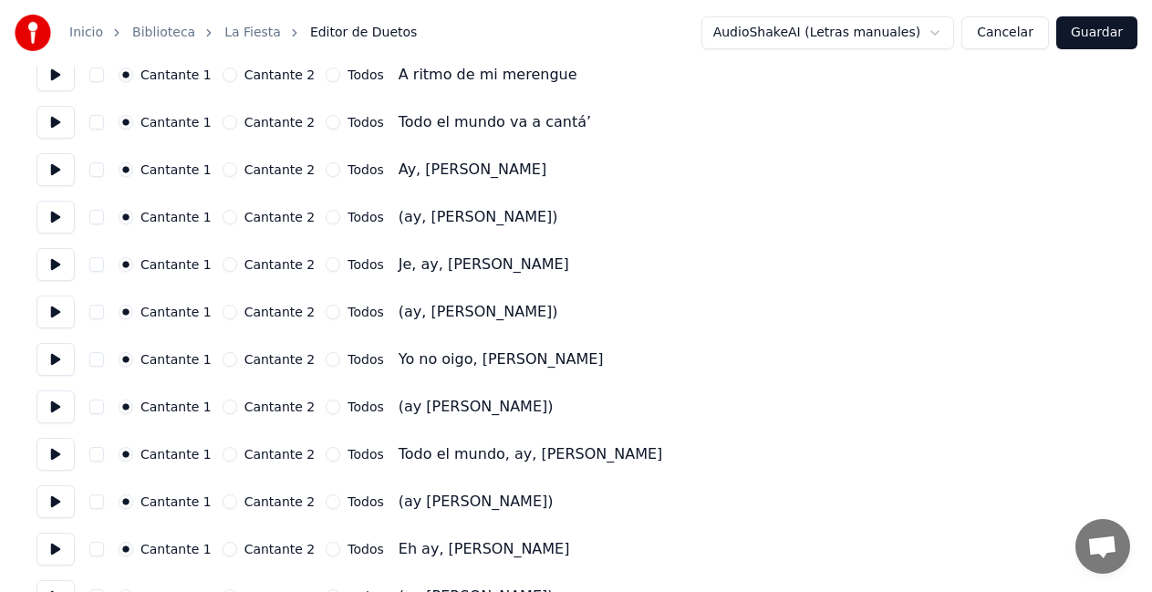
click at [224, 218] on button "Cantante 2" at bounding box center [229, 217] width 15 height 15
click at [225, 312] on button "Cantante 2" at bounding box center [229, 312] width 15 height 15
click at [224, 408] on button "Cantante 2" at bounding box center [229, 406] width 15 height 15
click at [223, 503] on button "Cantante 2" at bounding box center [229, 501] width 15 height 15
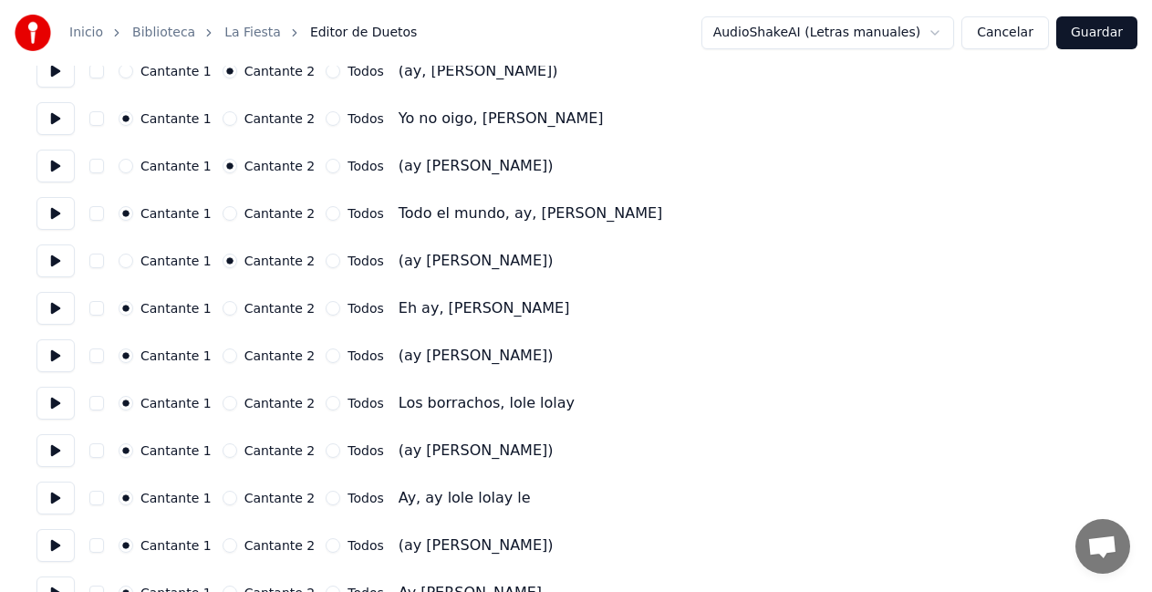
scroll to position [2006, 0]
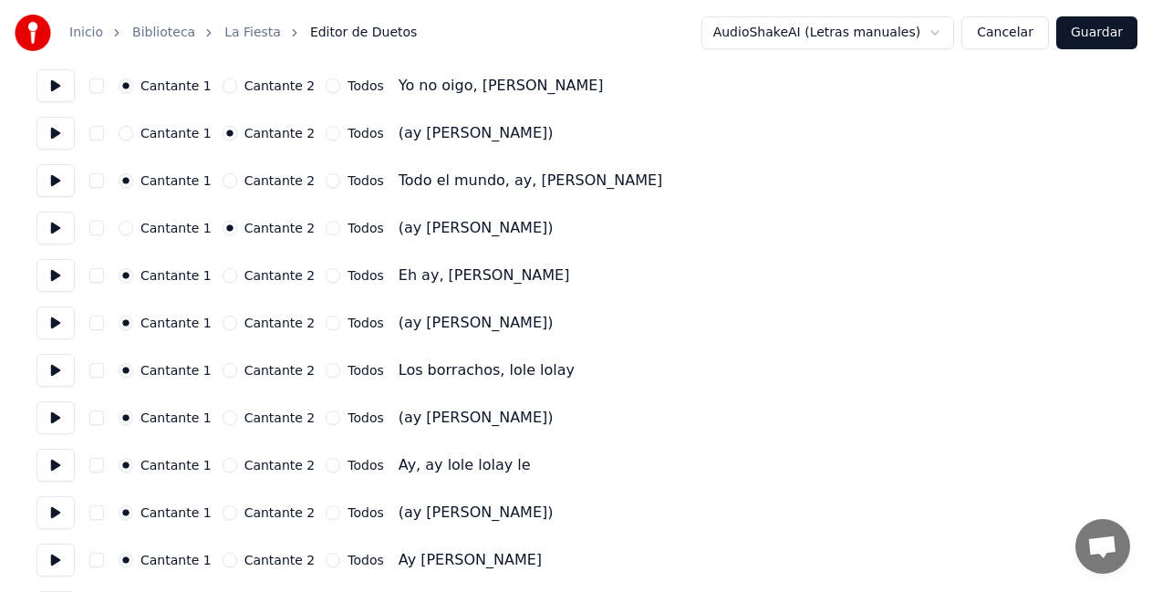
click at [222, 328] on button "Cantante 2" at bounding box center [229, 322] width 15 height 15
click at [222, 415] on button "Cantante 2" at bounding box center [229, 417] width 15 height 15
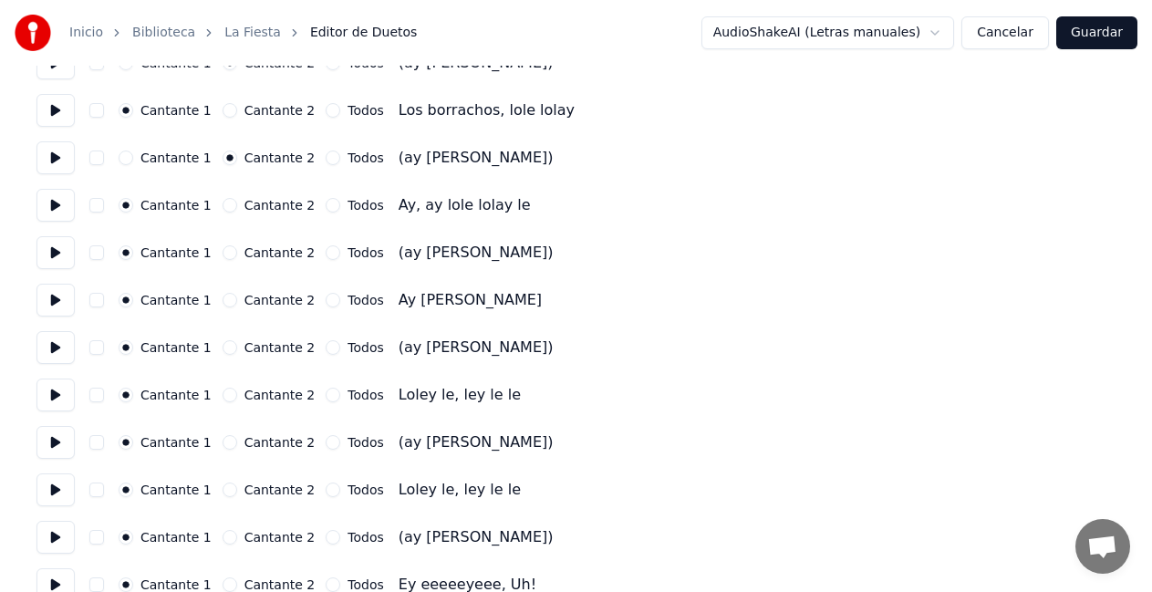
scroll to position [2279, 0]
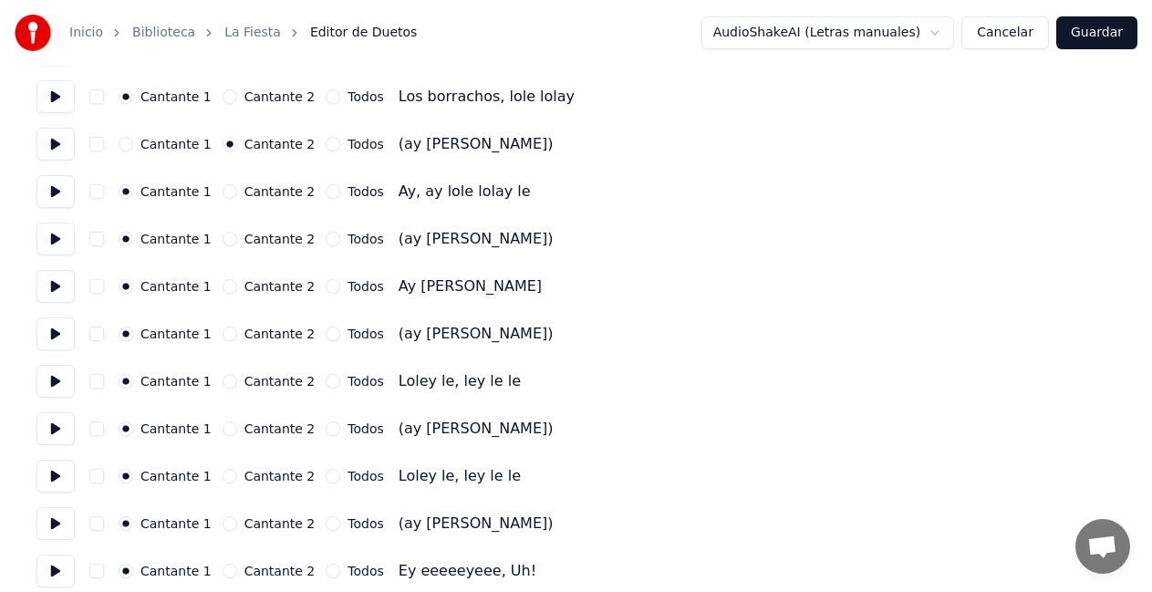
click at [222, 240] on button "Cantante 2" at bounding box center [229, 239] width 15 height 15
click at [222, 332] on button "Cantante 2" at bounding box center [229, 333] width 15 height 15
click at [222, 428] on button "Cantante 2" at bounding box center [229, 428] width 15 height 15
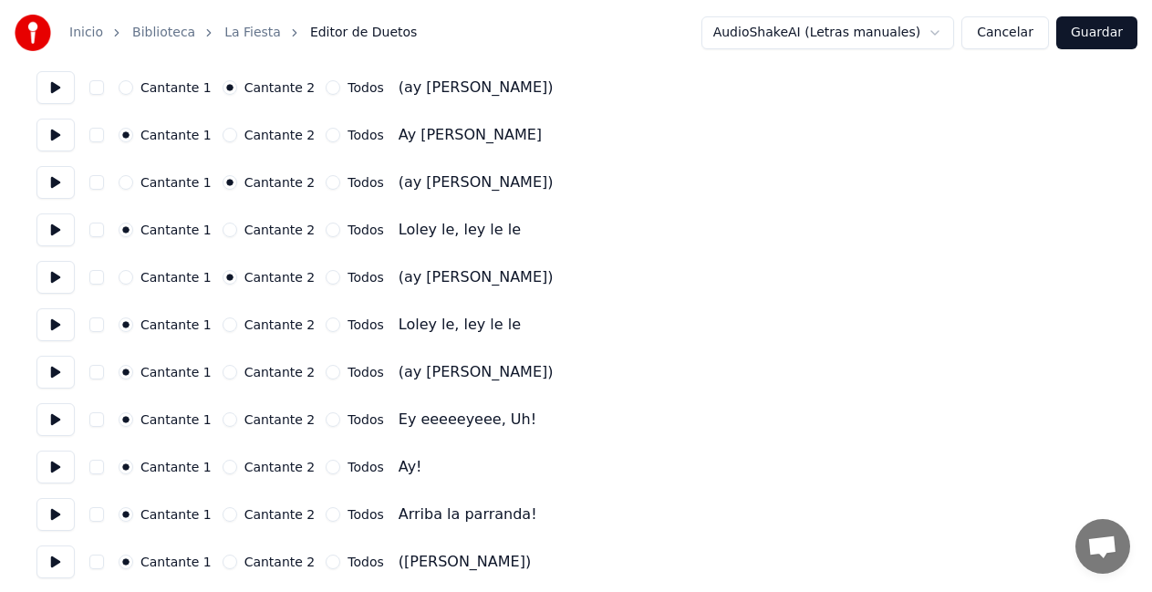
scroll to position [2462, 0]
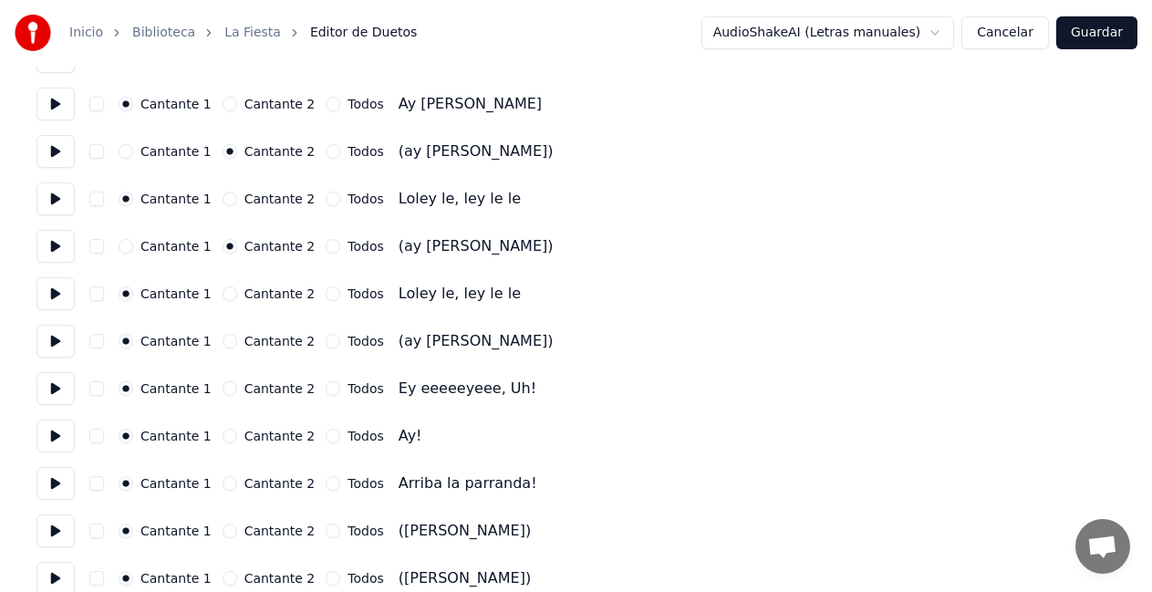
click at [222, 344] on button "Cantante 2" at bounding box center [229, 341] width 15 height 15
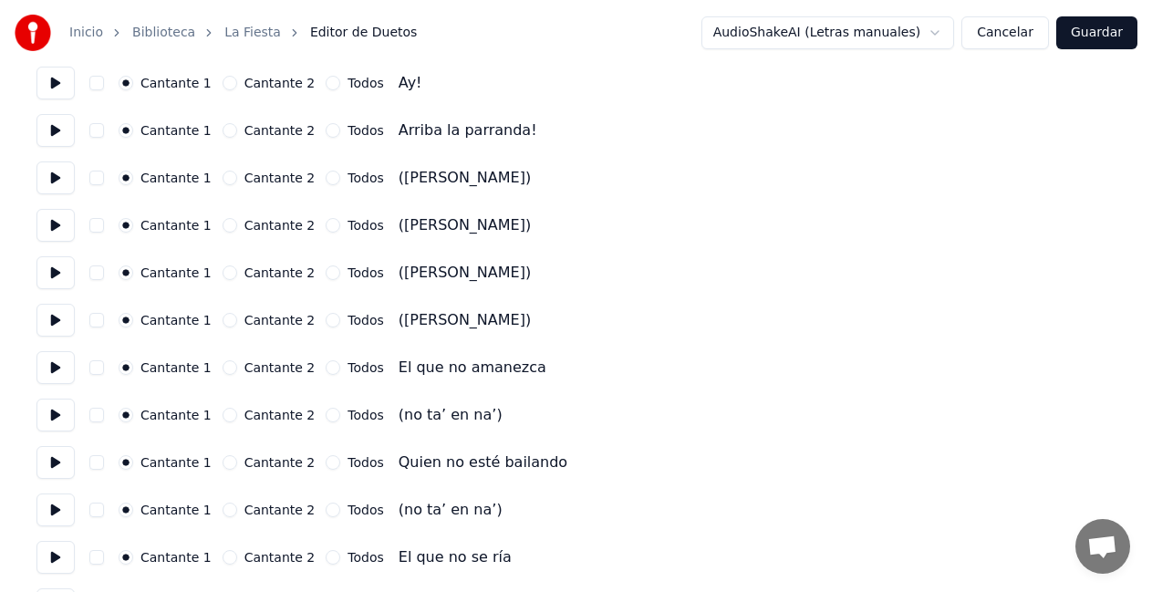
scroll to position [2827, 0]
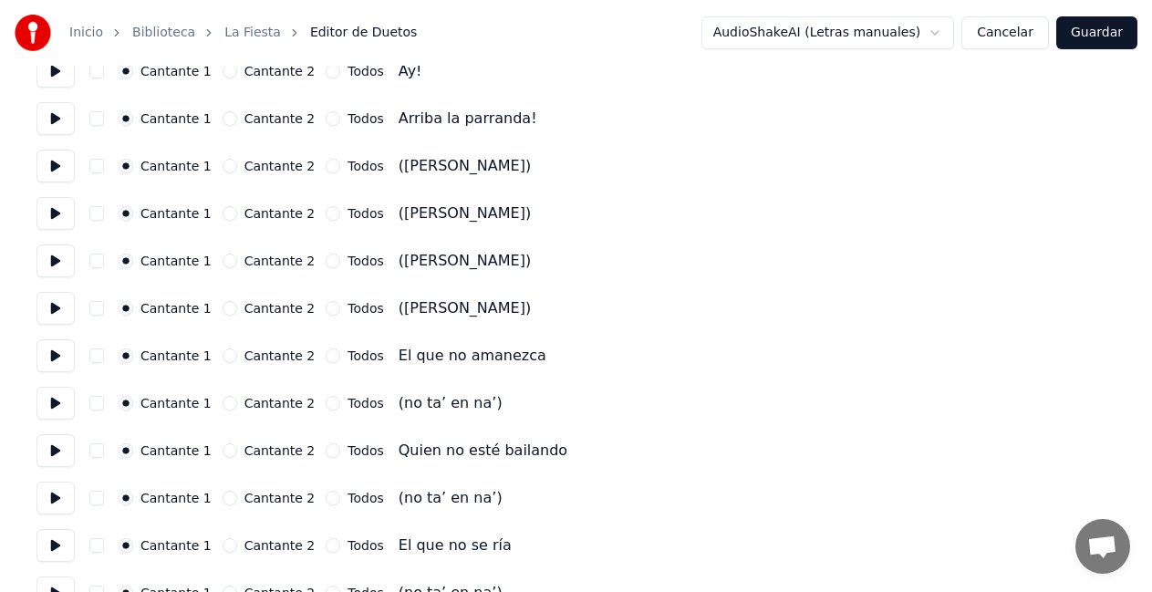
click at [222, 167] on button "Cantante 2" at bounding box center [229, 166] width 15 height 15
click at [222, 212] on button "Cantante 2" at bounding box center [229, 213] width 15 height 15
click at [222, 264] on button "Cantante 2" at bounding box center [229, 260] width 15 height 15
click at [222, 265] on button "Cantante 2" at bounding box center [229, 260] width 15 height 15
click at [222, 307] on button "Cantante 2" at bounding box center [229, 308] width 15 height 15
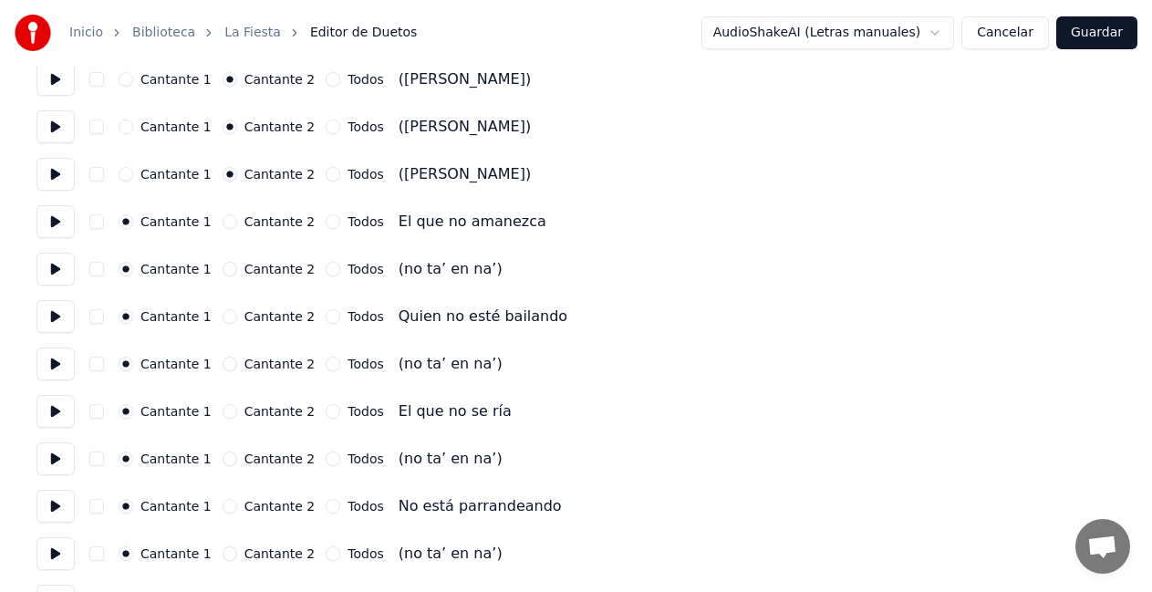
scroll to position [3009, 0]
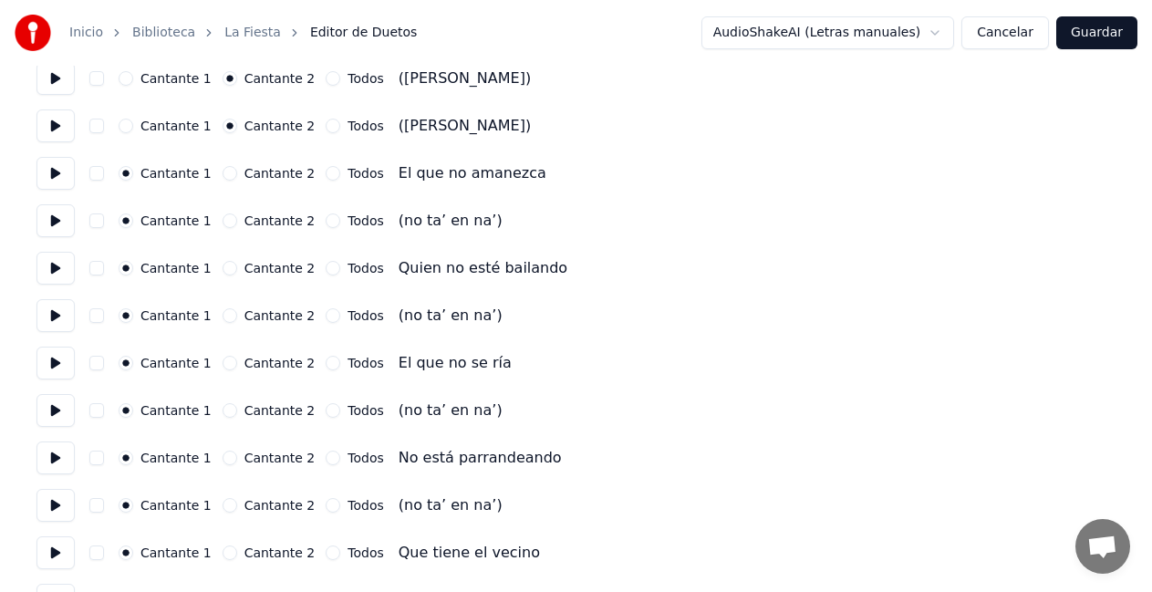
drag, startPoint x: 217, startPoint y: 216, endPoint x: 228, endPoint y: 249, distance: 34.6
click at [222, 217] on button "Cantante 2" at bounding box center [229, 220] width 15 height 15
drag, startPoint x: 216, startPoint y: 314, endPoint x: 221, endPoint y: 326, distance: 12.7
click at [222, 315] on button "Cantante 2" at bounding box center [229, 315] width 15 height 15
click at [222, 409] on button "Cantante 2" at bounding box center [229, 410] width 15 height 15
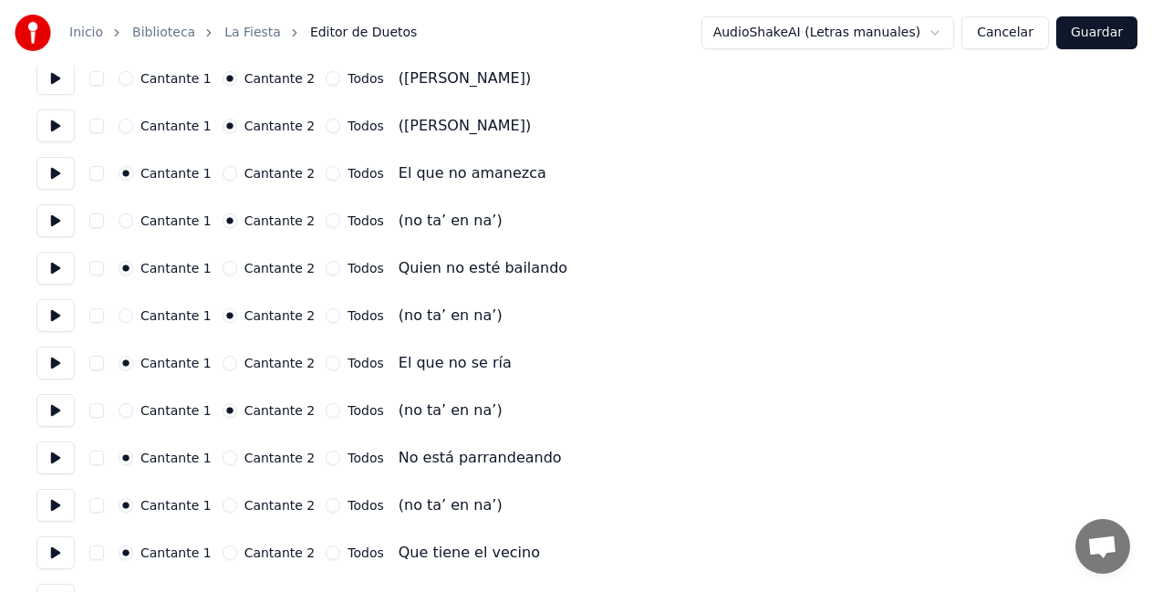
click at [224, 507] on button "Cantante 2" at bounding box center [229, 505] width 15 height 15
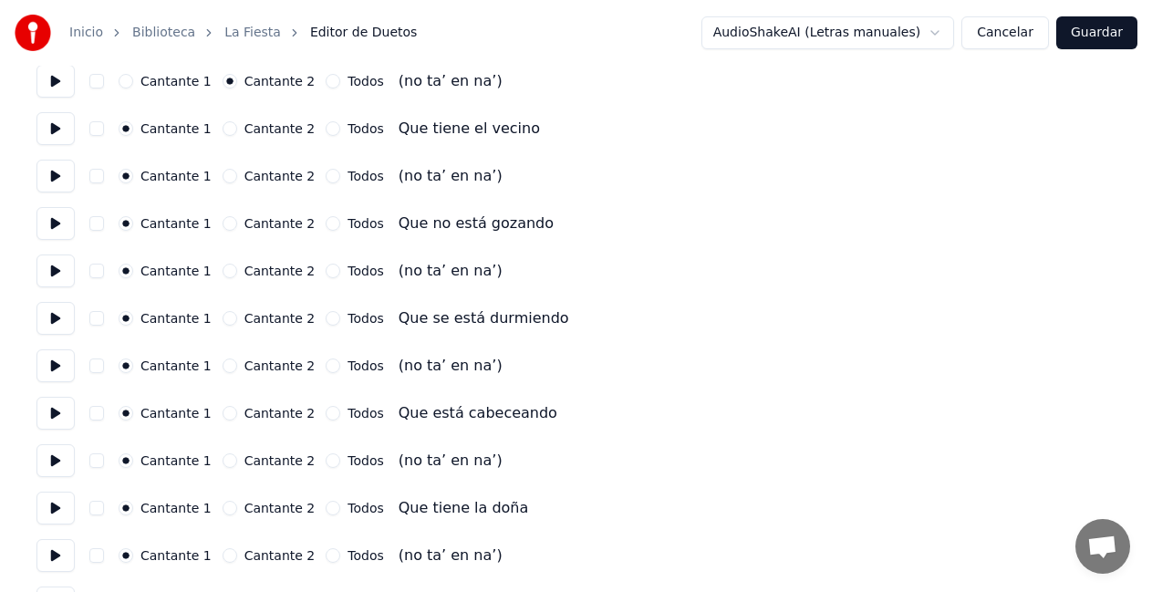
scroll to position [3465, 0]
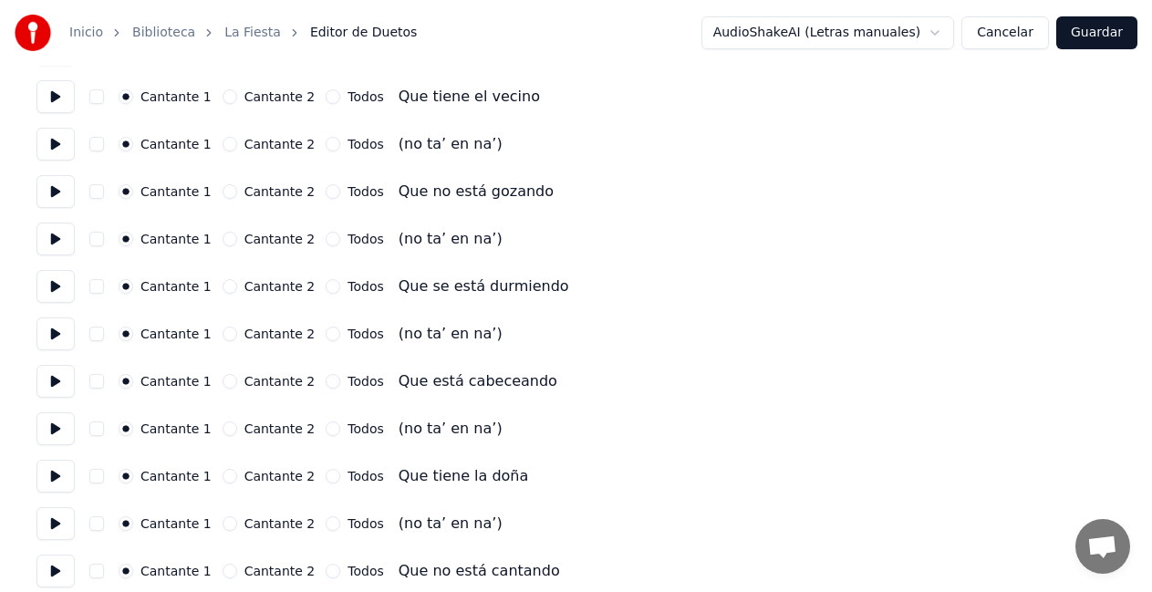
drag, startPoint x: 216, startPoint y: 144, endPoint x: 218, endPoint y: 168, distance: 23.8
click at [222, 147] on button "Cantante 2" at bounding box center [229, 144] width 15 height 15
click at [222, 241] on button "Cantante 2" at bounding box center [229, 239] width 15 height 15
drag, startPoint x: 217, startPoint y: 334, endPoint x: 219, endPoint y: 344, distance: 10.2
click at [222, 335] on button "Cantante 2" at bounding box center [229, 333] width 15 height 15
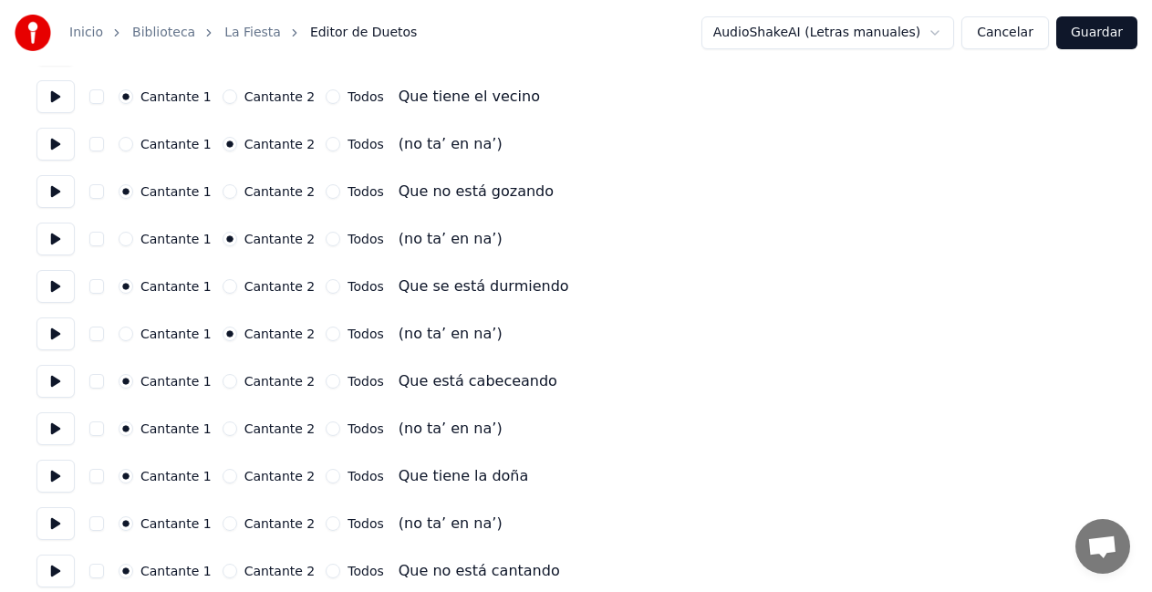
click at [222, 430] on button "Cantante 2" at bounding box center [229, 428] width 15 height 15
click at [225, 525] on button "Cantante 2" at bounding box center [229, 523] width 15 height 15
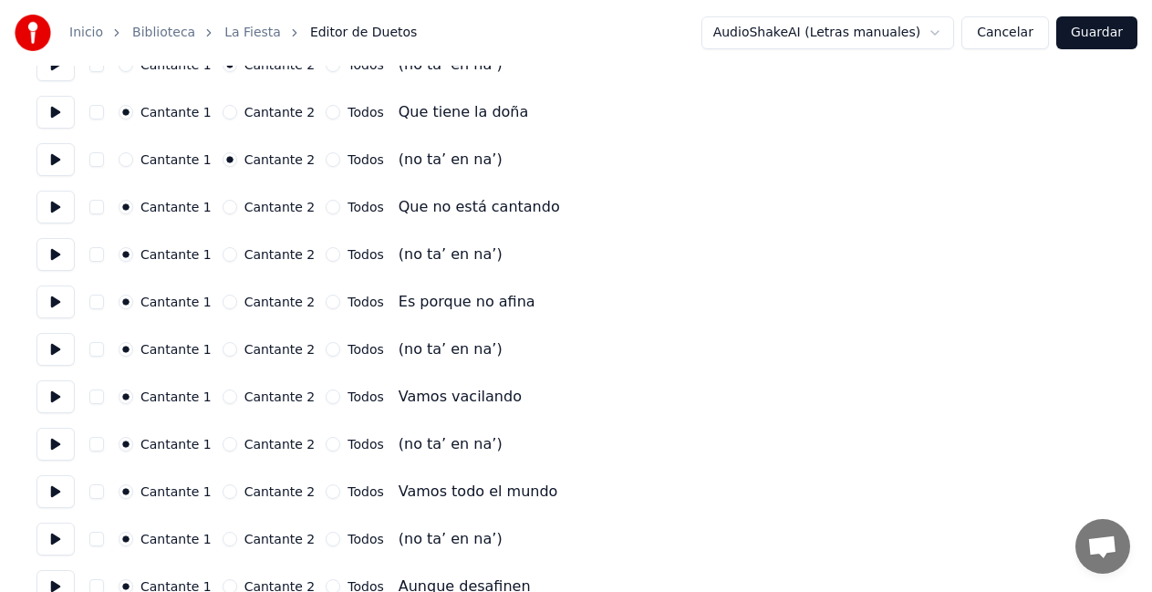
scroll to position [3830, 0]
click at [222, 251] on button "Cantante 2" at bounding box center [229, 253] width 15 height 15
click at [222, 349] on button "Cantante 2" at bounding box center [229, 348] width 15 height 15
click at [222, 446] on button "Cantante 2" at bounding box center [229, 443] width 15 height 15
click at [222, 543] on button "Cantante 2" at bounding box center [229, 538] width 15 height 15
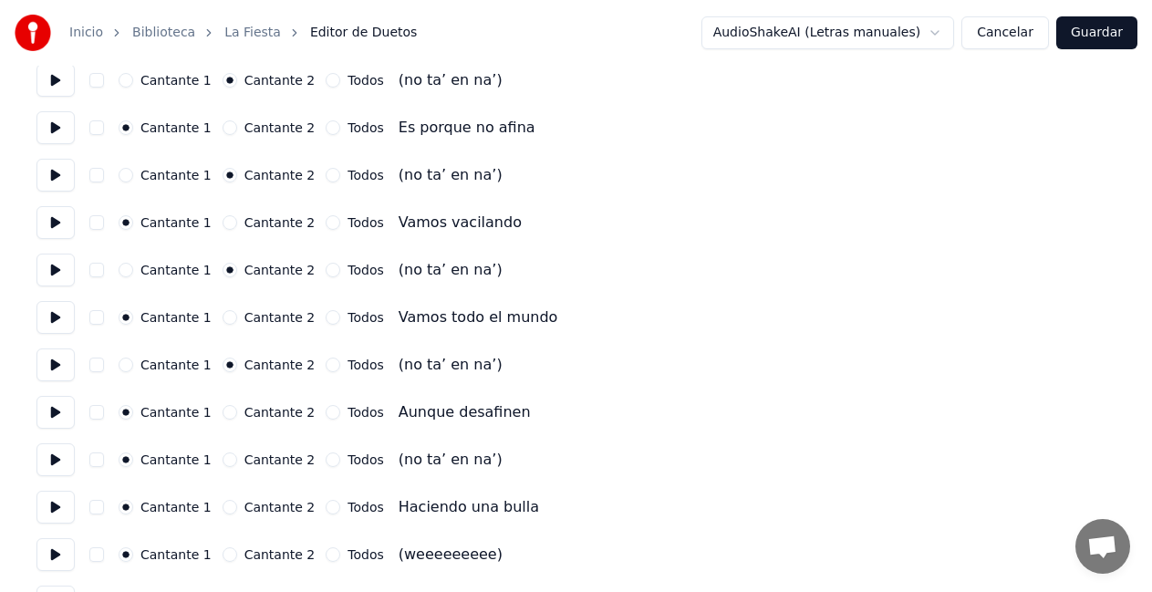
scroll to position [4047, 0]
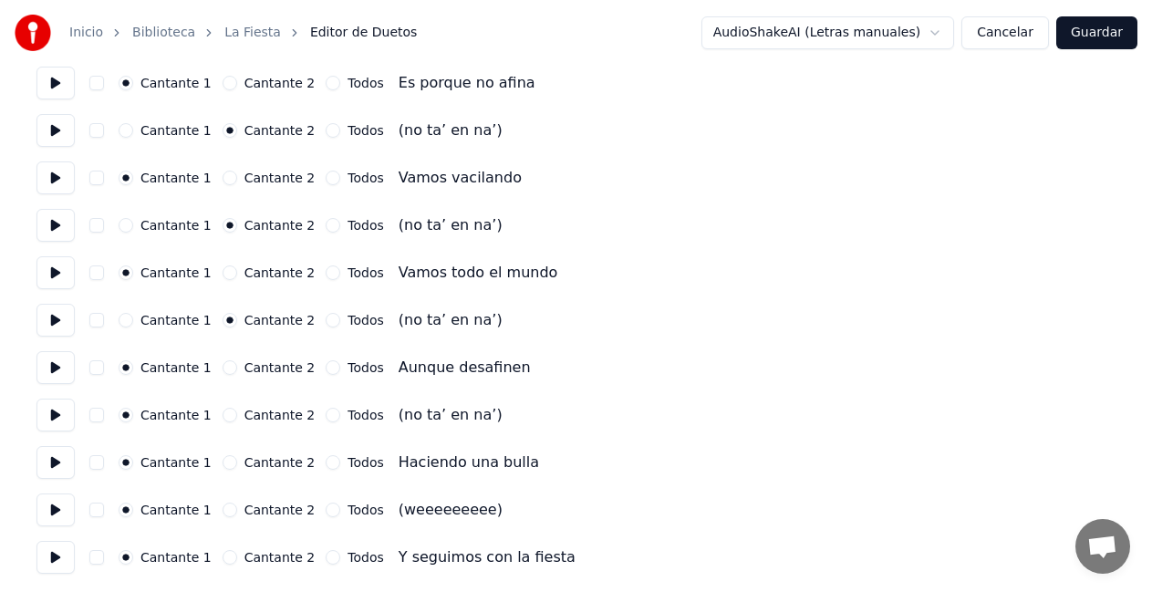
drag, startPoint x: 217, startPoint y: 419, endPoint x: 220, endPoint y: 449, distance: 29.3
click at [222, 421] on button "Cantante 2" at bounding box center [229, 415] width 15 height 15
click at [222, 512] on button "Cantante 2" at bounding box center [229, 509] width 15 height 15
click at [1083, 47] on button "Guardar" at bounding box center [1096, 32] width 81 height 33
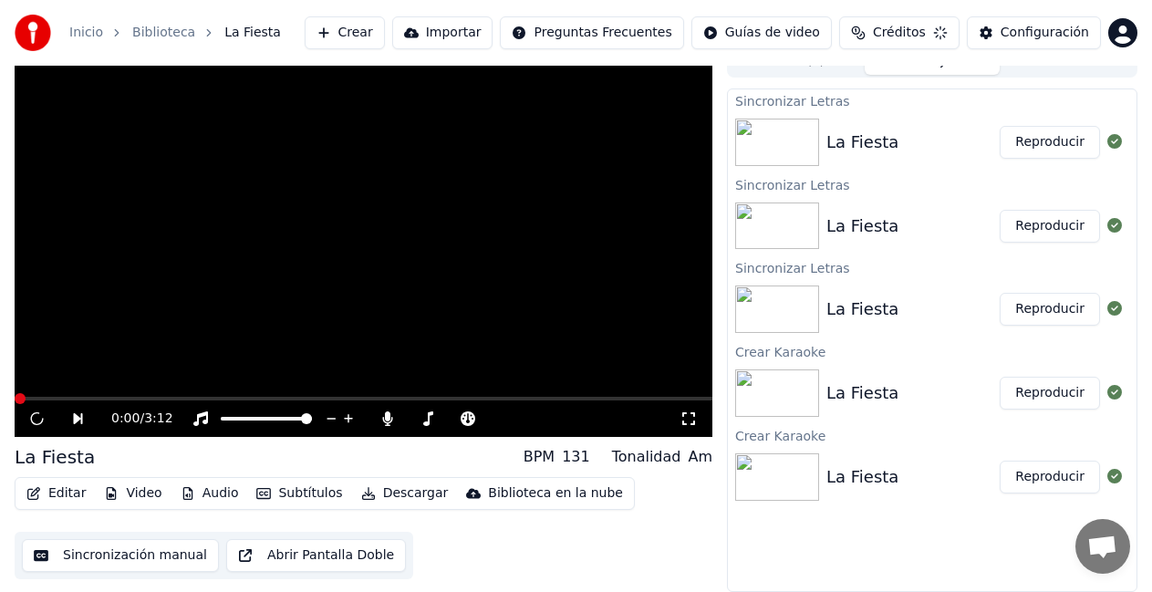
scroll to position [21, 0]
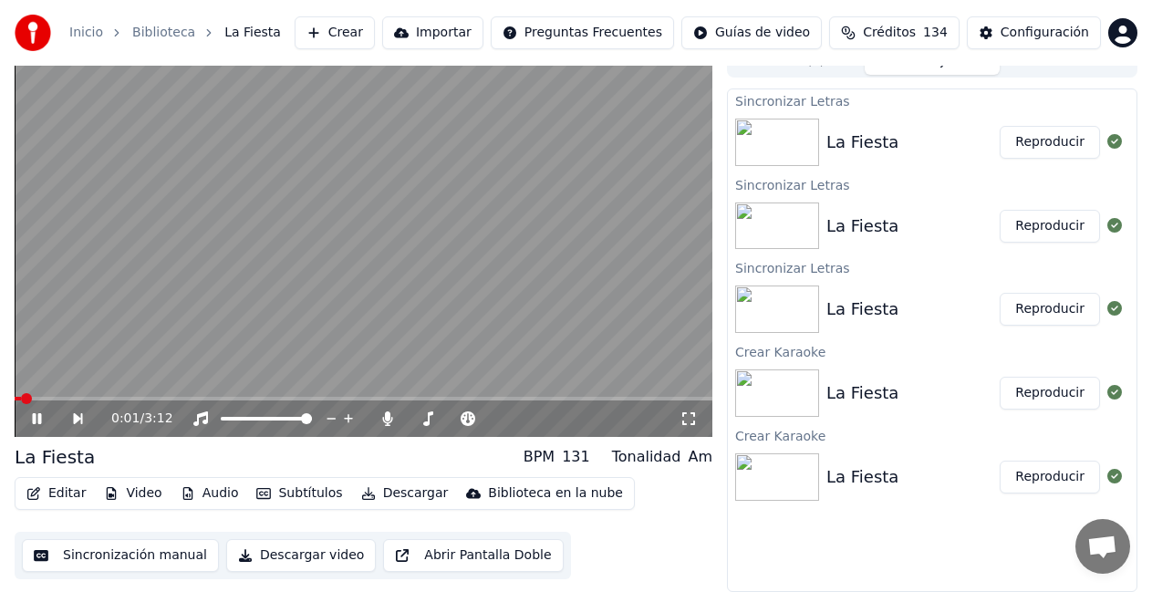
click at [1048, 140] on button "Reproducir" at bounding box center [1049, 142] width 100 height 33
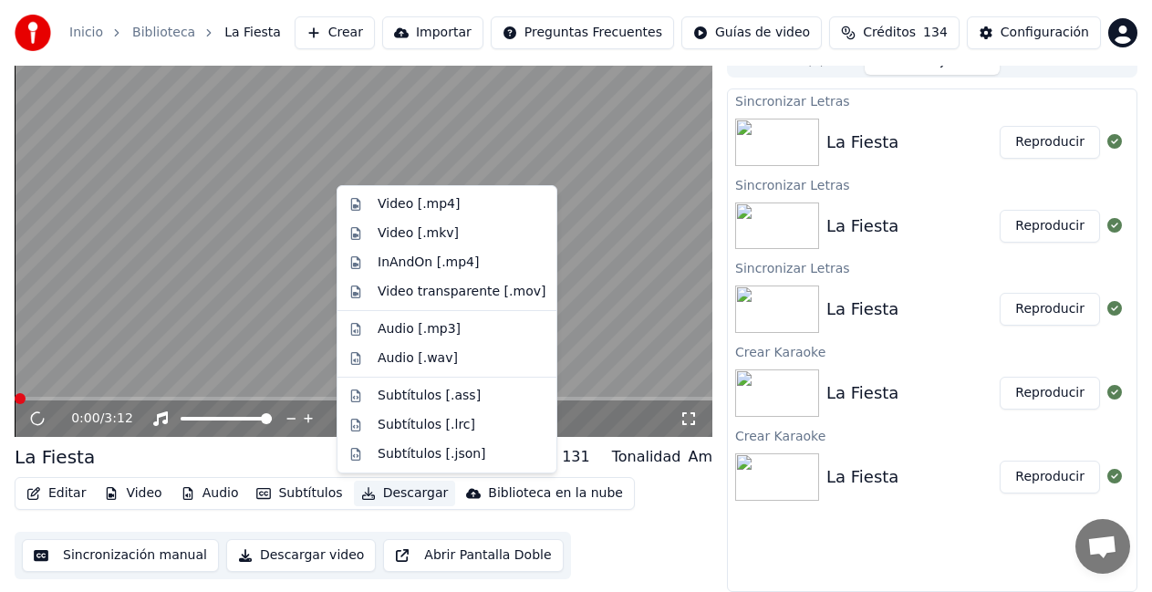
click at [392, 496] on button "Descargar" at bounding box center [405, 494] width 102 height 26
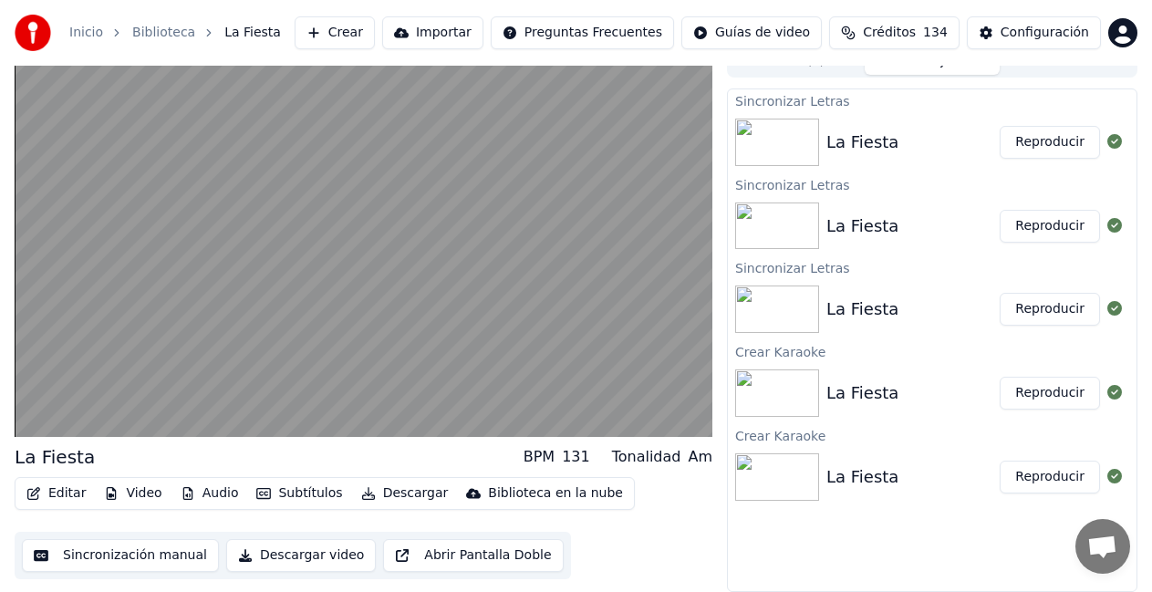
drag, startPoint x: 372, startPoint y: 446, endPoint x: 216, endPoint y: 460, distance: 156.6
click at [364, 451] on div "La Fiesta BPM 131 Tonalidad Am" at bounding box center [364, 457] width 698 height 26
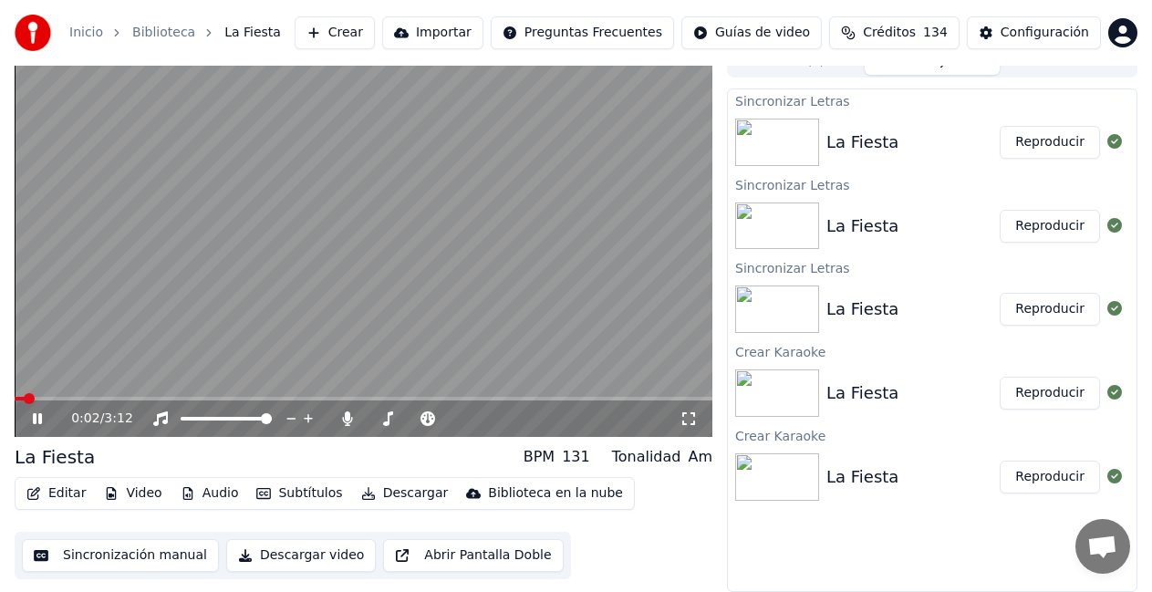
click at [34, 419] on icon at bounding box center [50, 418] width 42 height 15
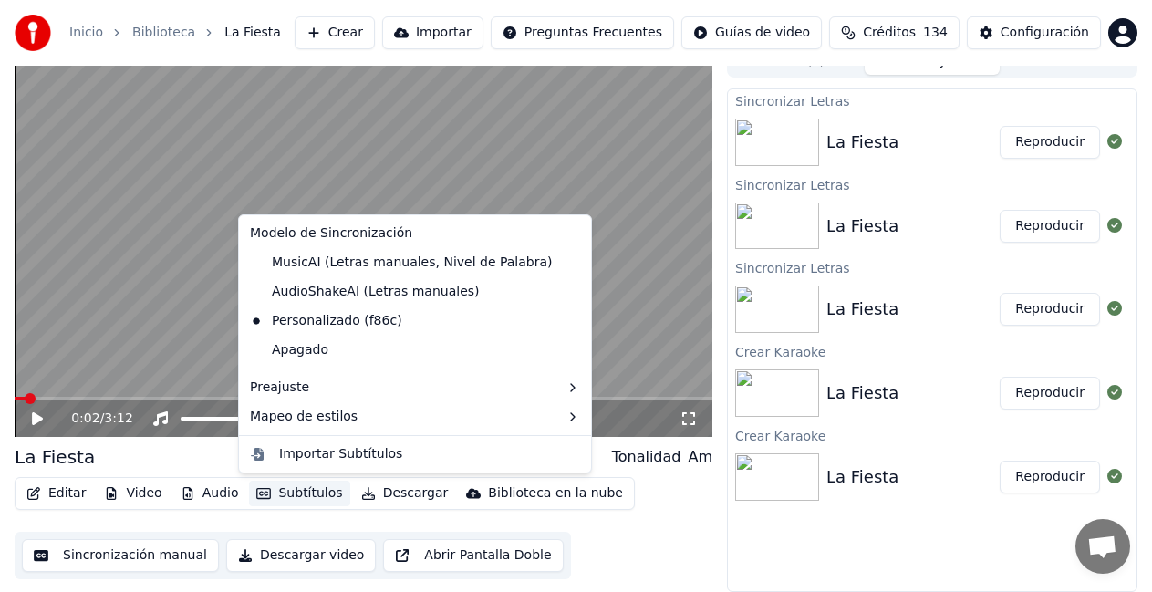
click at [271, 491] on button "Subtítulos" at bounding box center [299, 494] width 100 height 26
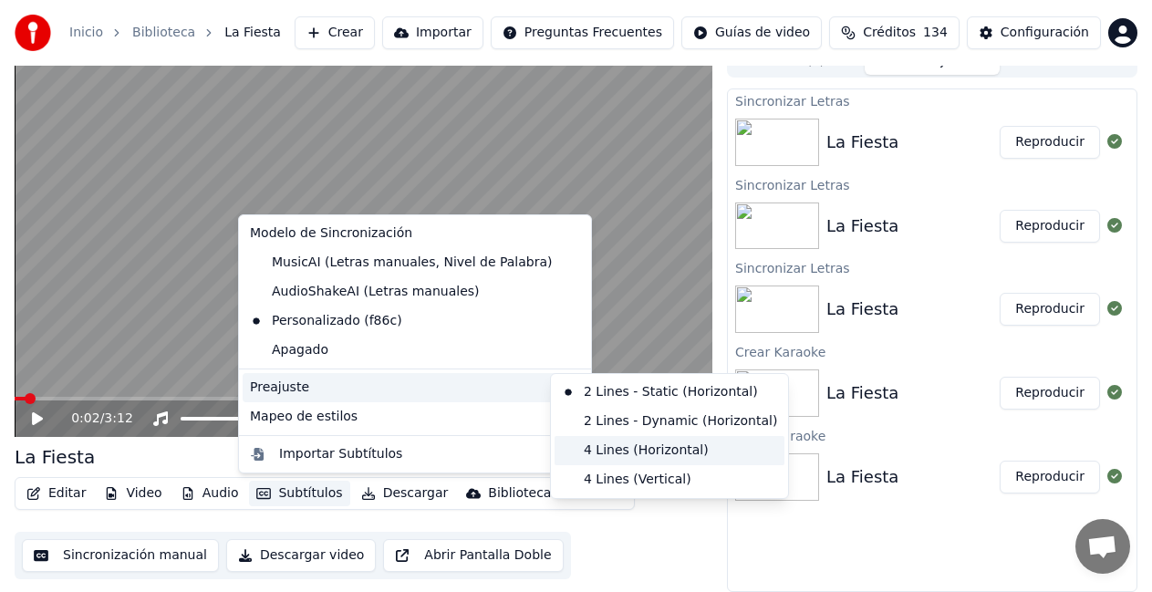
click at [618, 447] on div "4 Lines (Horizontal)" at bounding box center [669, 450] width 230 height 29
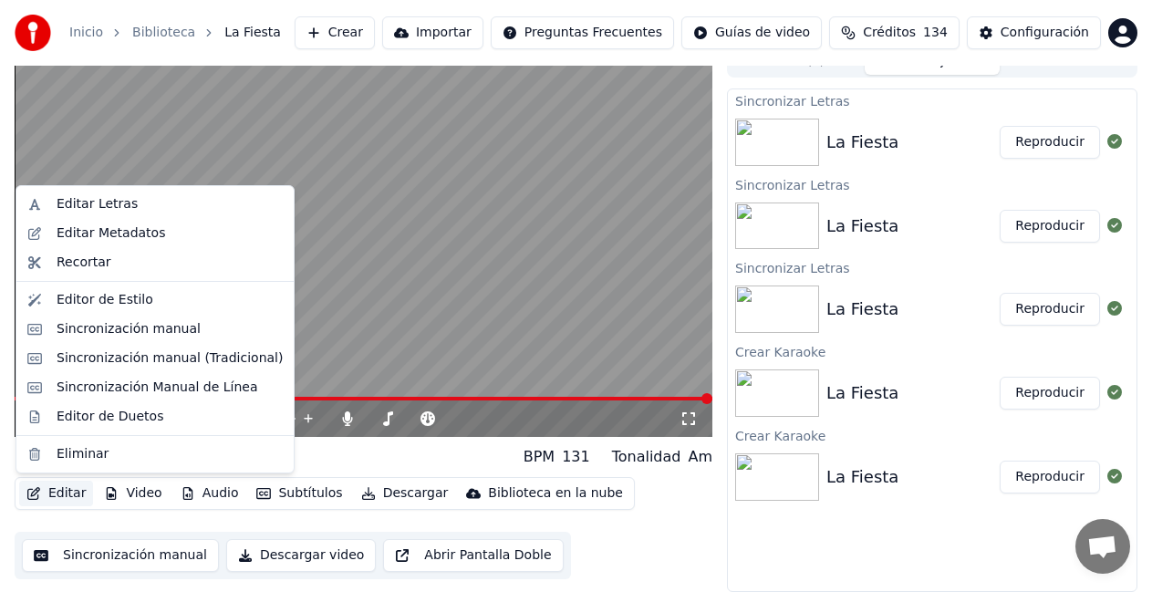
click at [72, 491] on button "Editar" at bounding box center [56, 494] width 74 height 26
click at [110, 360] on div "Sincronización manual (Tradicional)" at bounding box center [170, 358] width 226 height 18
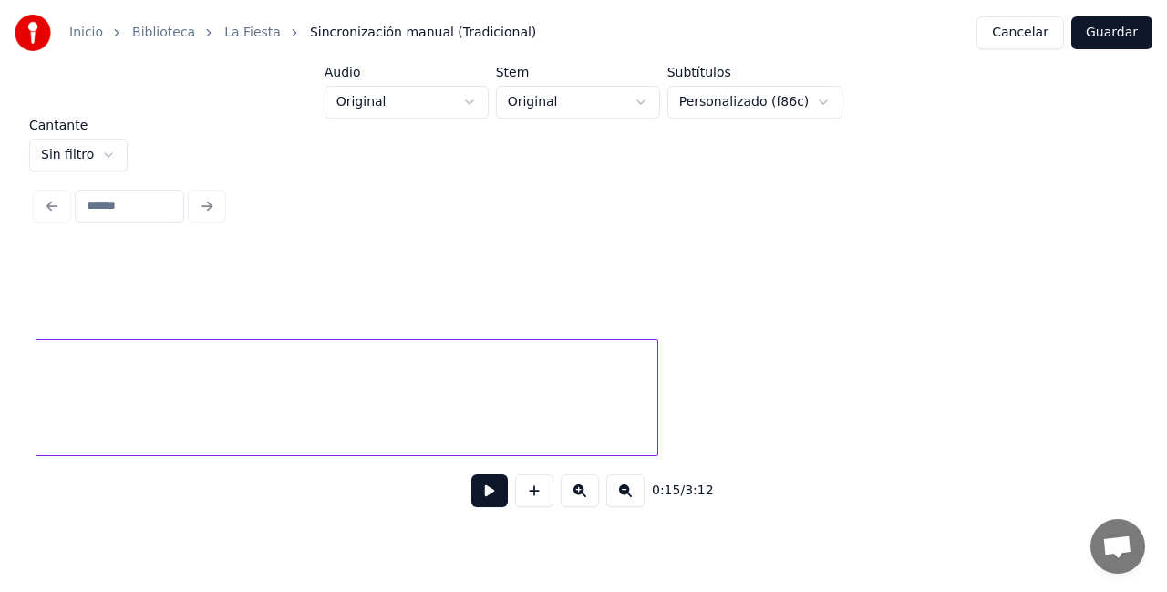
scroll to position [0, 43345]
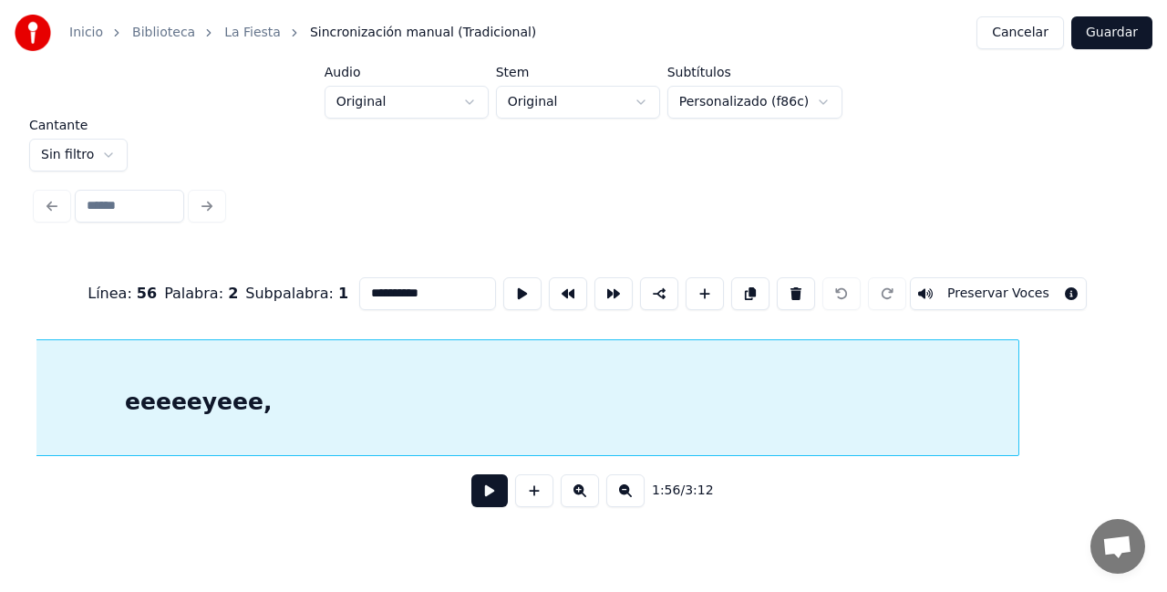
scroll to position [0, 43285]
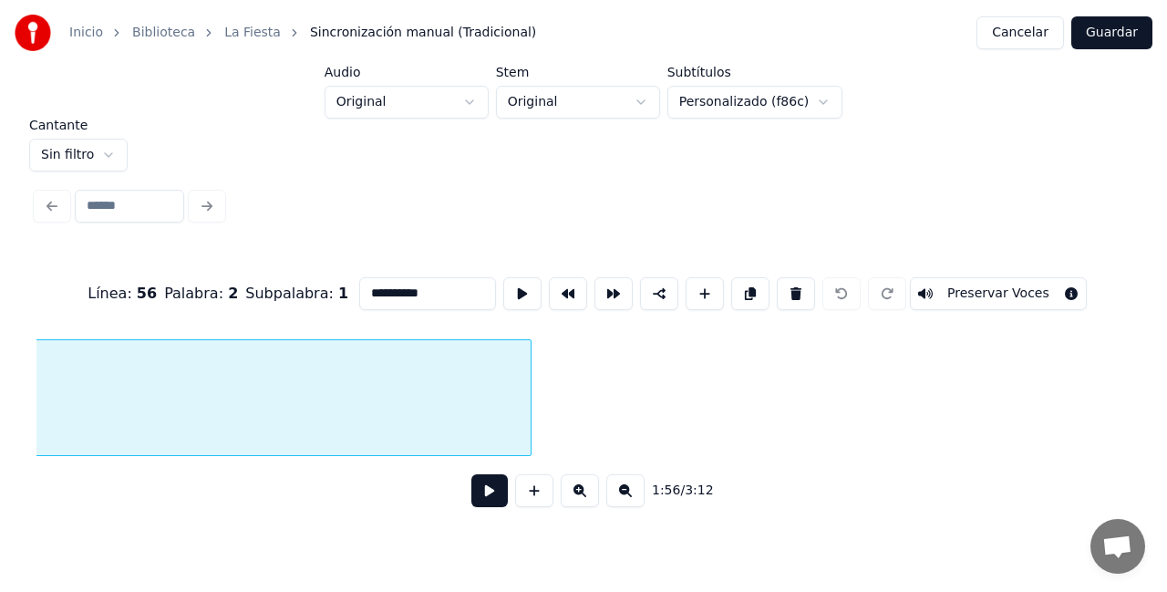
click at [531, 409] on div at bounding box center [527, 397] width 5 height 115
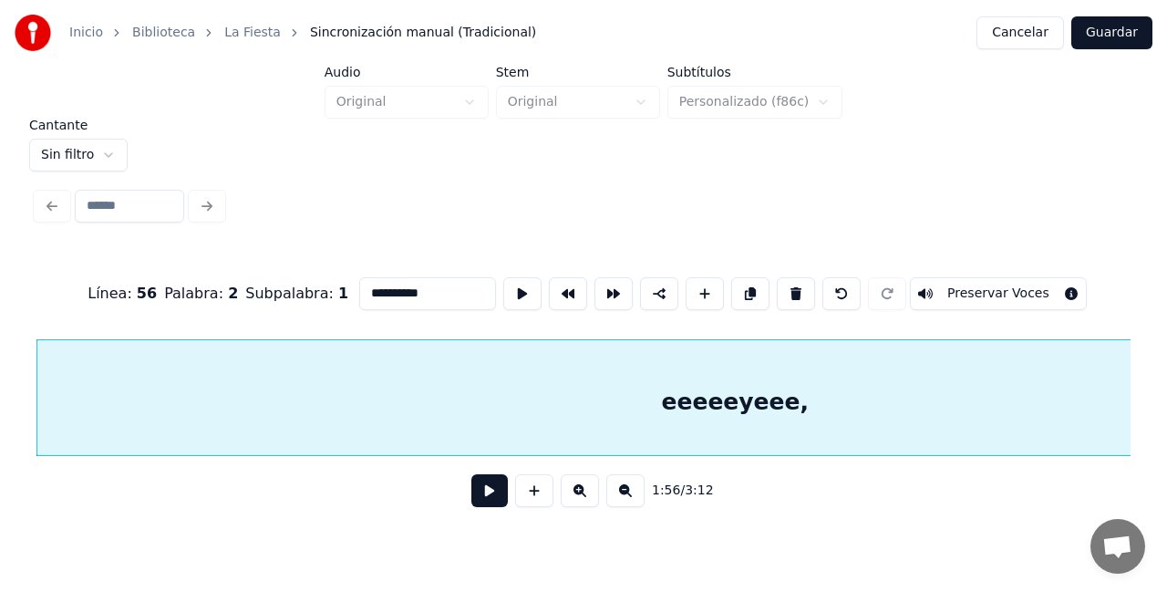
click at [880, 419] on div "eeeeeyeee," at bounding box center [735, 402] width 1396 height 124
click at [486, 500] on button at bounding box center [489, 490] width 36 height 33
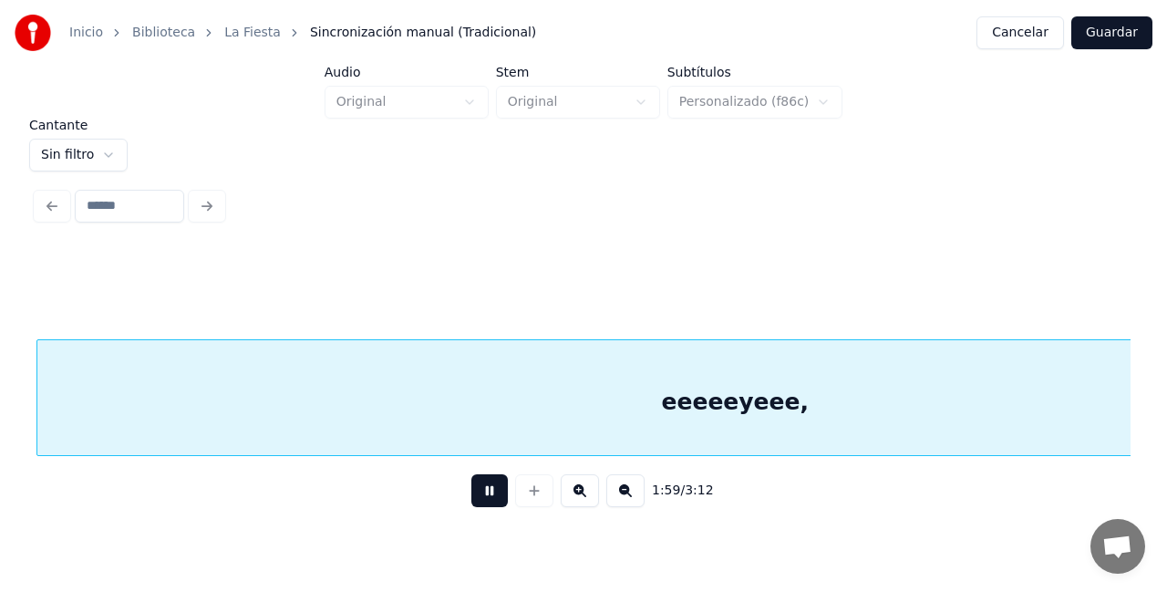
scroll to position [0, 43482]
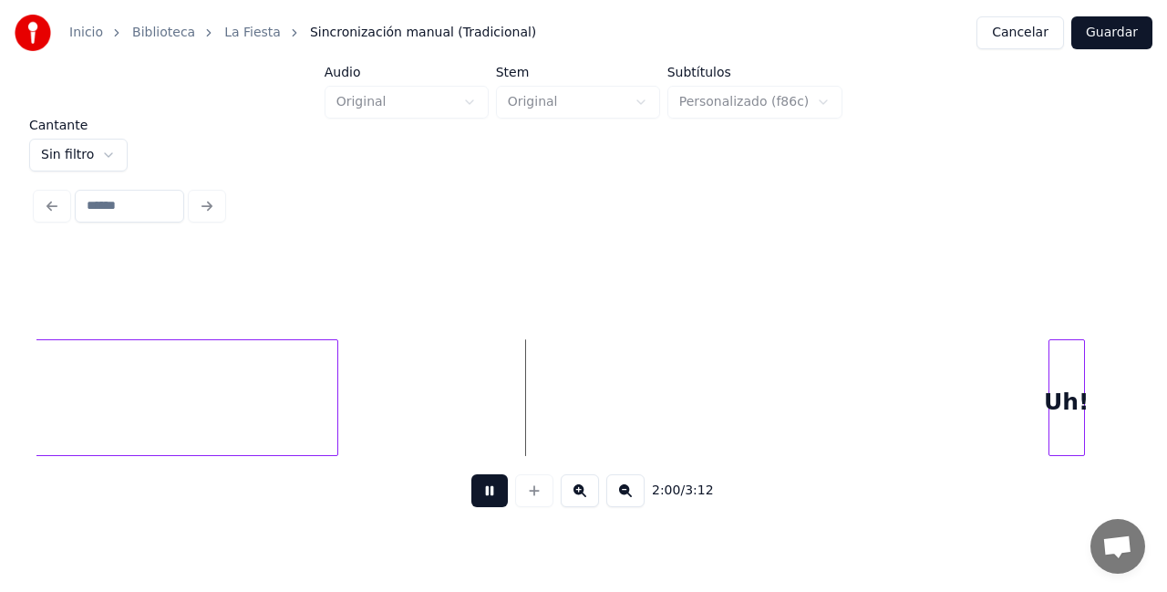
click at [478, 486] on button at bounding box center [489, 490] width 36 height 33
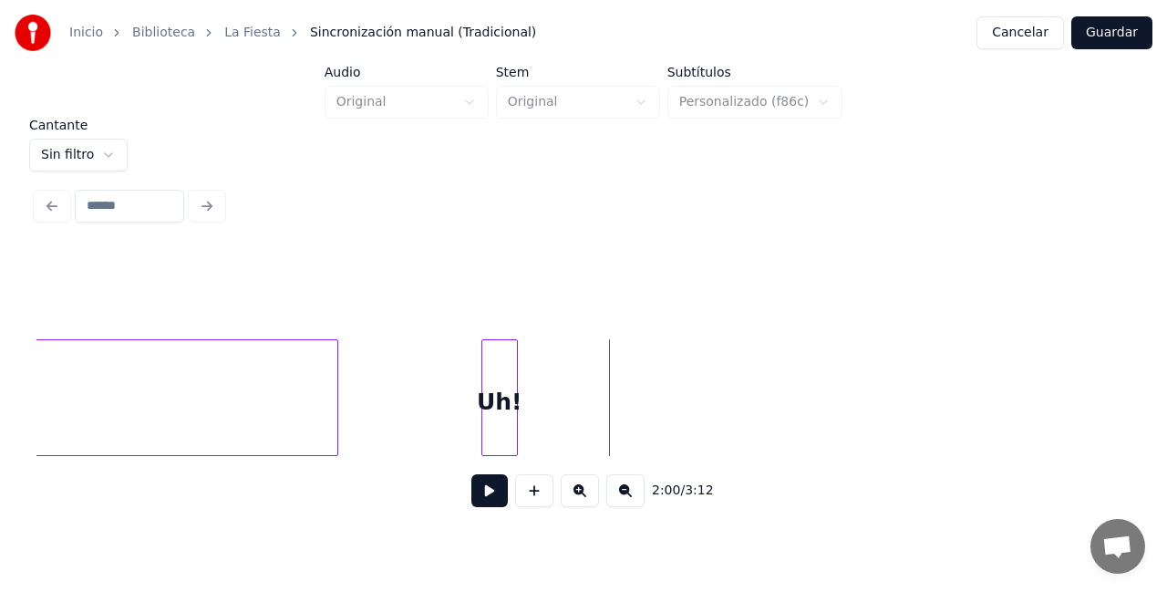
click at [499, 430] on div "Uh!" at bounding box center [499, 402] width 35 height 124
click at [519, 423] on div "Uh!" at bounding box center [501, 397] width 36 height 117
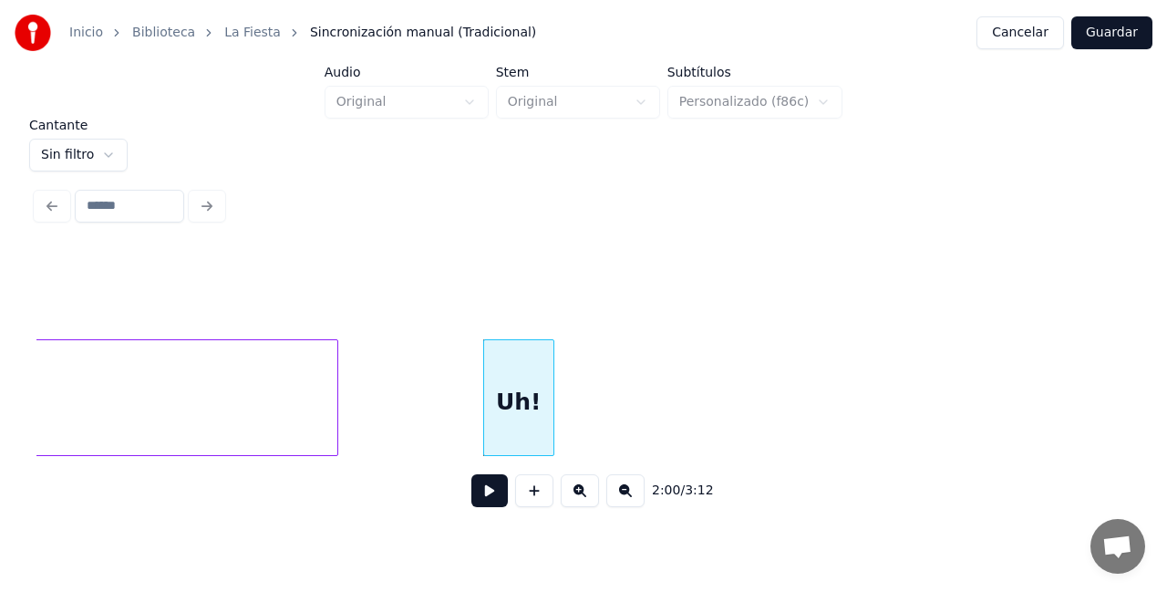
click at [553, 423] on div at bounding box center [550, 397] width 5 height 115
click at [553, 424] on div at bounding box center [550, 397] width 5 height 115
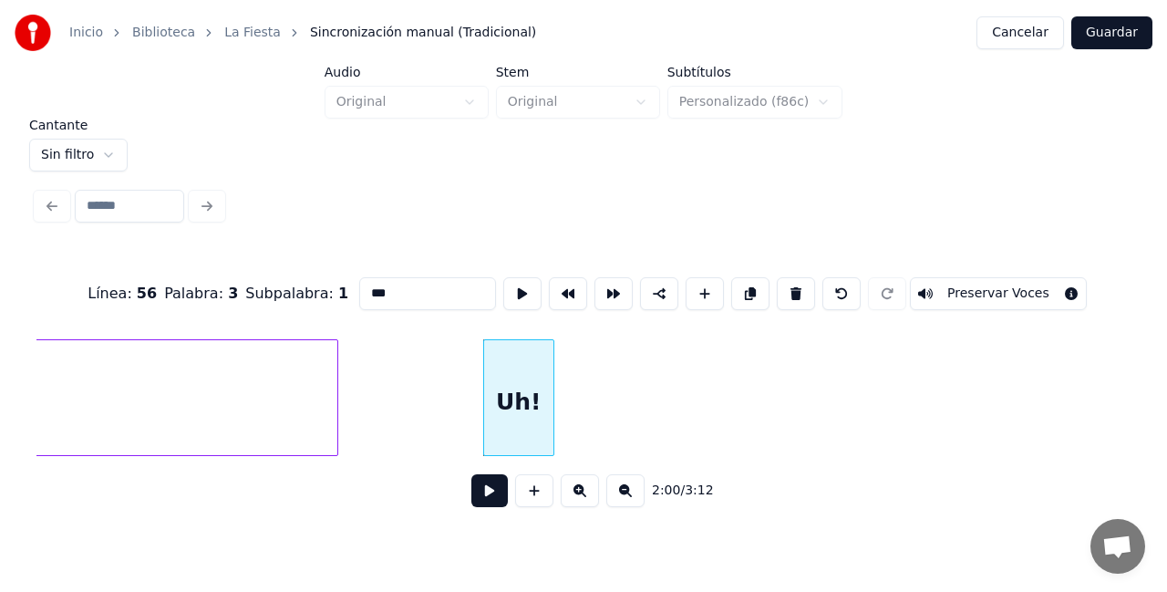
click at [490, 491] on button at bounding box center [489, 490] width 36 height 33
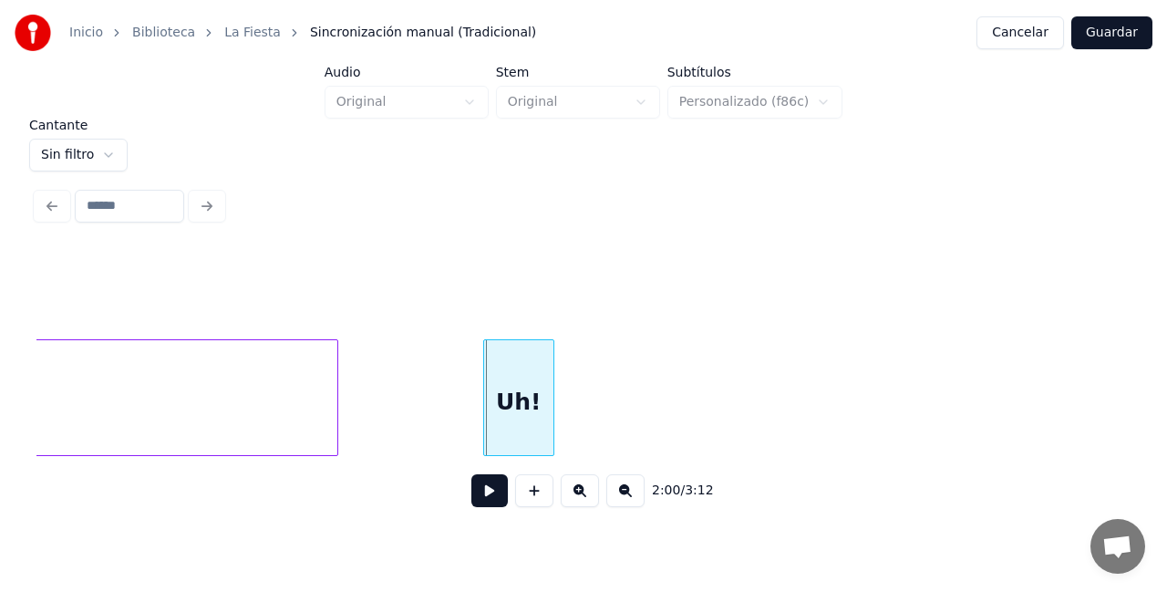
click at [493, 485] on button at bounding box center [489, 490] width 36 height 33
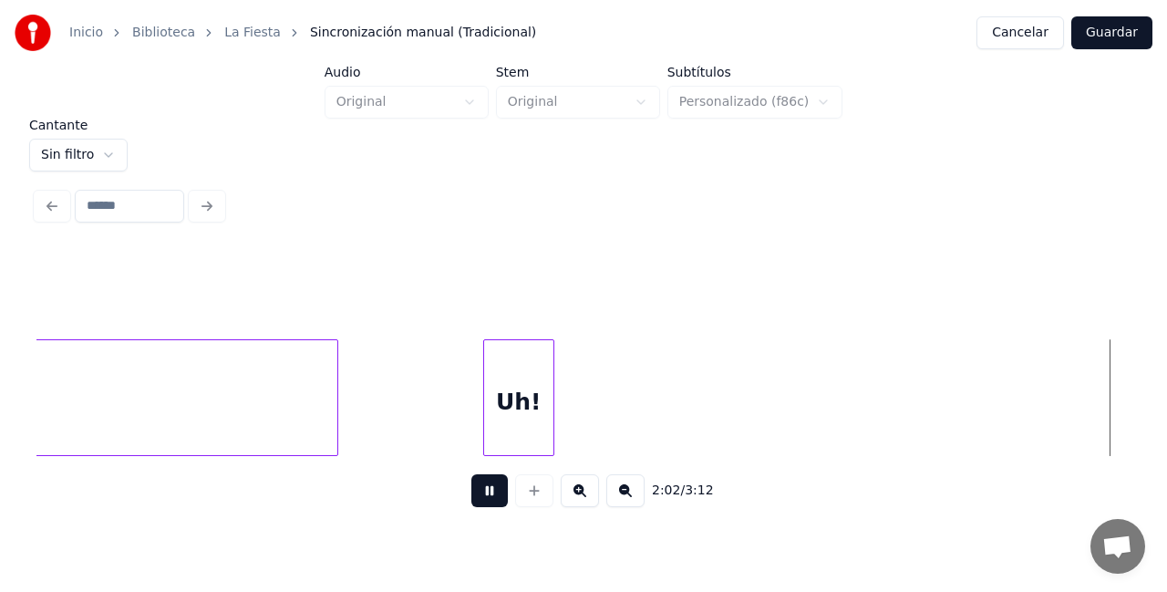
scroll to position [0, 44579]
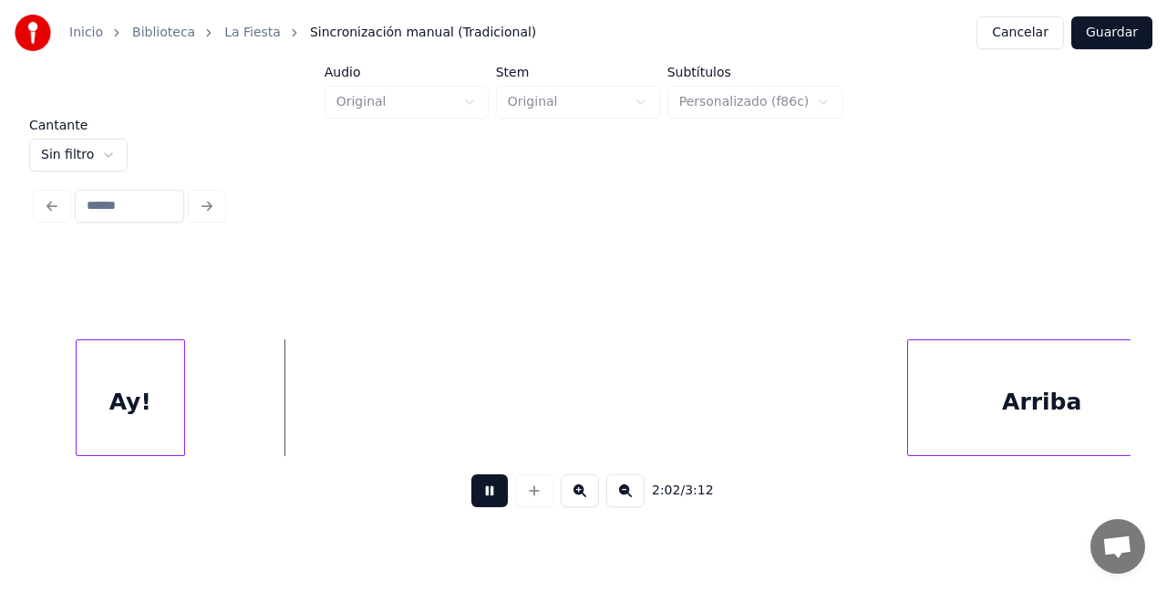
click at [498, 494] on button at bounding box center [489, 490] width 36 height 33
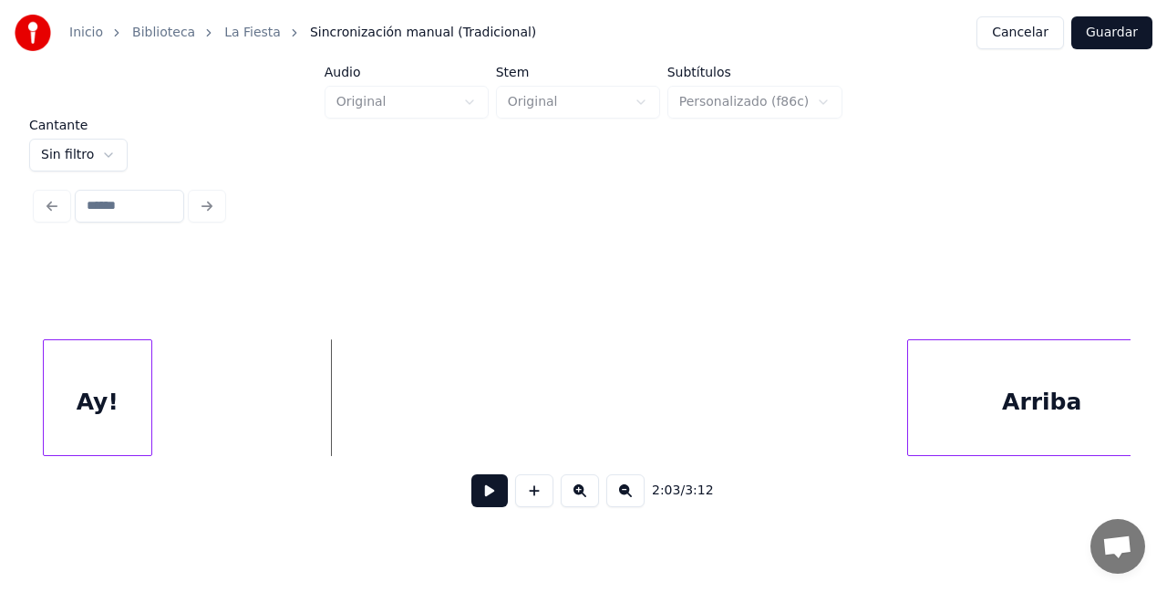
click at [111, 423] on div "Ay!" at bounding box center [98, 402] width 108 height 124
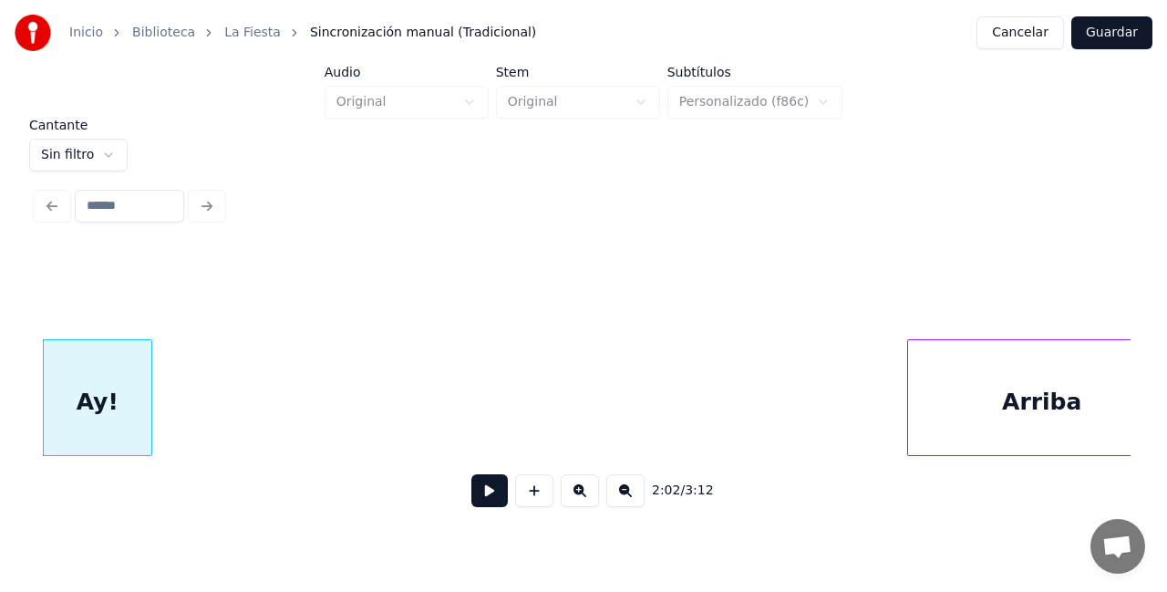
click at [490, 491] on button at bounding box center [489, 490] width 36 height 33
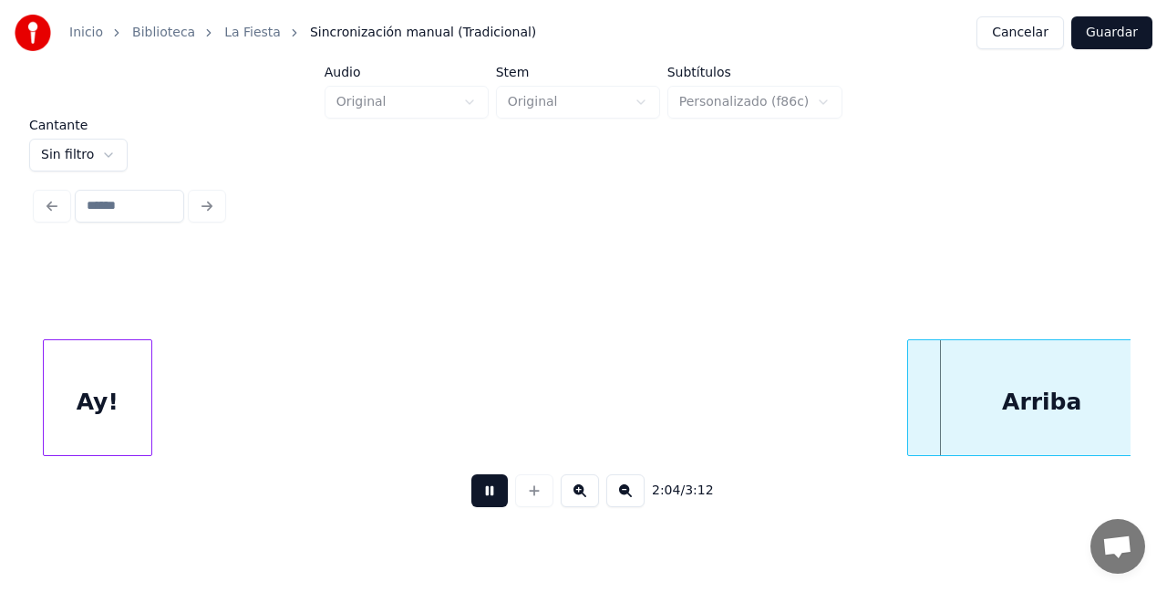
click at [487, 485] on button at bounding box center [489, 490] width 36 height 33
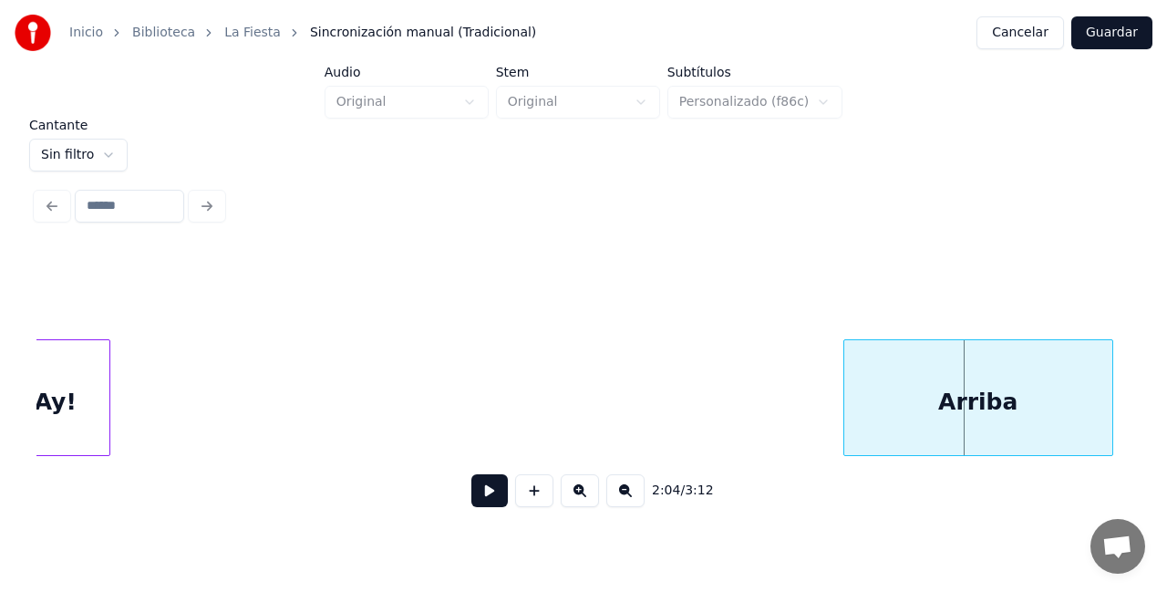
click at [884, 408] on div "Arriba" at bounding box center [978, 397] width 270 height 117
click at [493, 496] on button at bounding box center [489, 490] width 36 height 33
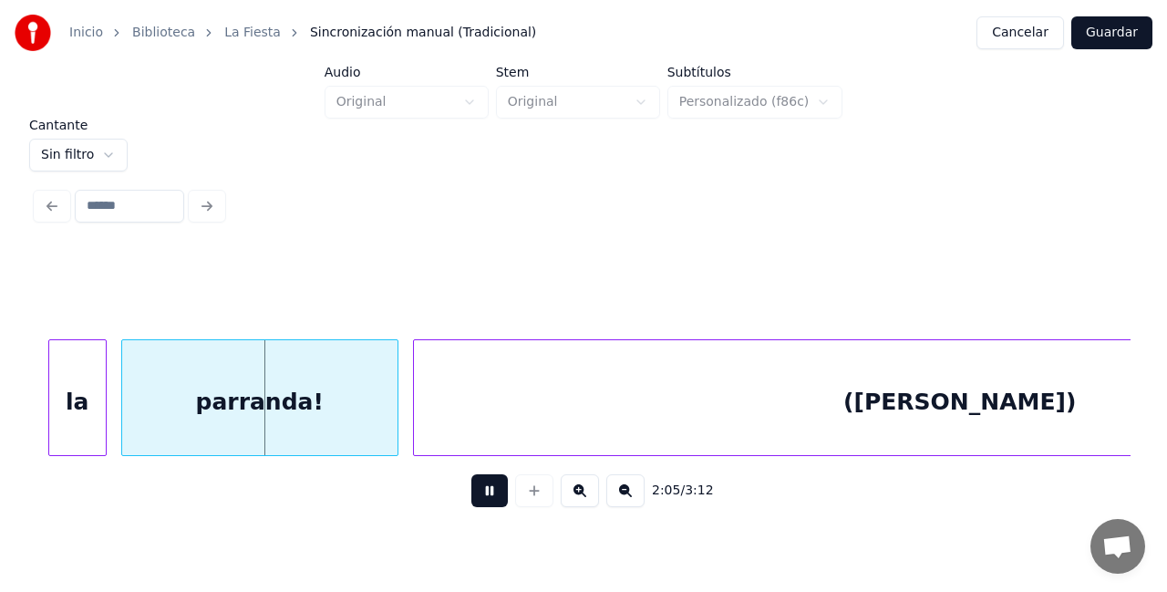
click at [493, 492] on button at bounding box center [489, 490] width 36 height 33
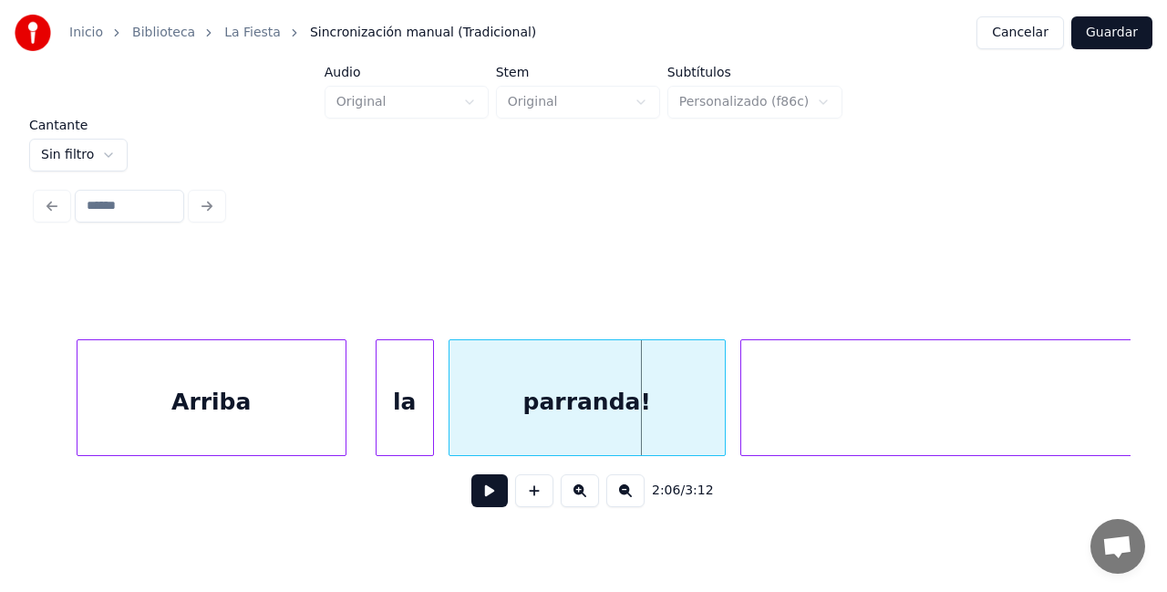
scroll to position [0, 45387]
click at [133, 435] on div "Arriba" at bounding box center [212, 402] width 268 height 124
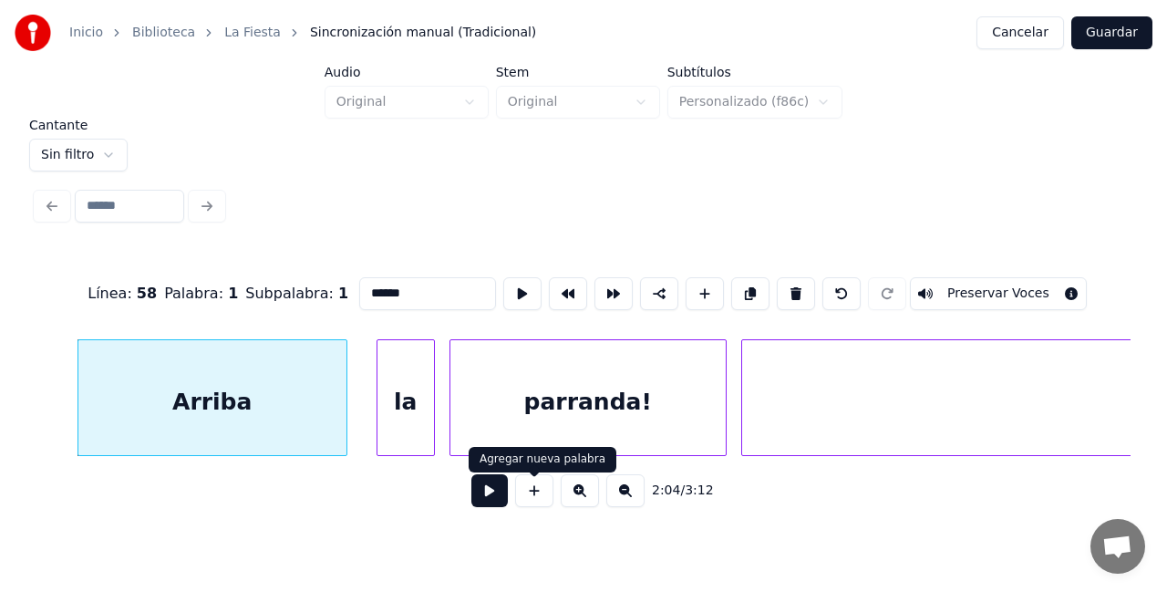
click at [488, 496] on button at bounding box center [489, 490] width 36 height 33
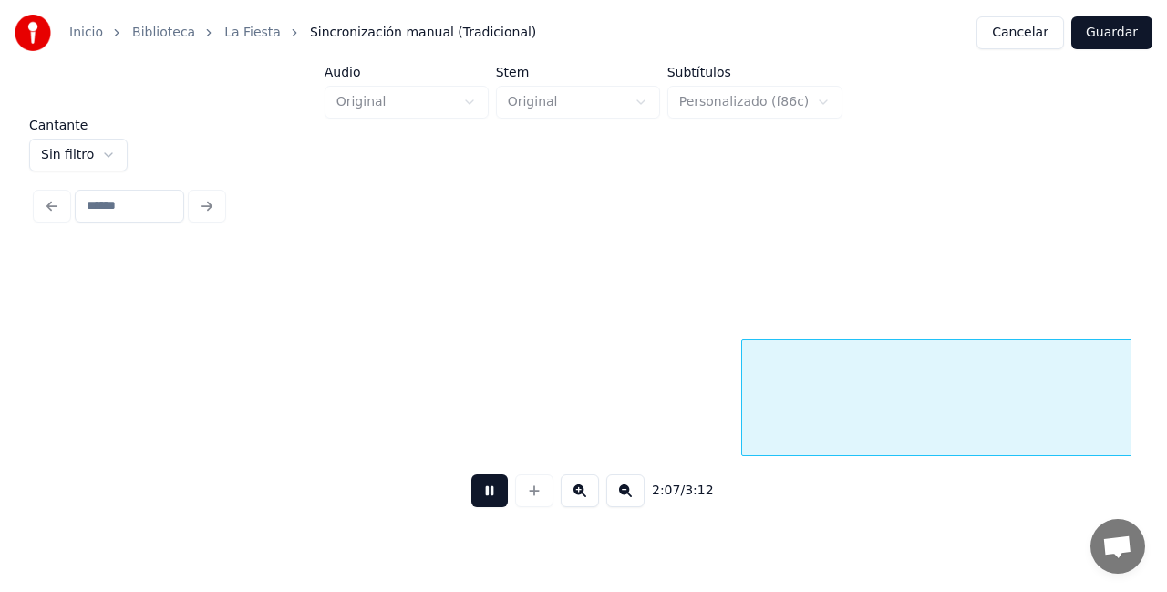
scroll to position [0, 46487]
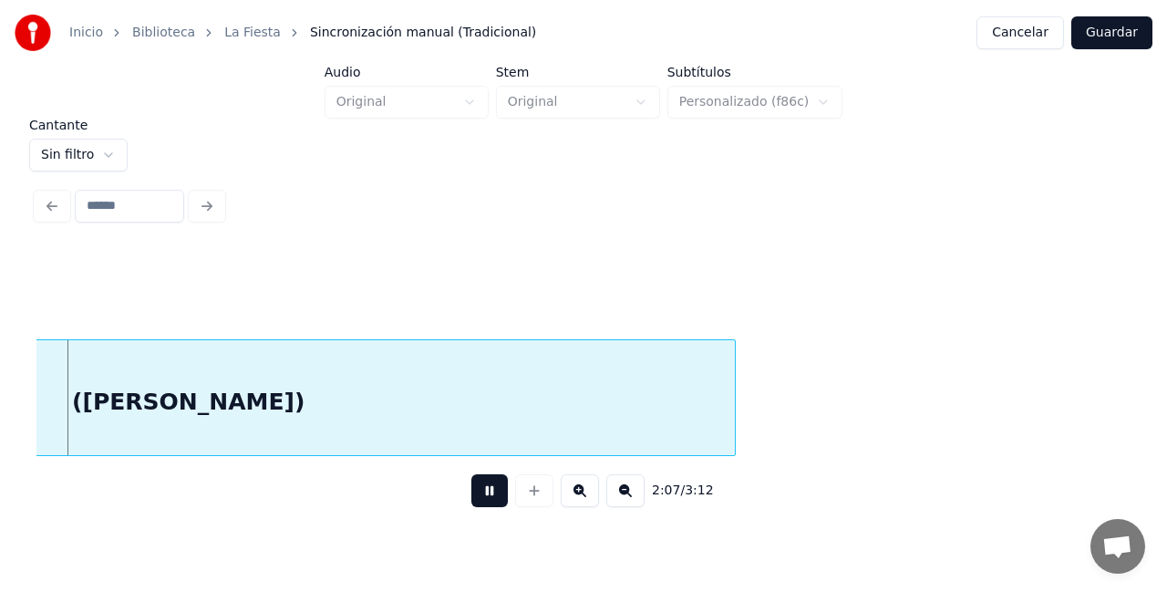
click at [486, 484] on button at bounding box center [489, 490] width 36 height 33
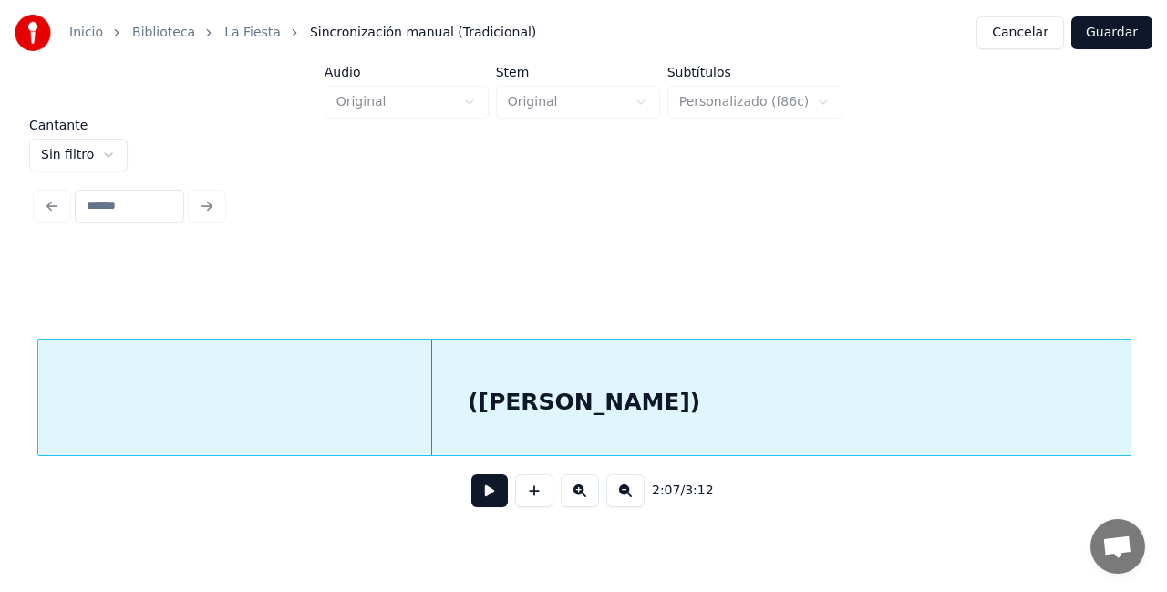
click at [298, 428] on div "([PERSON_NAME])" at bounding box center [584, 402] width 1092 height 124
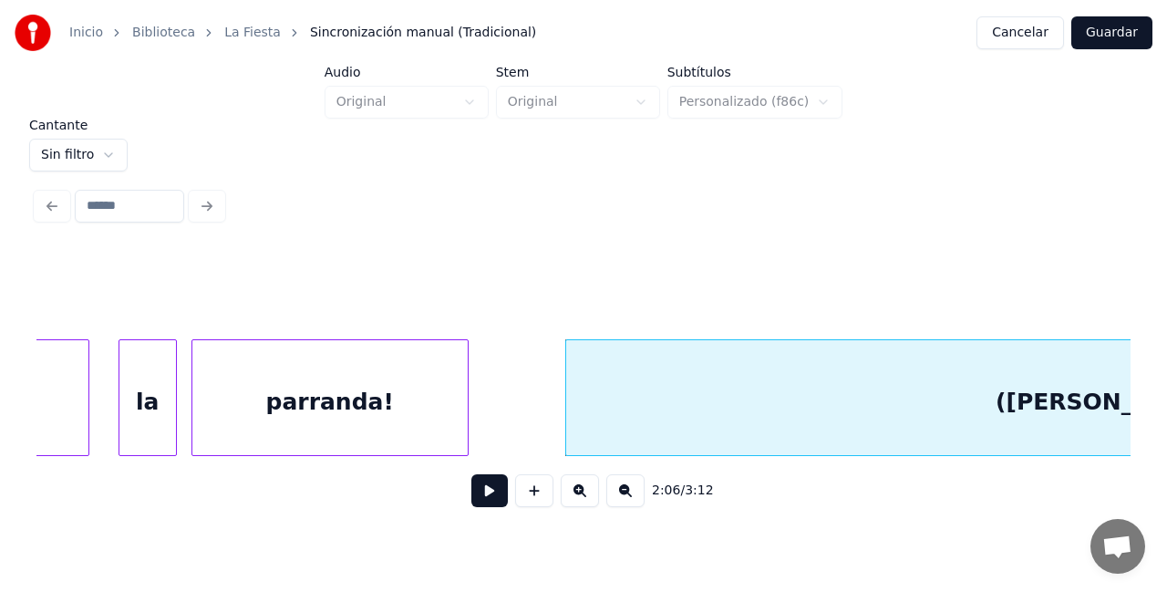
scroll to position [0, 45626]
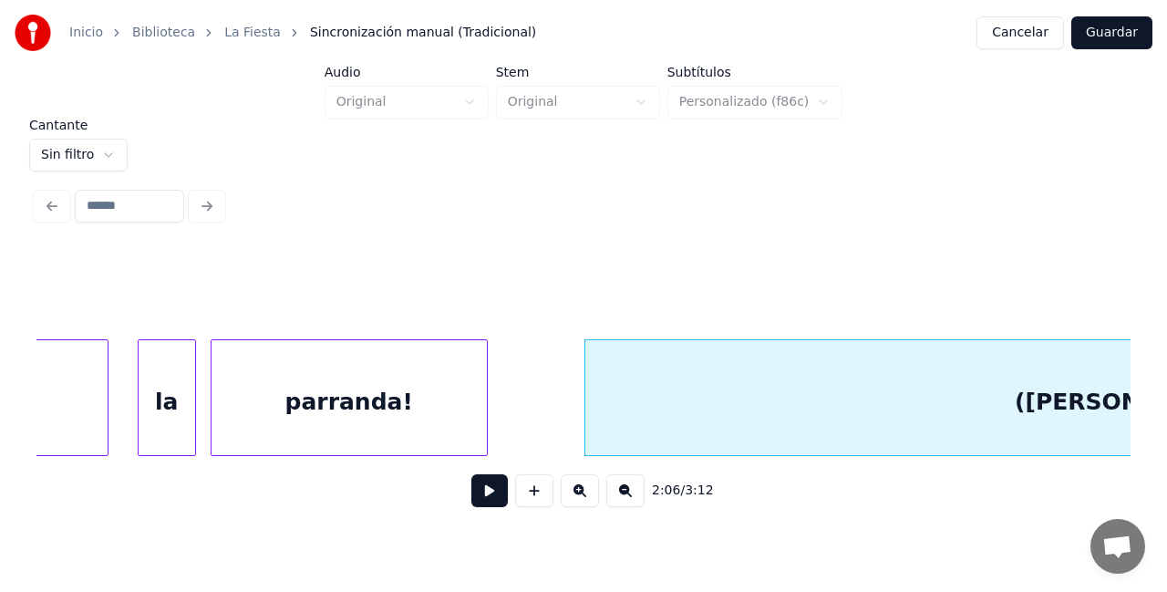
click at [253, 407] on div "parranda!" at bounding box center [349, 402] width 275 height 124
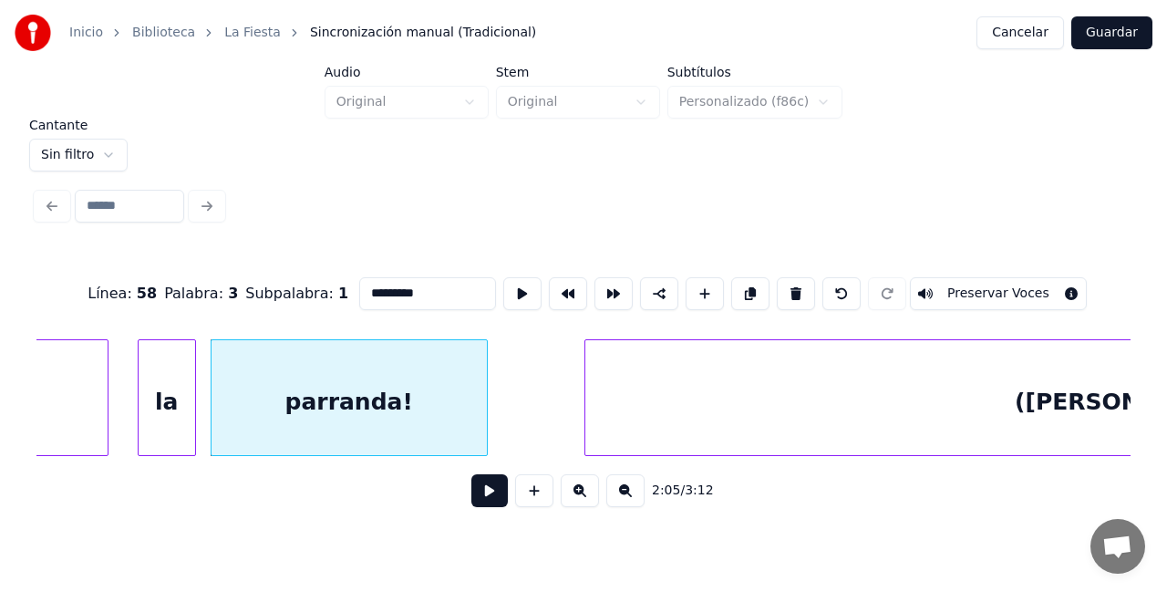
click at [487, 488] on button at bounding box center [489, 490] width 36 height 33
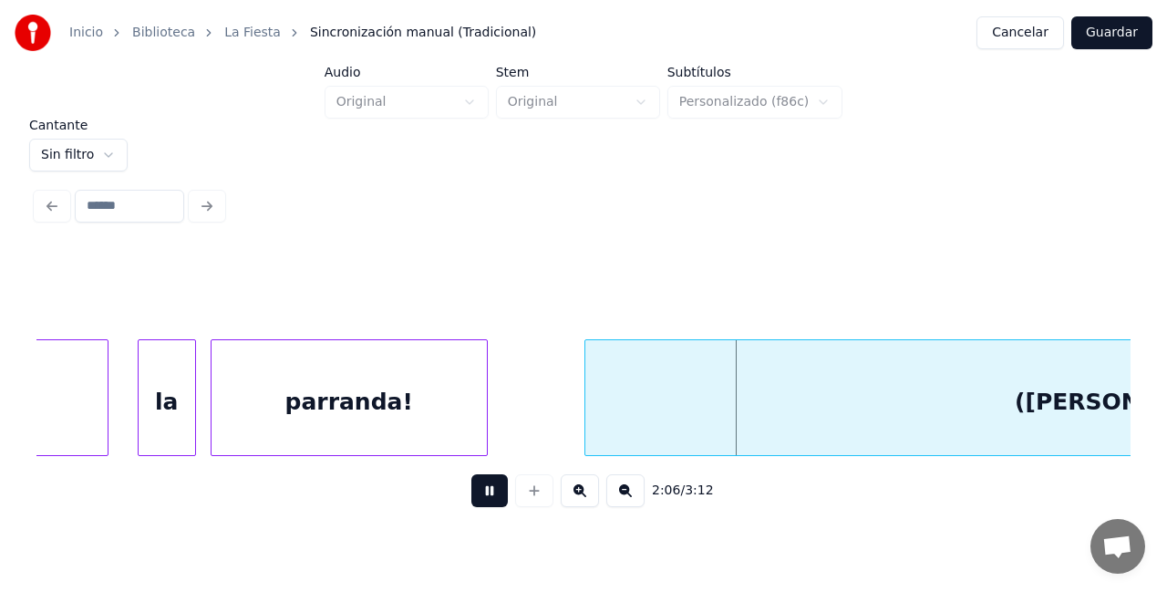
click at [492, 494] on button at bounding box center [489, 490] width 36 height 33
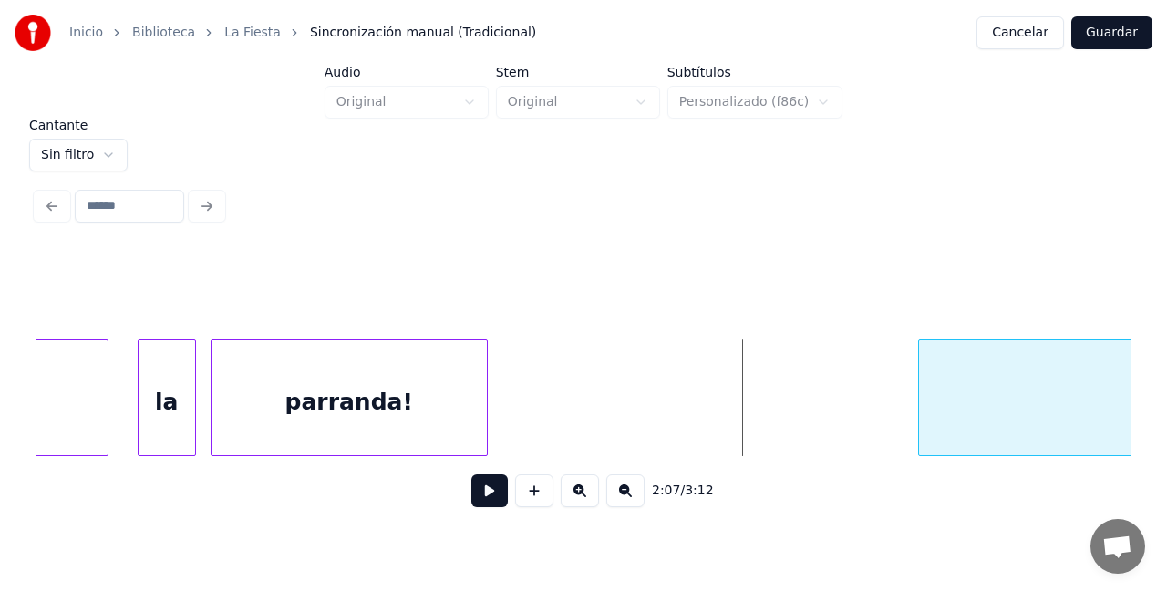
click at [925, 390] on div at bounding box center [921, 397] width 5 height 115
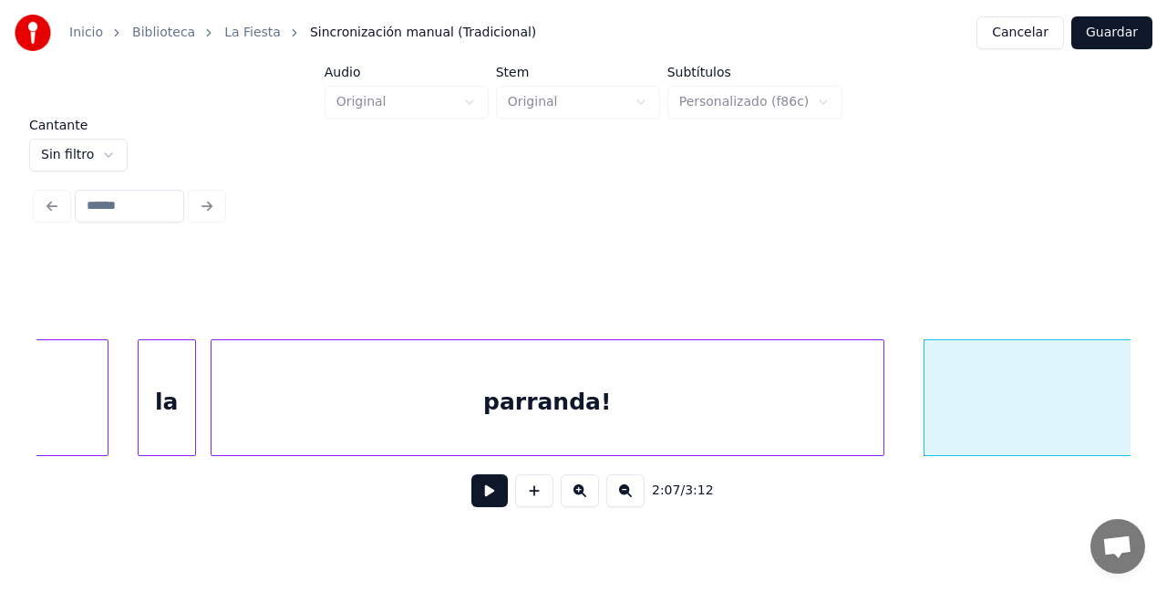
click at [879, 395] on div at bounding box center [880, 397] width 5 height 115
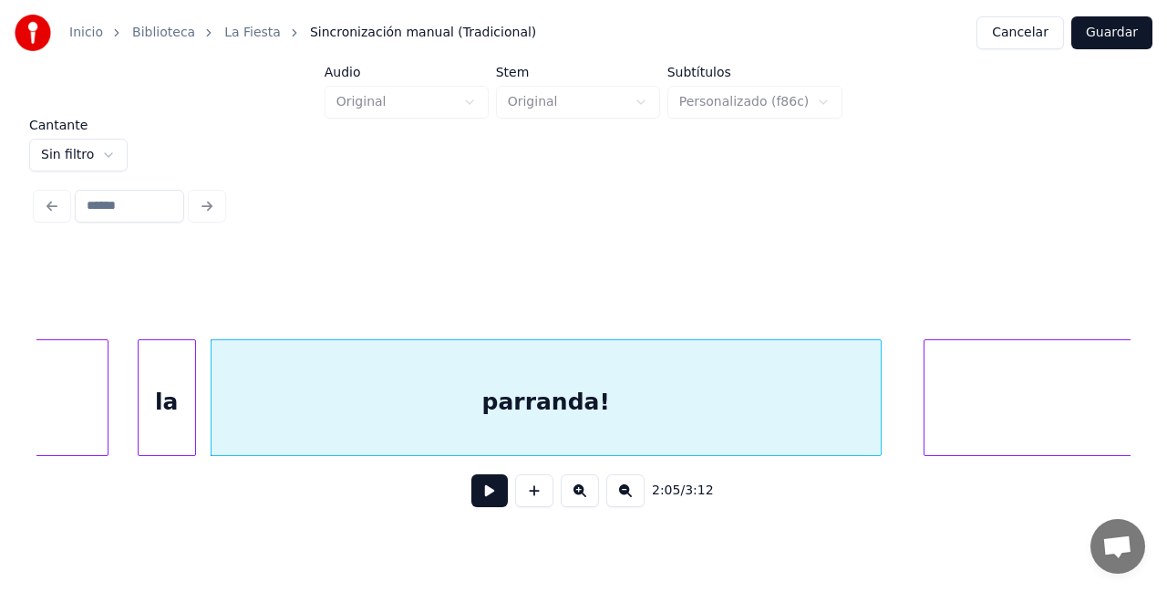
click at [265, 411] on div "parranda!" at bounding box center [546, 402] width 669 height 124
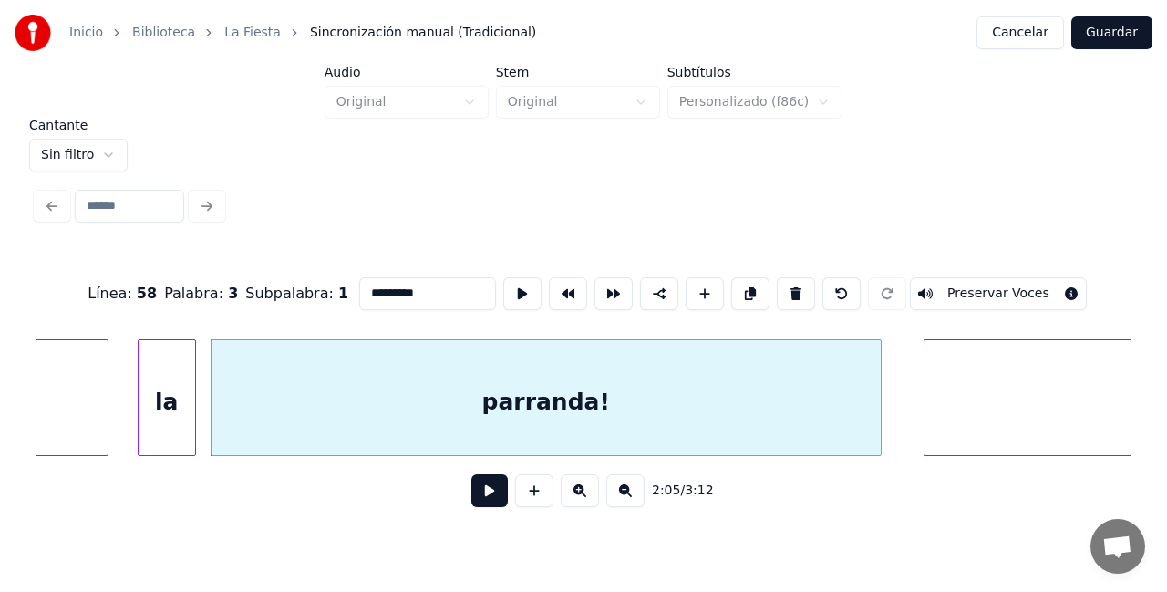
click at [487, 495] on button at bounding box center [489, 490] width 36 height 33
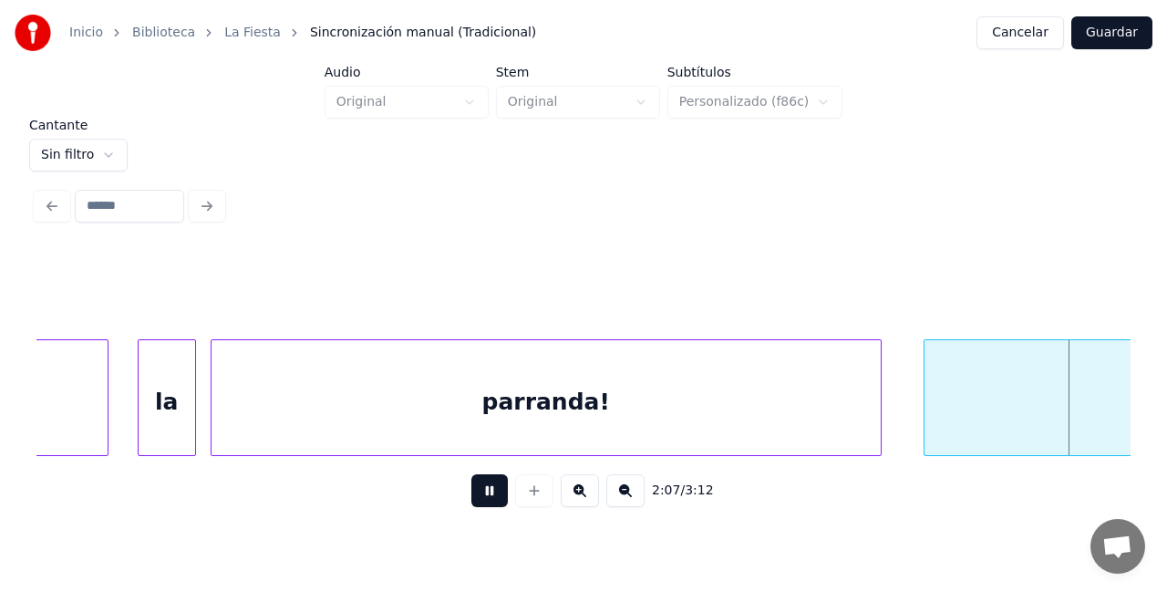
click at [490, 490] on button at bounding box center [489, 490] width 36 height 33
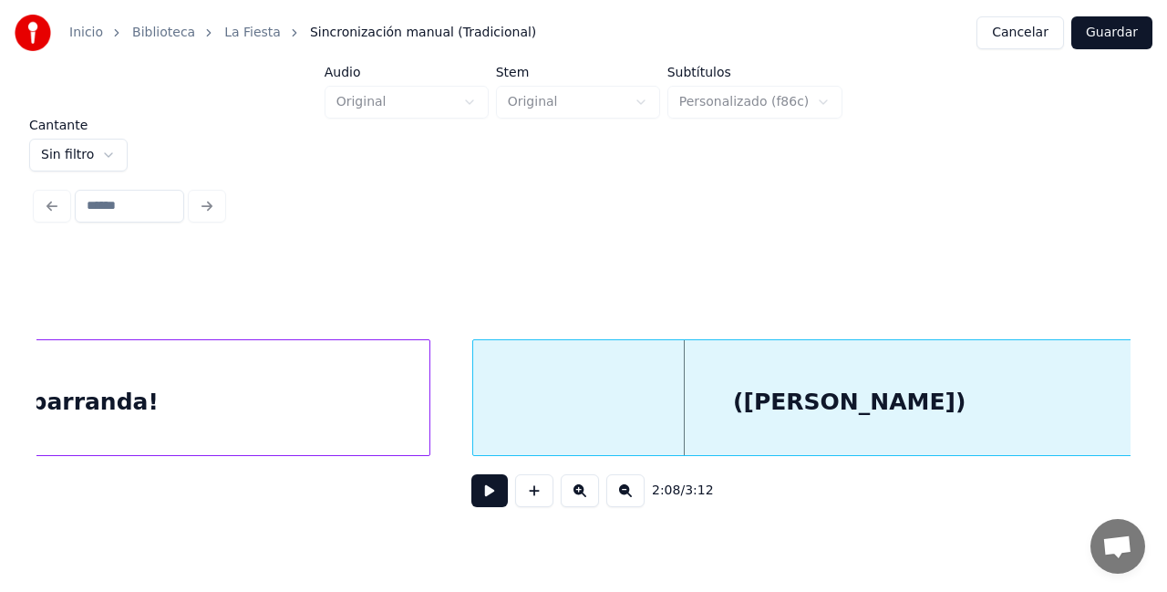
scroll to position [0, 45956]
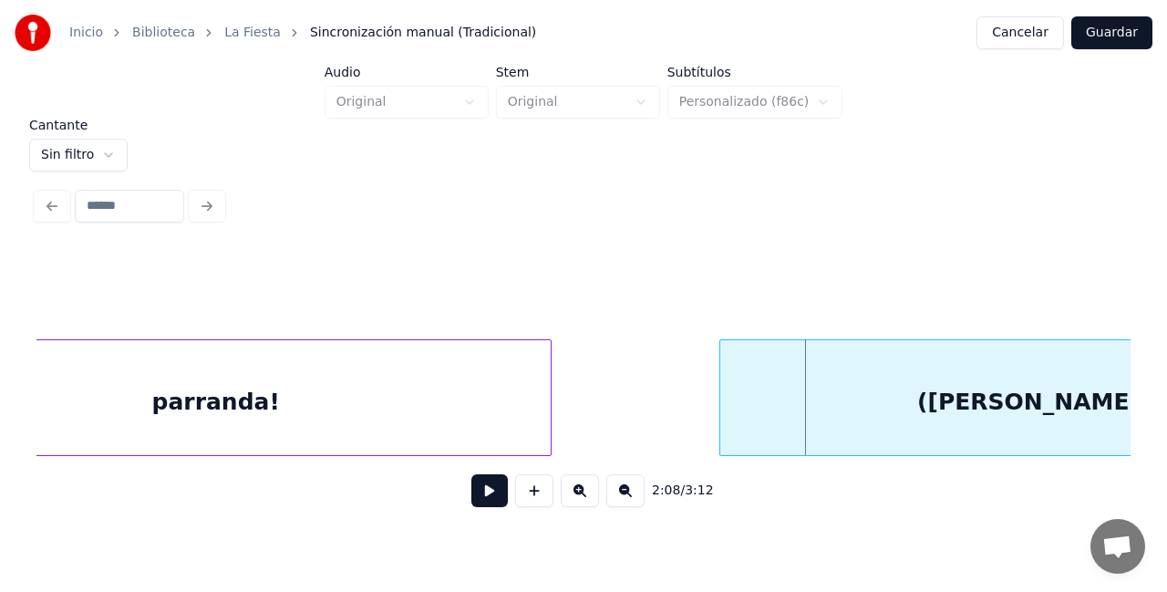
click at [720, 411] on div at bounding box center [722, 397] width 5 height 115
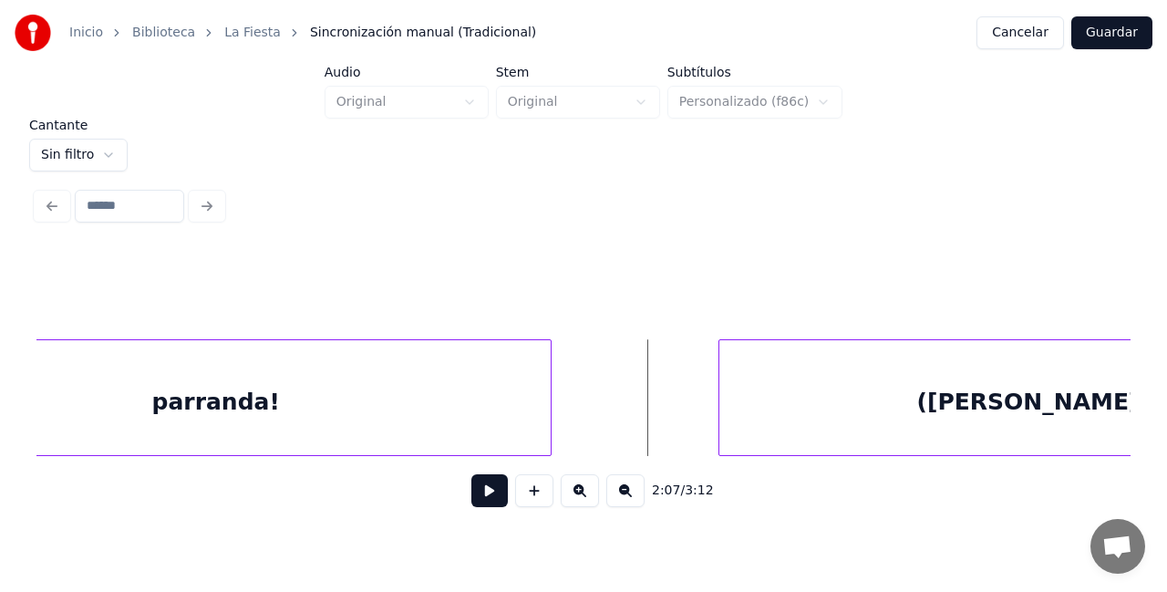
click at [493, 496] on button at bounding box center [489, 490] width 36 height 33
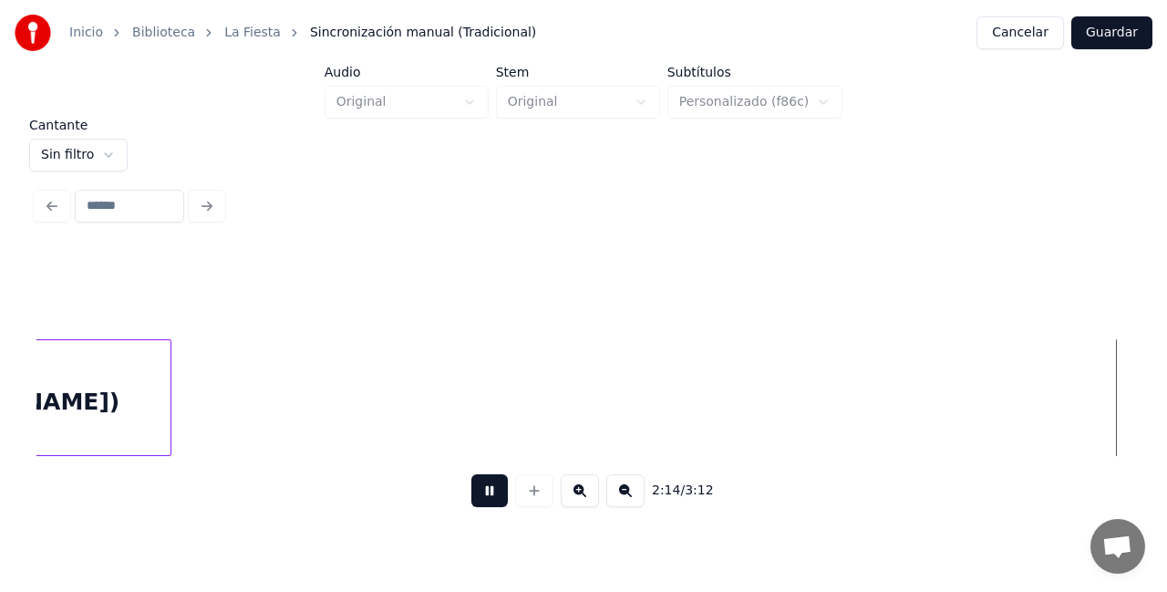
scroll to position [0, 49251]
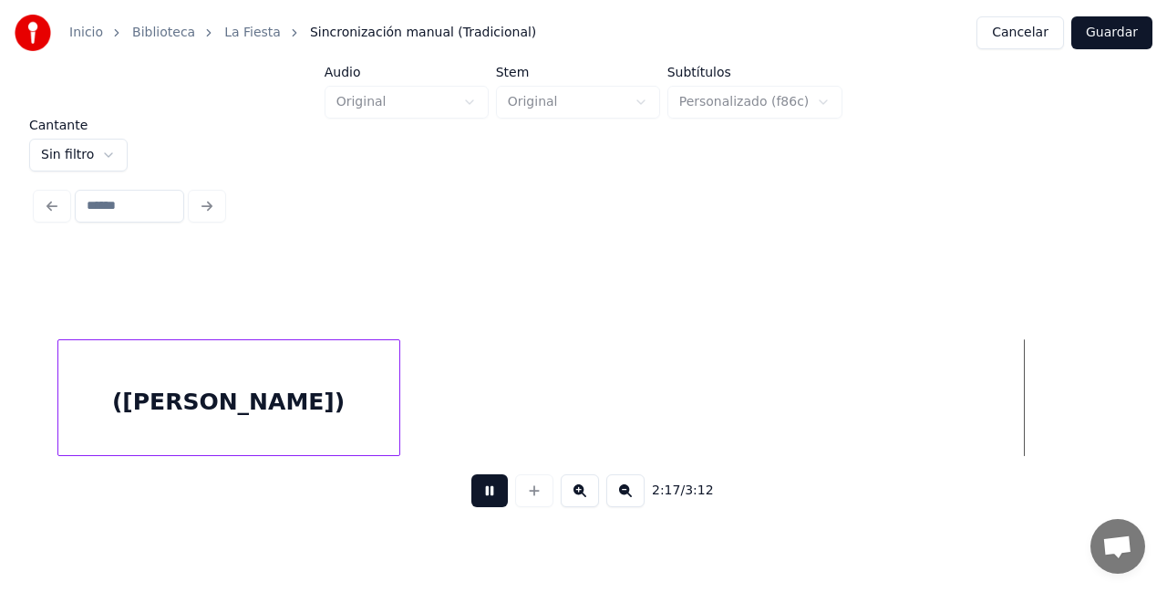
click at [489, 496] on button at bounding box center [489, 490] width 36 height 33
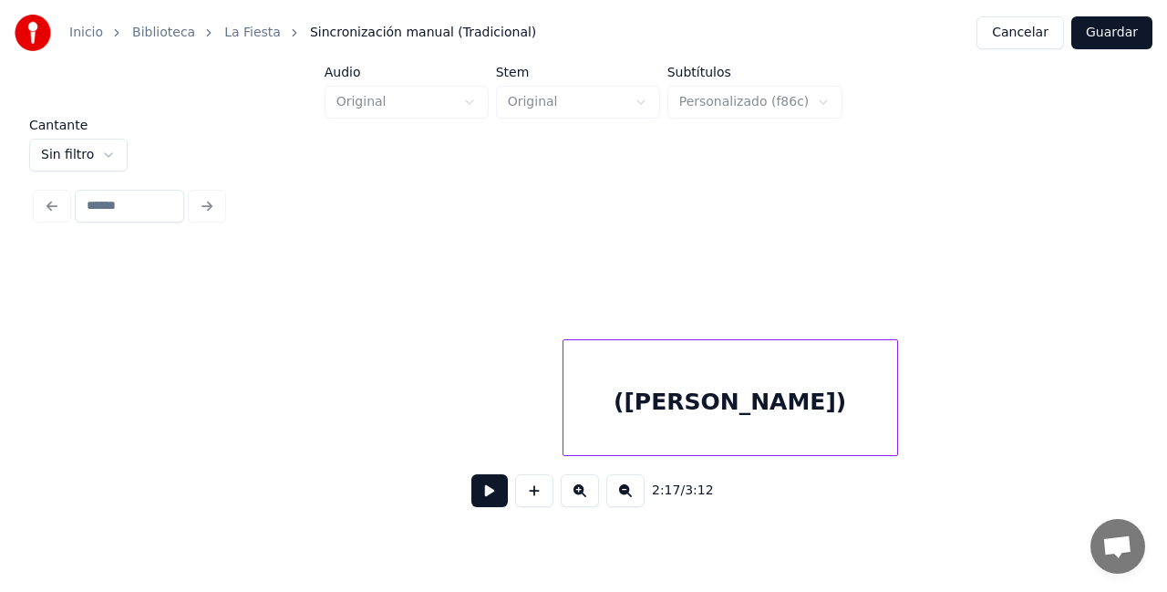
scroll to position [0, 47391]
click at [571, 414] on div "([PERSON_NAME])" at bounding box center [739, 397] width 336 height 117
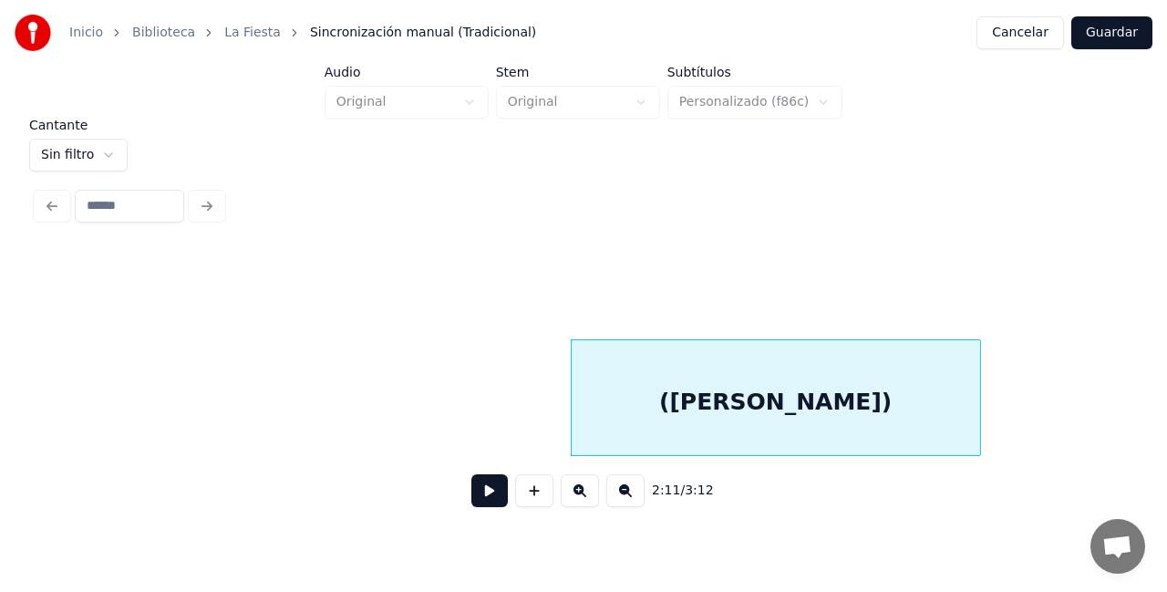
click at [978, 403] on div at bounding box center [977, 397] width 5 height 115
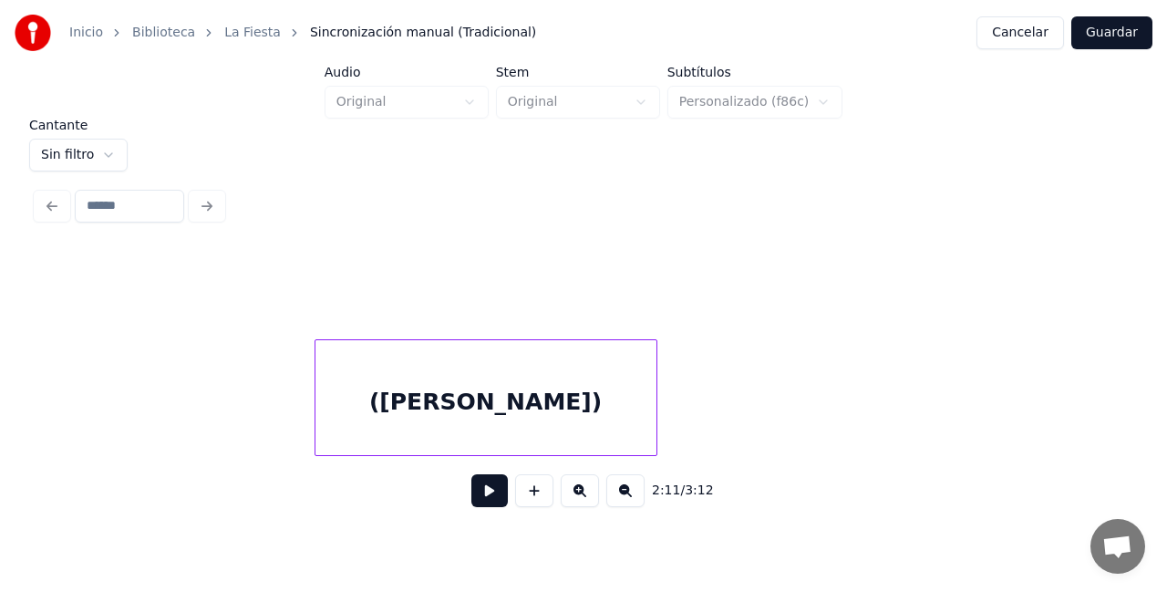
scroll to position [0, 48996]
click at [292, 433] on div at bounding box center [292, 397] width 5 height 115
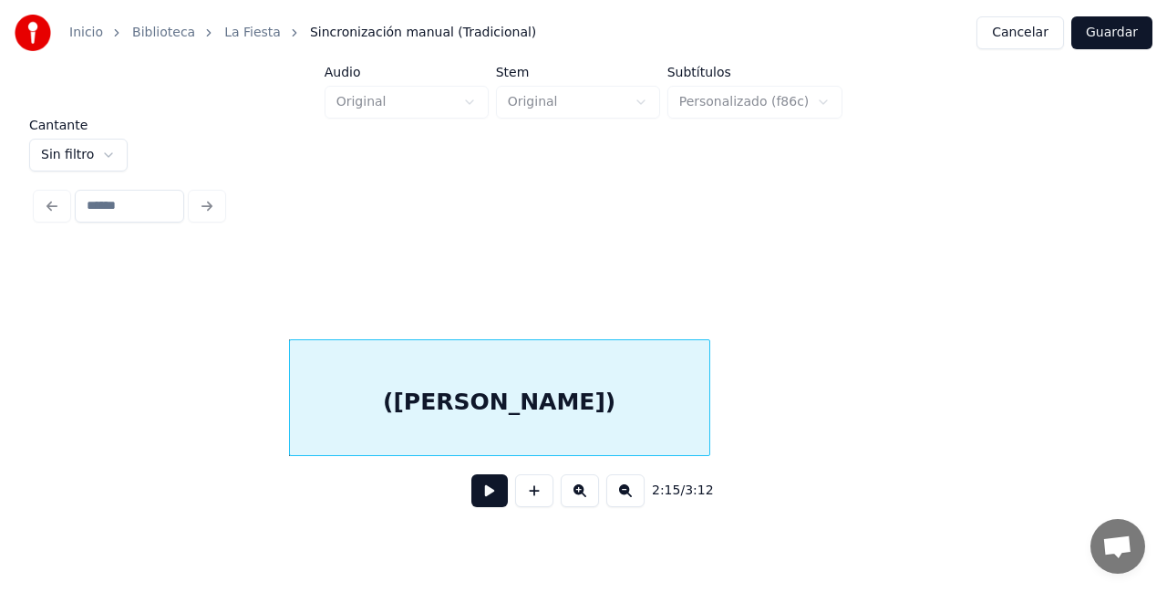
click at [708, 427] on div at bounding box center [706, 397] width 5 height 115
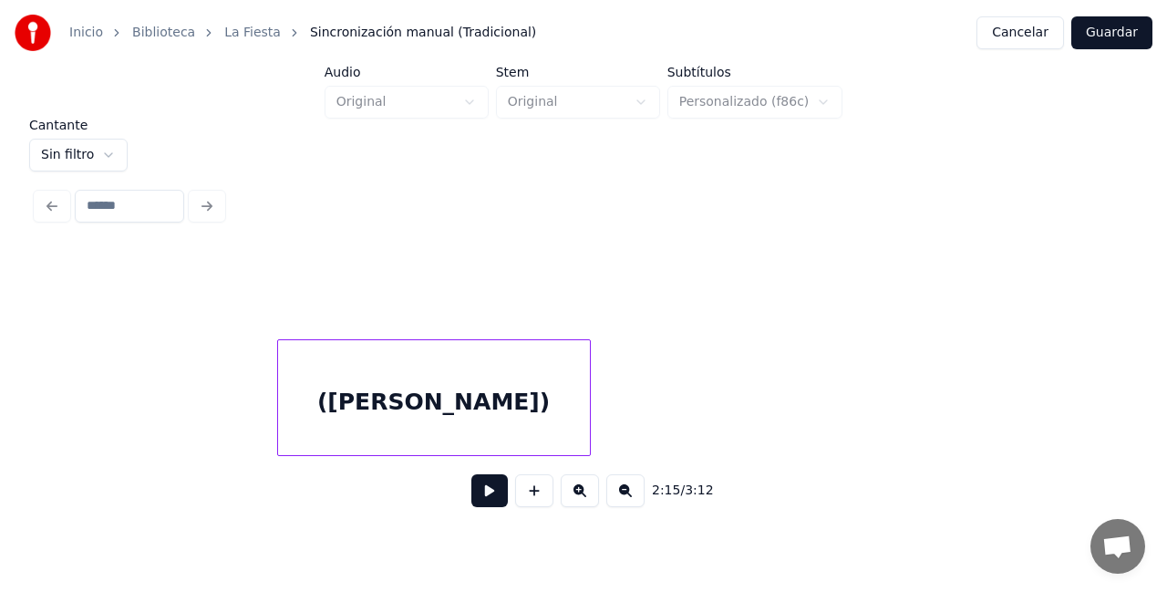
scroll to position [0, 50382]
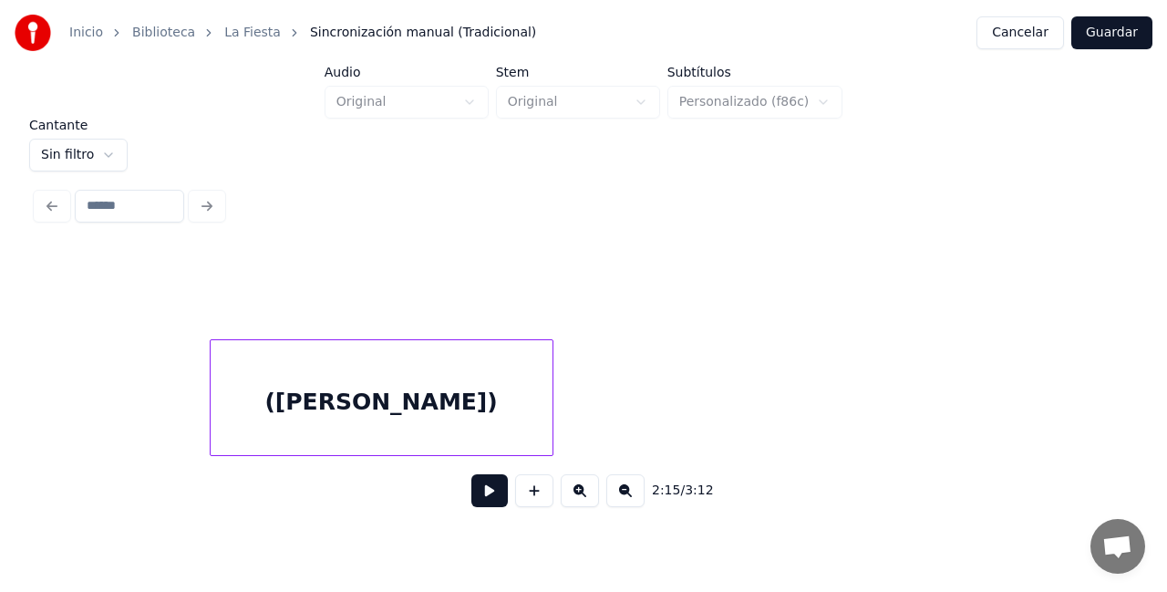
click at [214, 423] on div at bounding box center [213, 397] width 5 height 115
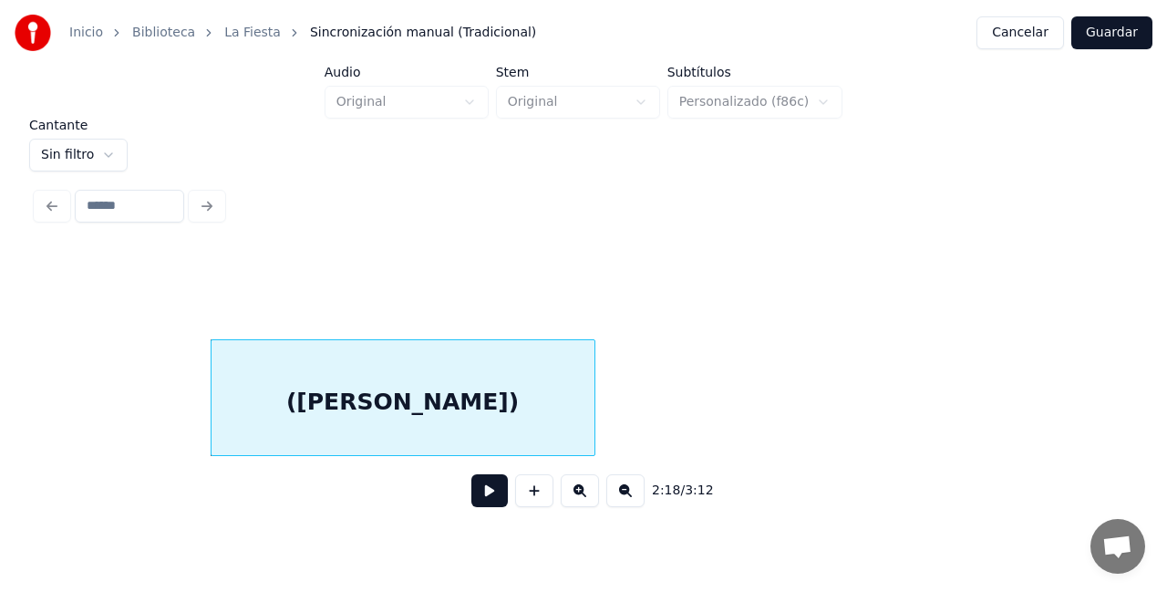
click at [592, 422] on div at bounding box center [591, 397] width 5 height 115
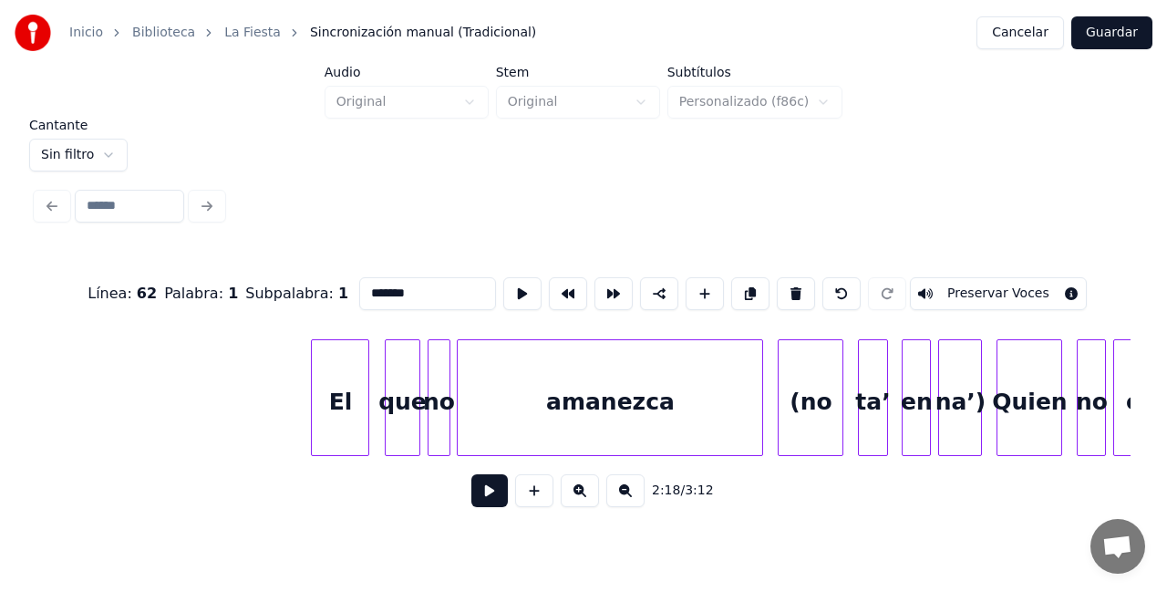
scroll to position [0, 53117]
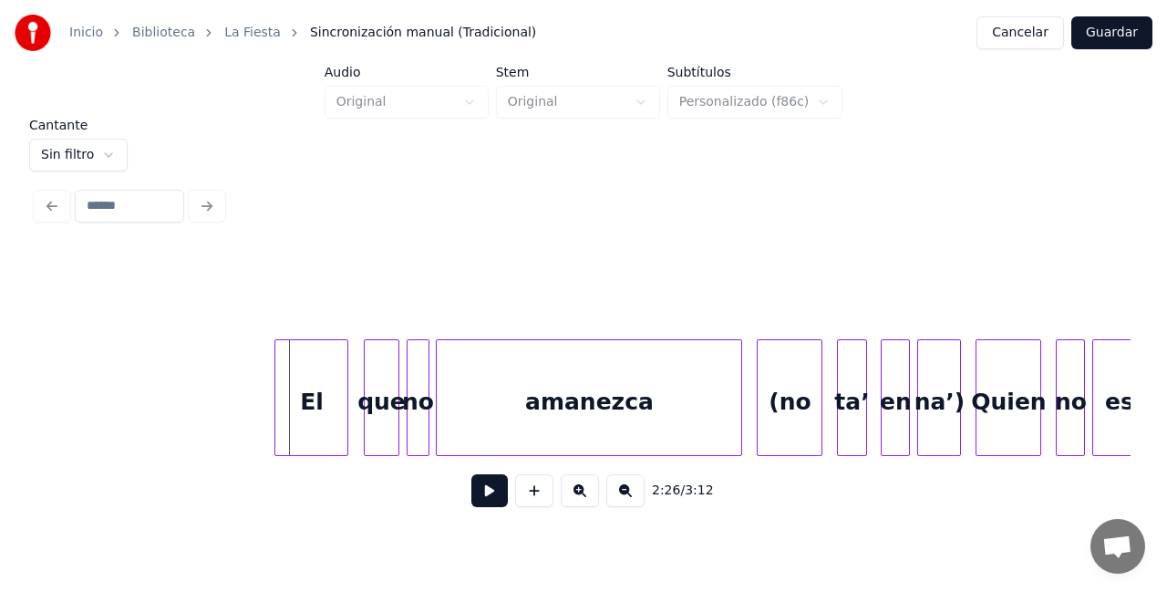
click at [278, 422] on div at bounding box center [277, 397] width 5 height 115
click at [484, 499] on button at bounding box center [489, 490] width 36 height 33
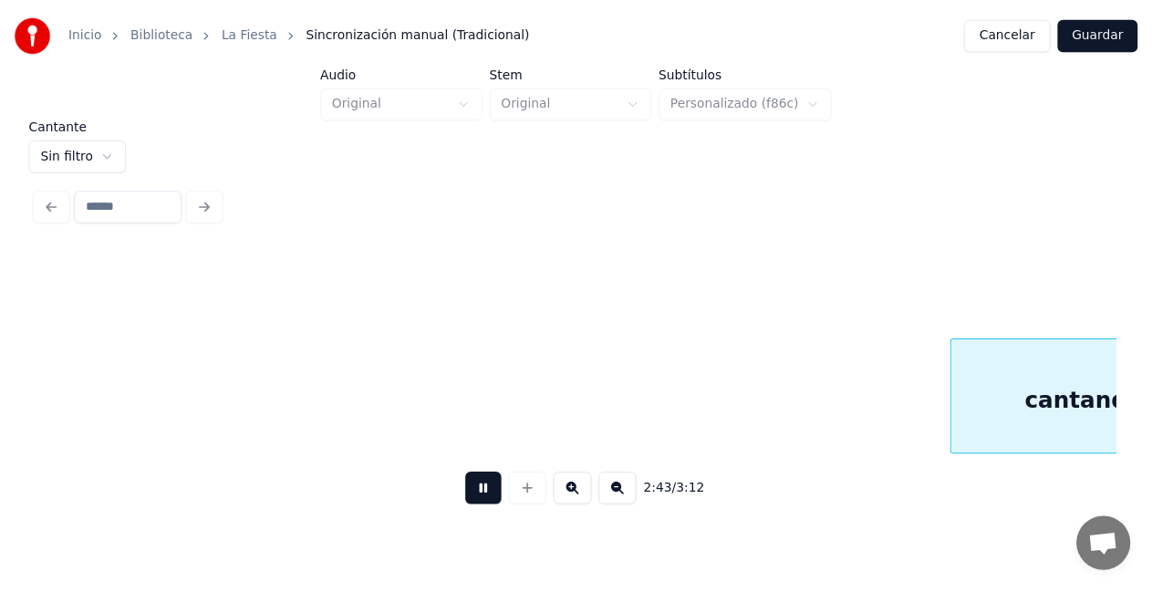
scroll to position [0, 59707]
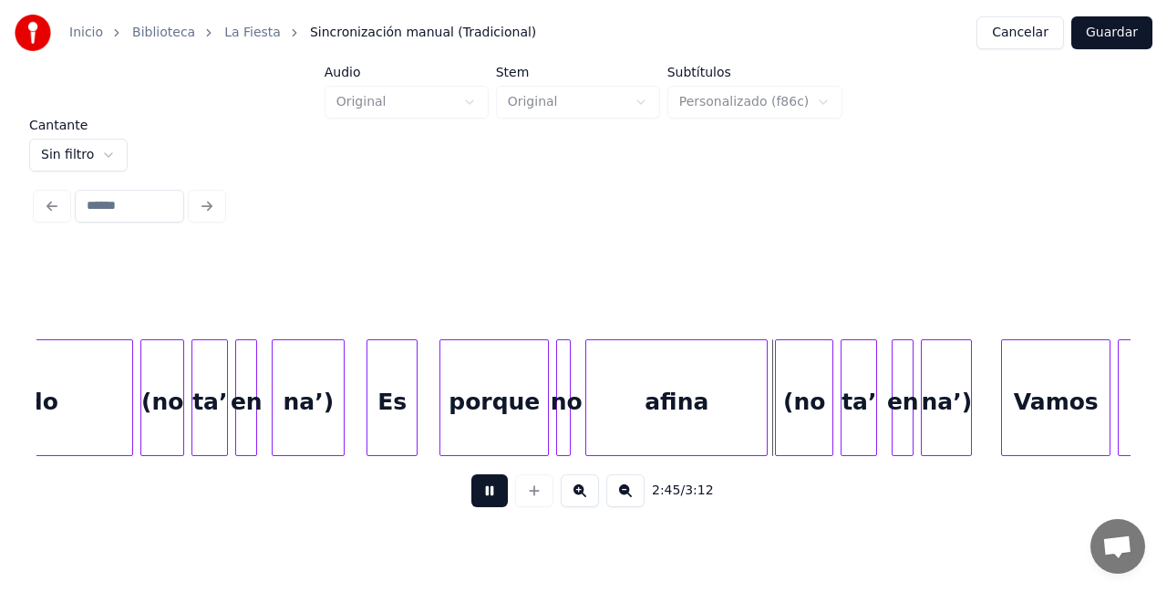
drag, startPoint x: 493, startPoint y: 496, endPoint x: 502, endPoint y: 497, distance: 9.2
click at [493, 497] on button at bounding box center [489, 490] width 36 height 33
click at [1101, 44] on button "Guardar" at bounding box center [1111, 32] width 81 height 33
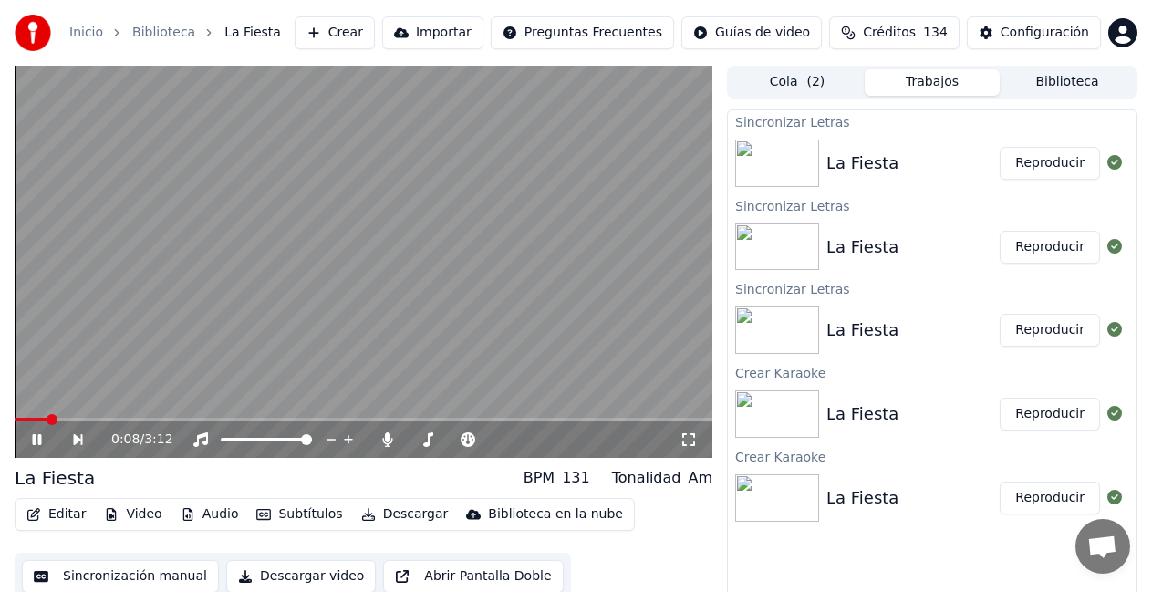
drag, startPoint x: 1049, startPoint y: 170, endPoint x: 1030, endPoint y: 173, distance: 19.5
click at [1050, 170] on button "Reproducir" at bounding box center [1049, 163] width 100 height 33
drag, startPoint x: 36, startPoint y: 444, endPoint x: 26, endPoint y: 447, distance: 10.4
click at [35, 446] on icon at bounding box center [49, 439] width 41 height 15
click at [27, 449] on div "0:01 / 3:12" at bounding box center [363, 439] width 683 height 18
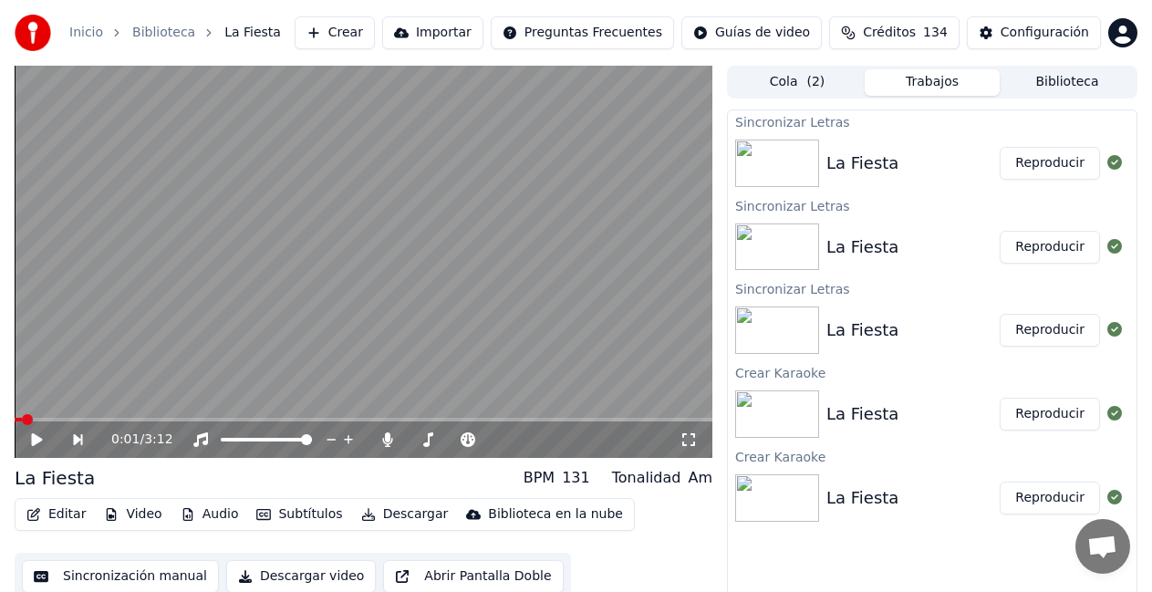
click at [36, 442] on icon at bounding box center [37, 439] width 11 height 13
click at [1059, 163] on button "Reproducir" at bounding box center [1049, 163] width 100 height 33
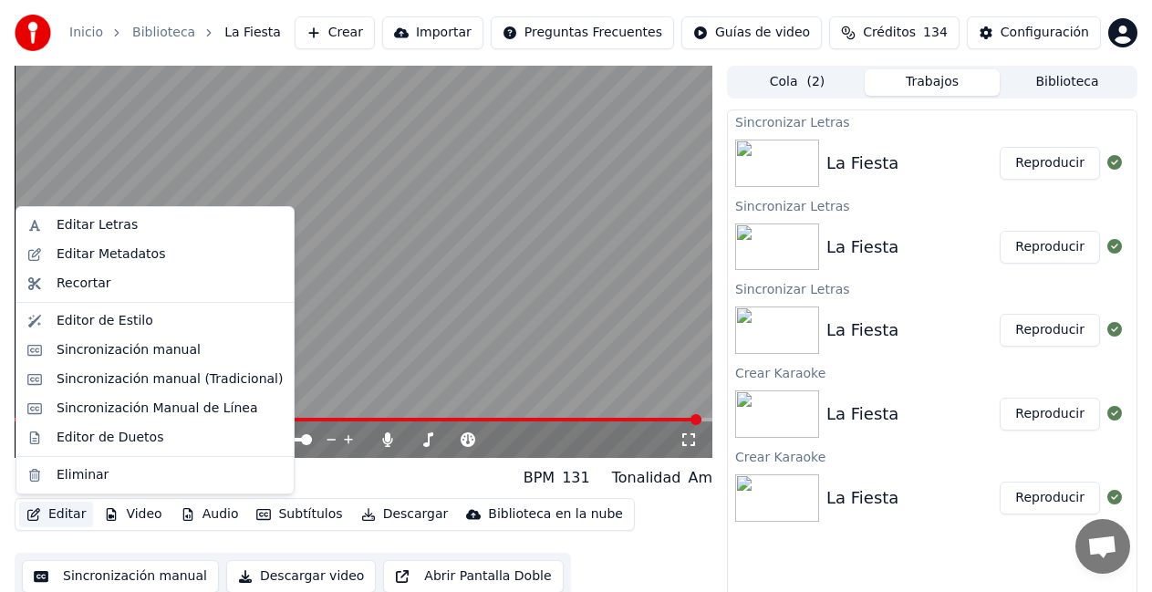
click at [59, 507] on button "Editar" at bounding box center [56, 514] width 74 height 26
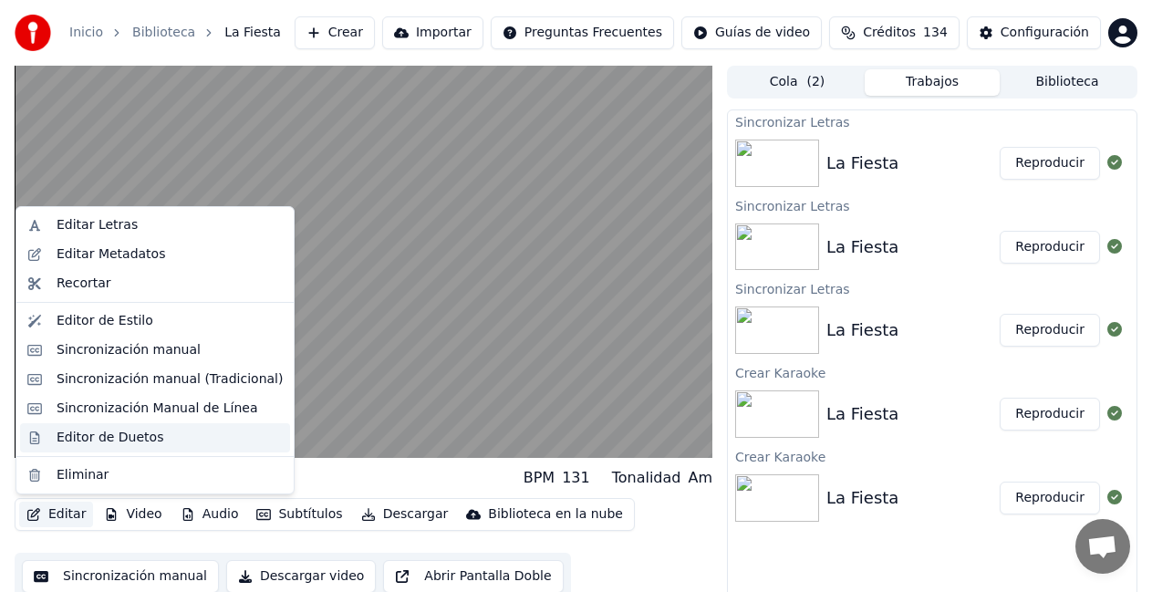
click at [105, 439] on div "Editor de Duetos" at bounding box center [110, 438] width 107 height 18
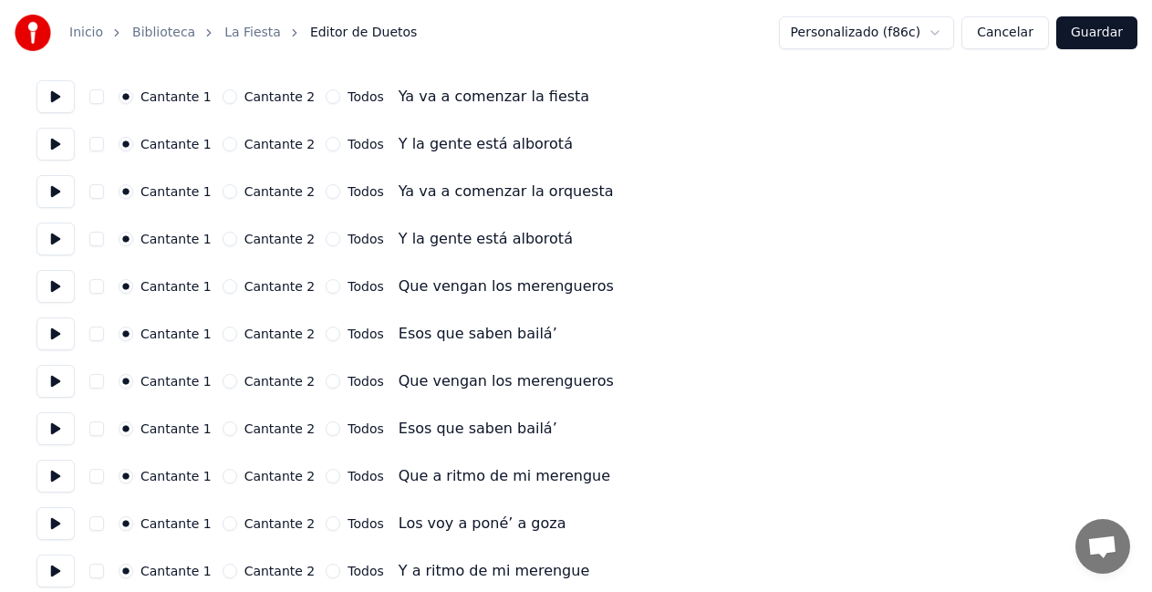
scroll to position [127, 0]
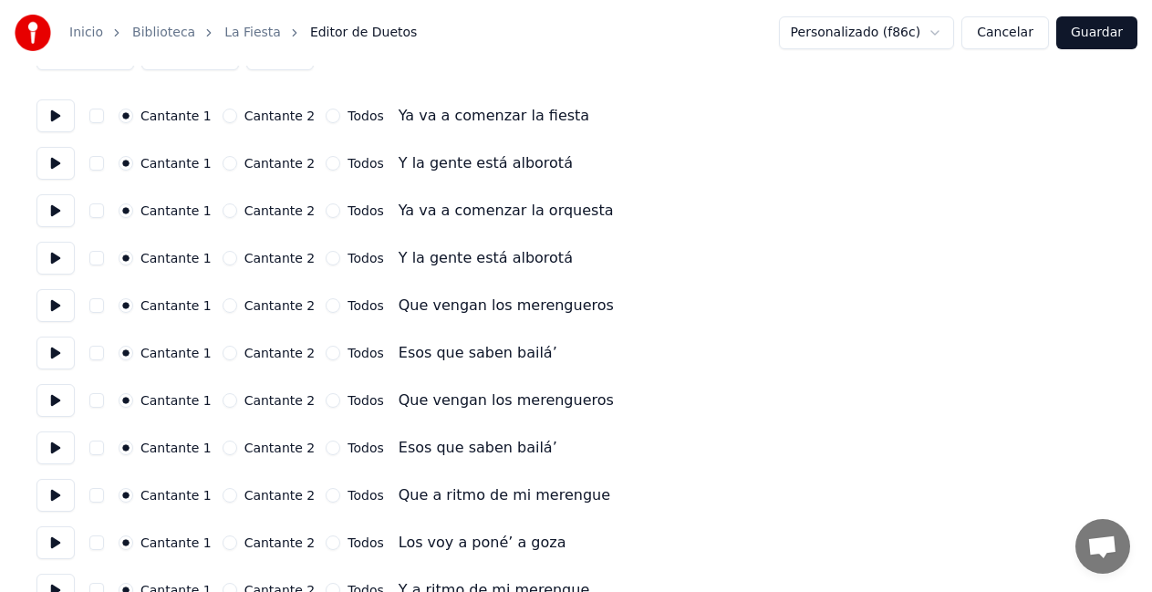
click at [1022, 37] on button "Cancelar" at bounding box center [1005, 32] width 88 height 33
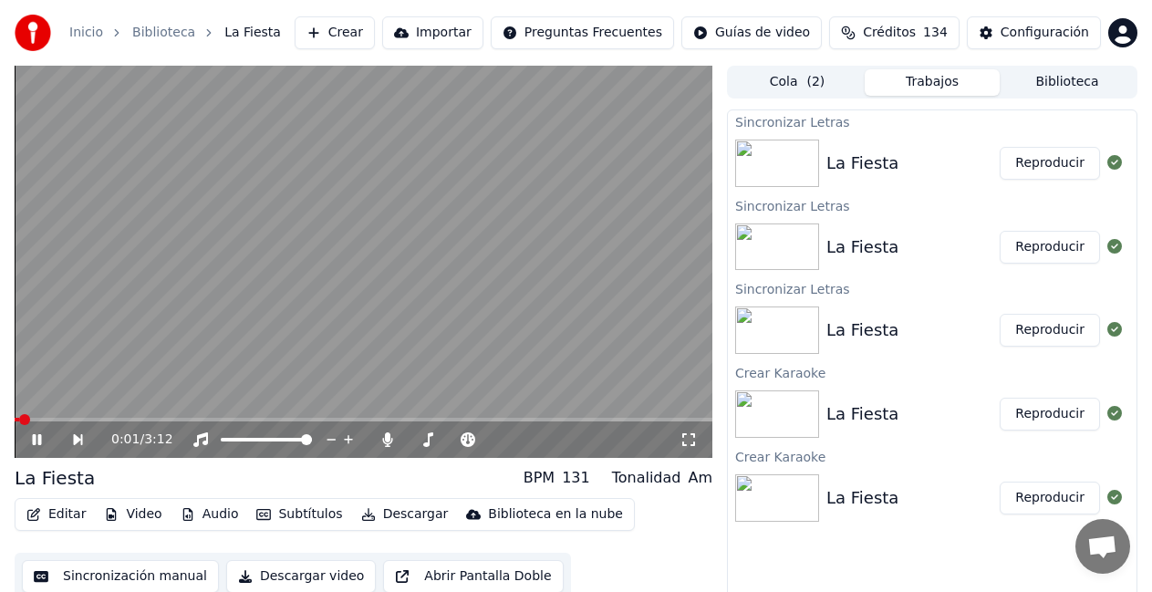
click at [34, 445] on icon at bounding box center [49, 439] width 41 height 15
click at [304, 511] on button "Subtítulos" at bounding box center [299, 514] width 100 height 26
